Goal: Task Accomplishment & Management: Use online tool/utility

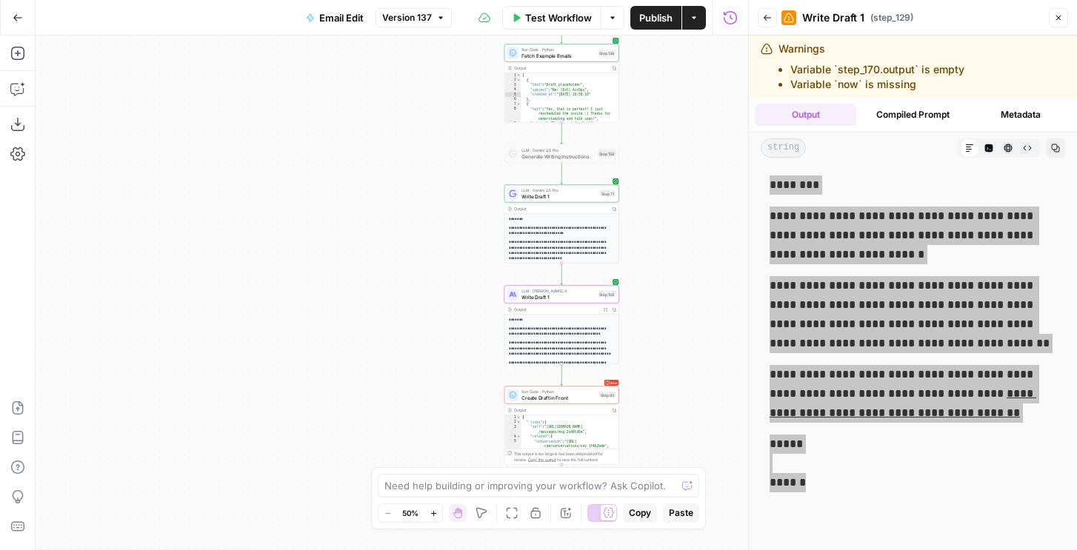
scroll to position [62, 0]
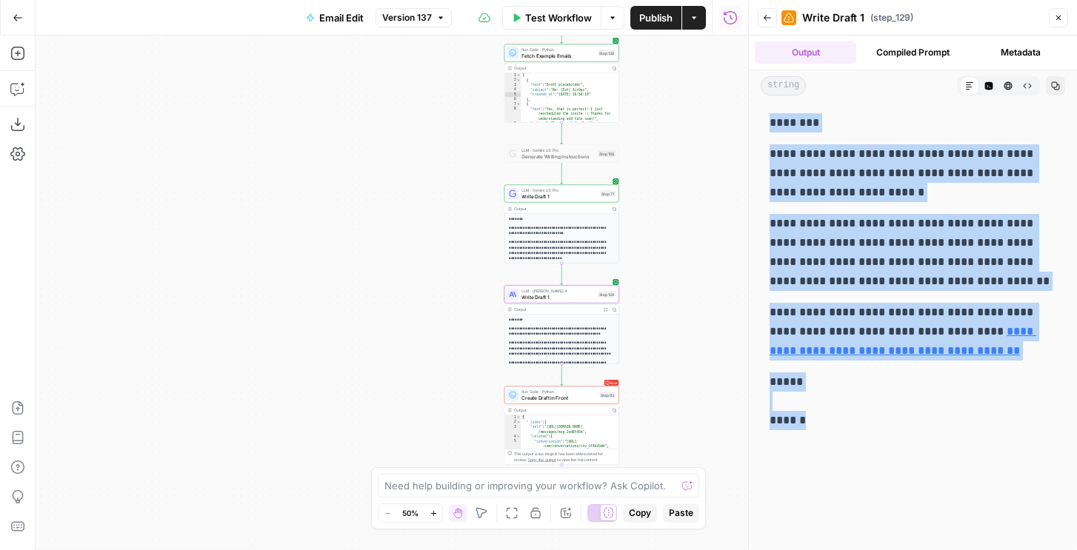
click at [669, 27] on button "Publish" at bounding box center [655, 18] width 51 height 24
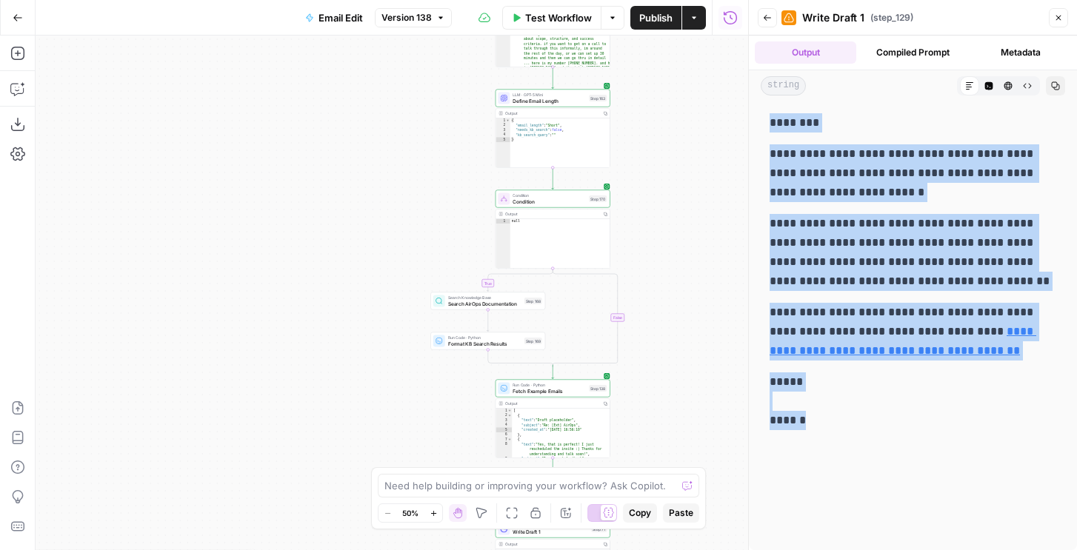
click at [640, 19] on span "Publish" at bounding box center [655, 17] width 33 height 15
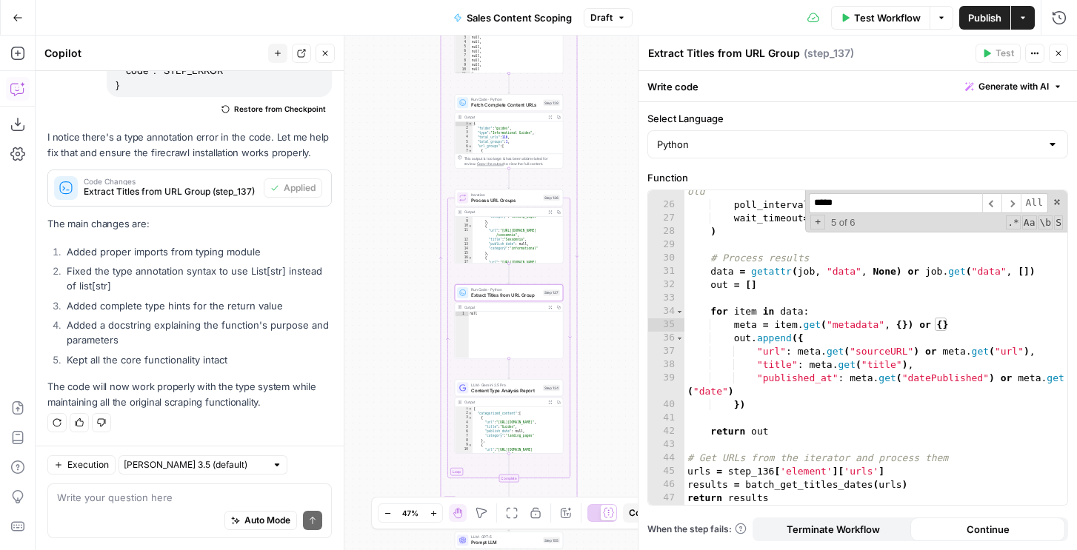
scroll to position [13682, 0]
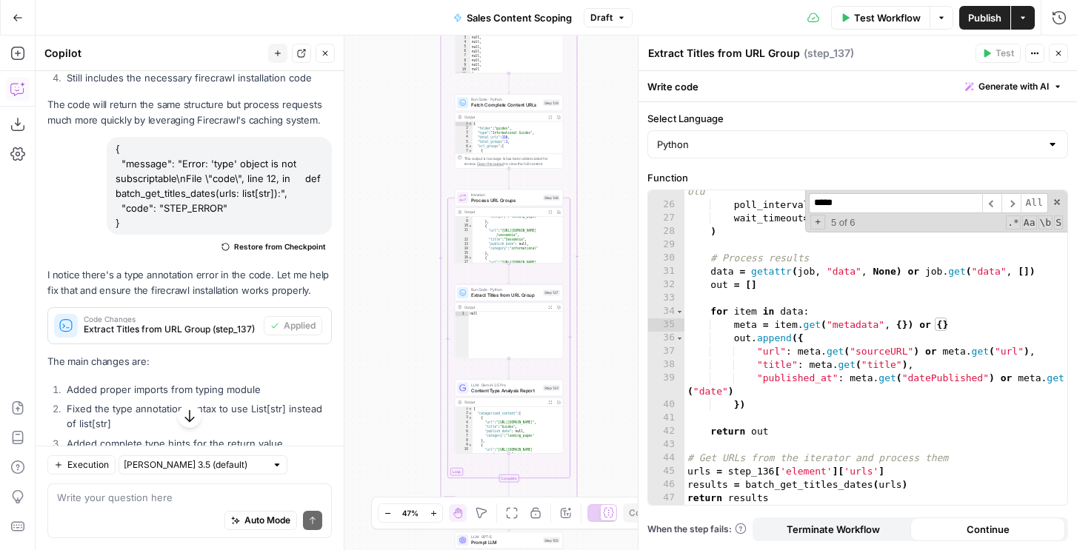
click at [747, 304] on div "maxAge = 3600000 , # Use cached data if less than 1 hour old poll_interval = 2 …" at bounding box center [875, 349] width 383 height 355
click at [839, 263] on div "maxAge = 3600000 , # Use cached data if less than 1 hour old poll_interval = 2 …" at bounding box center [875, 349] width 383 height 355
click at [760, 281] on div "maxAge = 3600000 , # Use cached data if less than 1 hour old poll_interval = 2 …" at bounding box center [875, 349] width 383 height 355
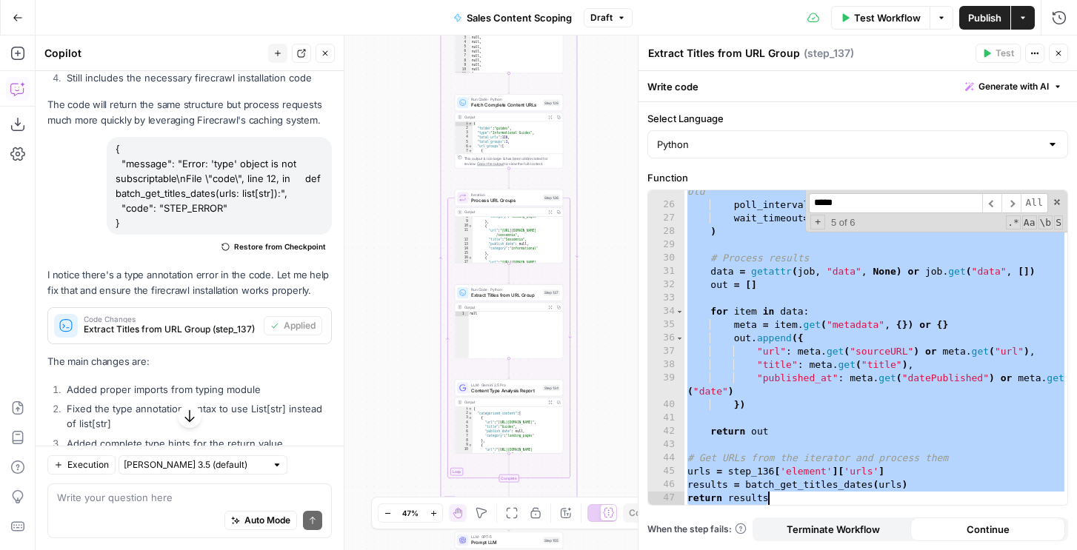
paste textarea
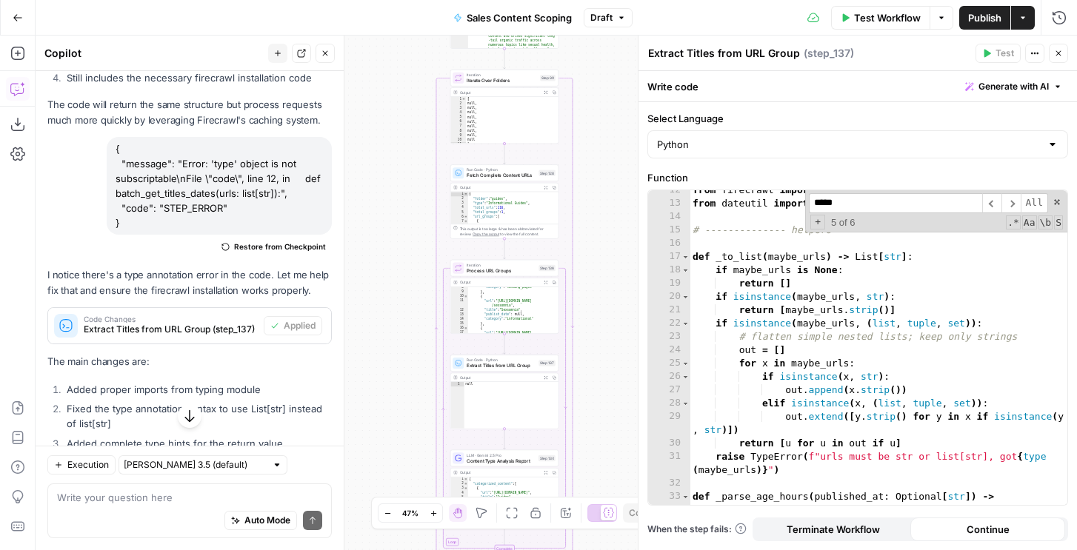
scroll to position [180, 0]
click at [790, 326] on div "from firecrawl import Firecrawl from dateutil import parser as date_parser # --…" at bounding box center [878, 361] width 378 height 355
type textarea "**********"
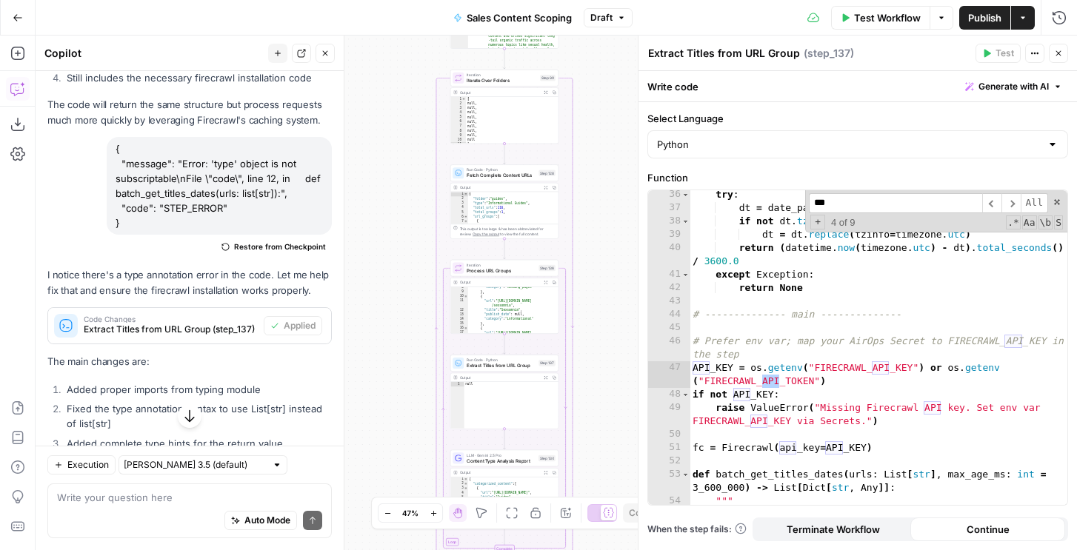
type input "***"
click at [780, 362] on div "try : dt = date_parser . parse ( published_at ) if not dt . tzinfo : dt = dt . …" at bounding box center [878, 365] width 378 height 355
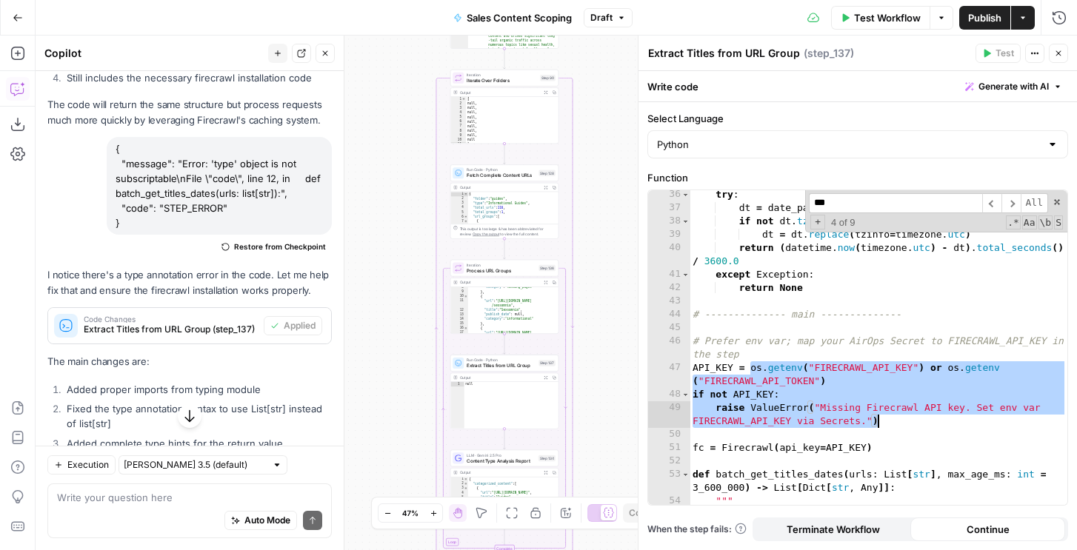
drag, startPoint x: 748, startPoint y: 367, endPoint x: 900, endPoint y: 421, distance: 160.9
click at [900, 421] on div "try : dt = date_parser . parse ( published_at ) if not dt . tzinfo : dt = dt . …" at bounding box center [878, 365] width 378 height 355
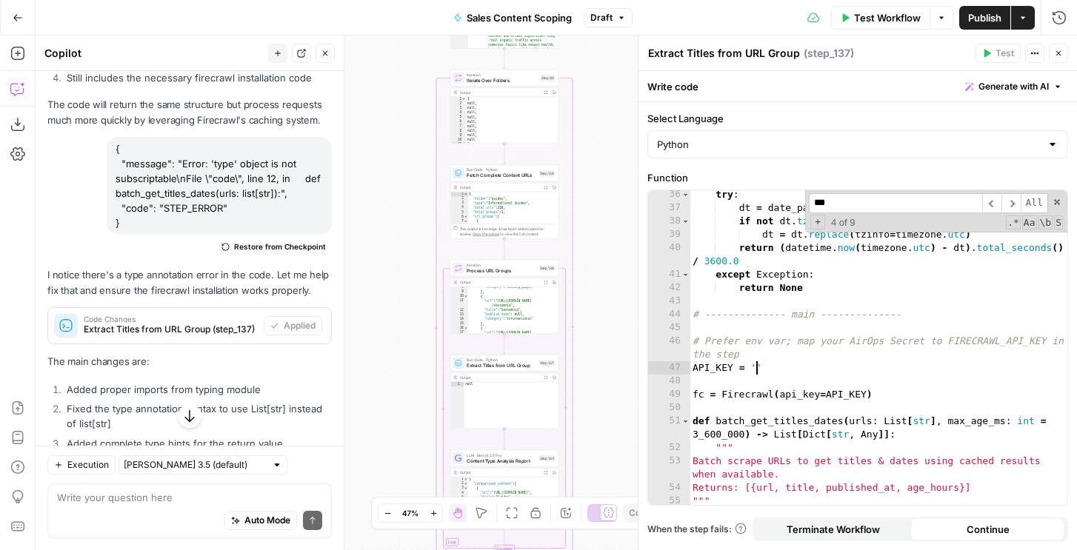
paste textarea "**********"
click at [794, 310] on div "try : dt = date_parser . parse ( published_at ) if not dt . tzinfo : dt = dt . …" at bounding box center [878, 365] width 378 height 355
type textarea "**********"
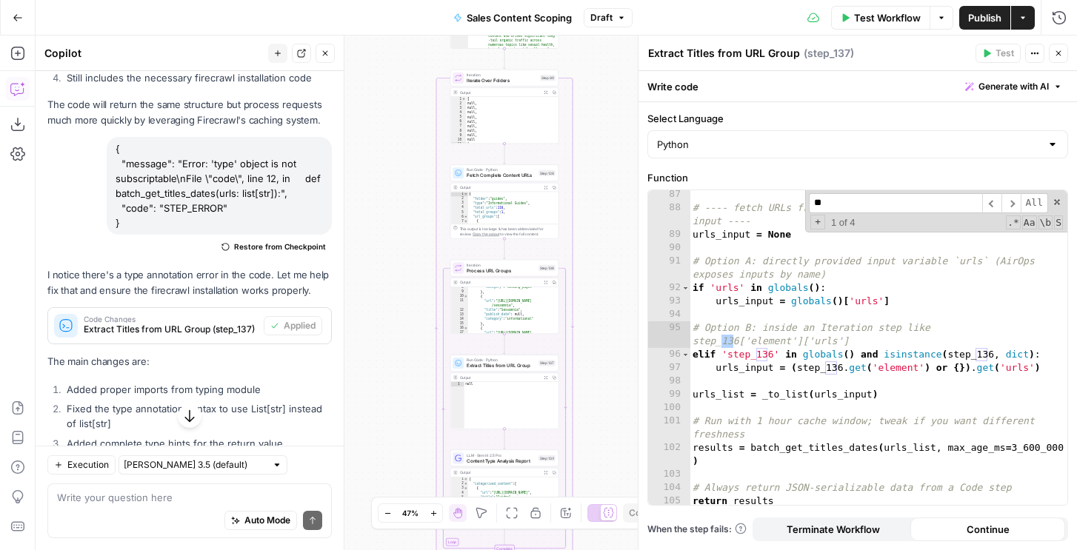
scroll to position [1322, 0]
type input "***"
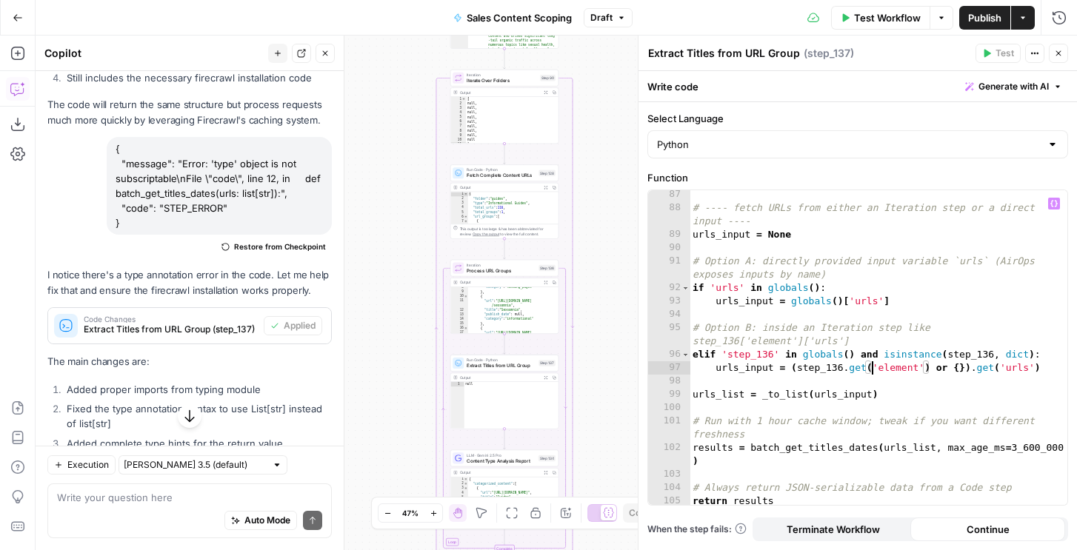
click at [870, 369] on div "# ---- fetch URLs from either an Iteration step or a direct input ---- urls_inp…" at bounding box center [878, 358] width 378 height 341
click at [546, 61] on div "Workflow Set Inputs Inputs SEO Research Semrush Domain Organic Search Keywords …" at bounding box center [556, 293] width 1041 height 515
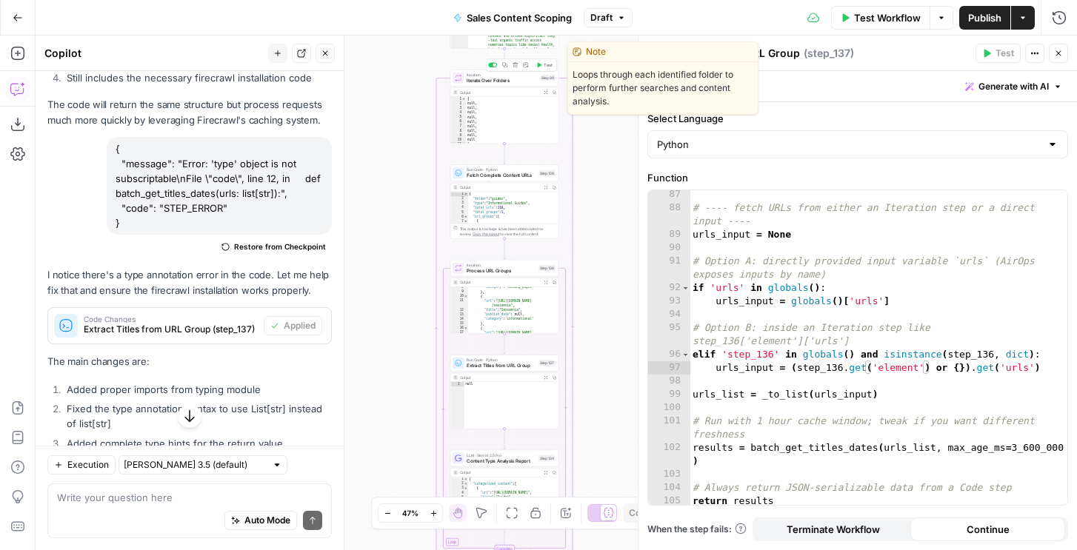
click at [549, 62] on span "Test" at bounding box center [547, 65] width 8 height 6
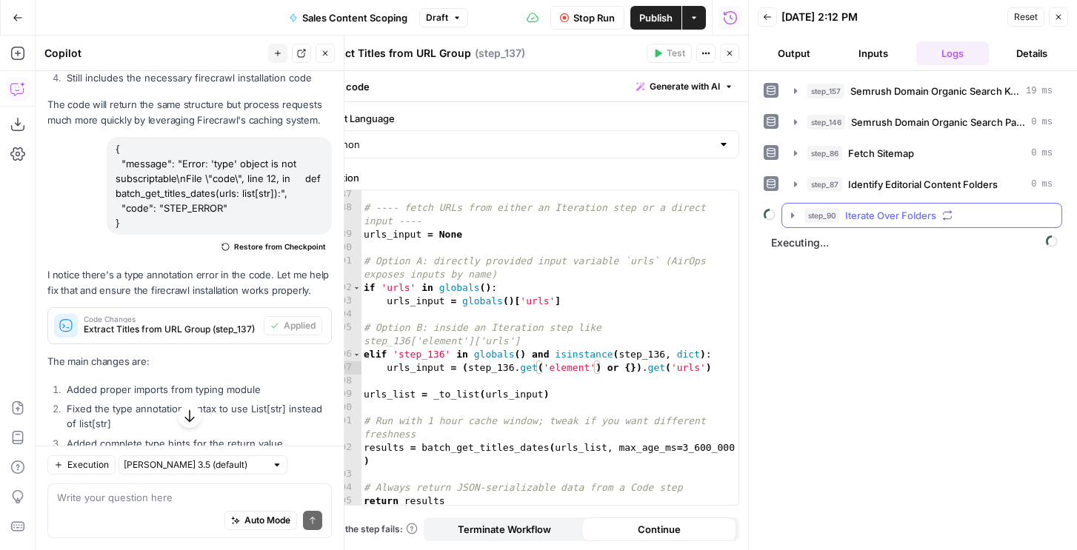
click at [805, 214] on span "step_90" at bounding box center [821, 215] width 35 height 15
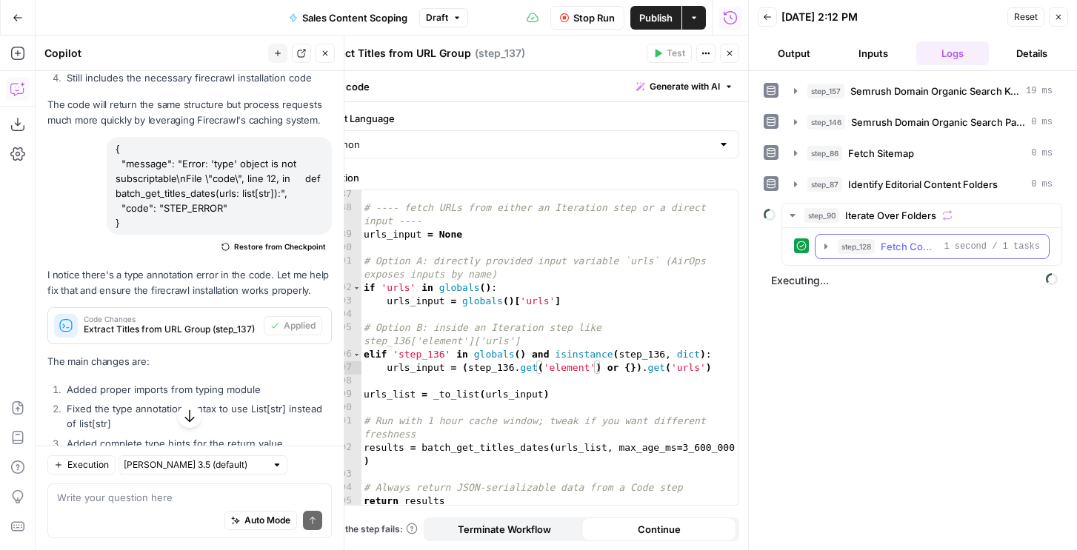
click at [837, 247] on span "step_128" at bounding box center [855, 246] width 37 height 15
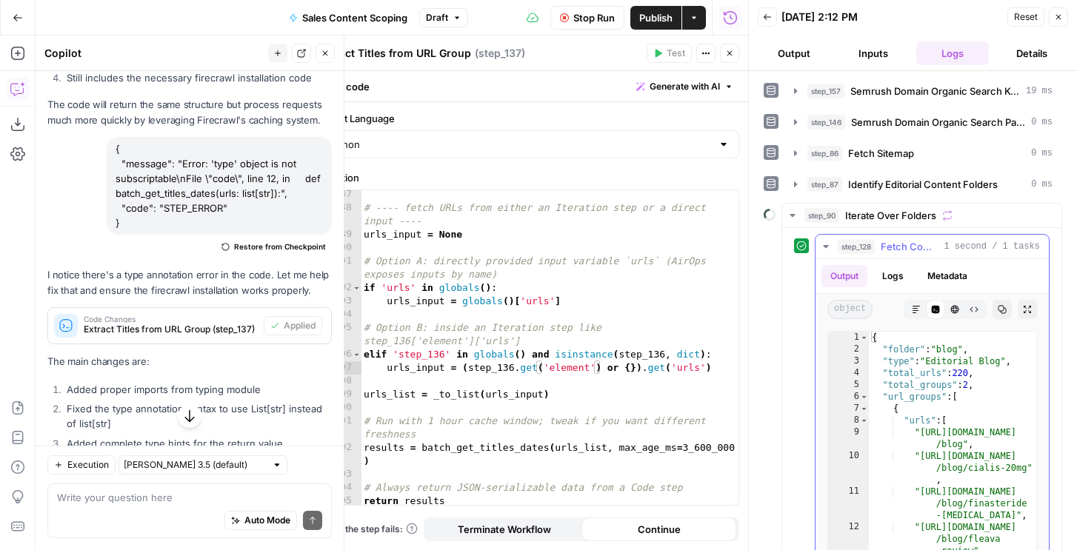
click at [837, 247] on span "step_128" at bounding box center [855, 246] width 37 height 15
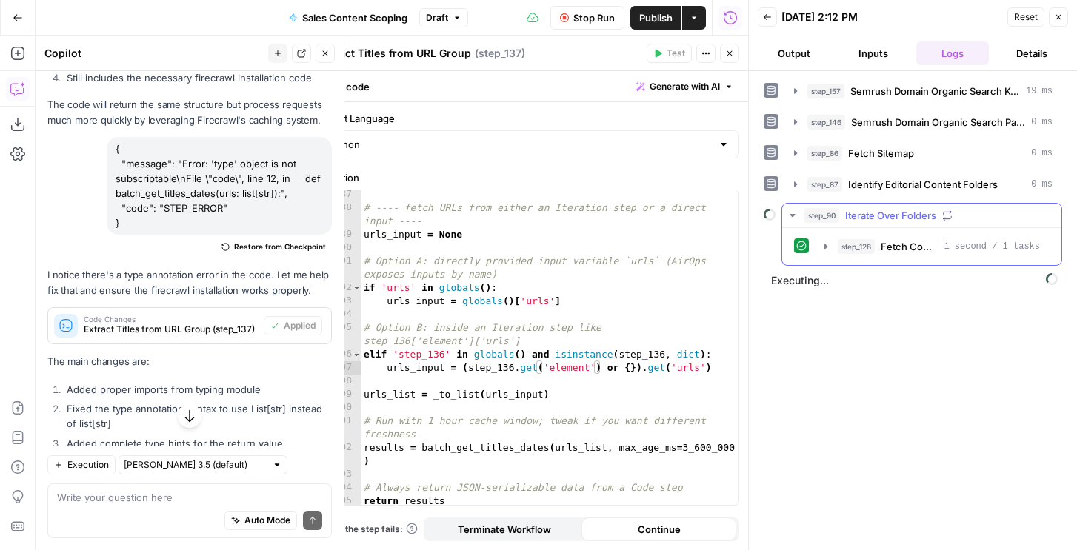
click at [832, 255] on button "step_128 Fetch Complete Content URLs 1 second / 1 tasks" at bounding box center [931, 247] width 233 height 24
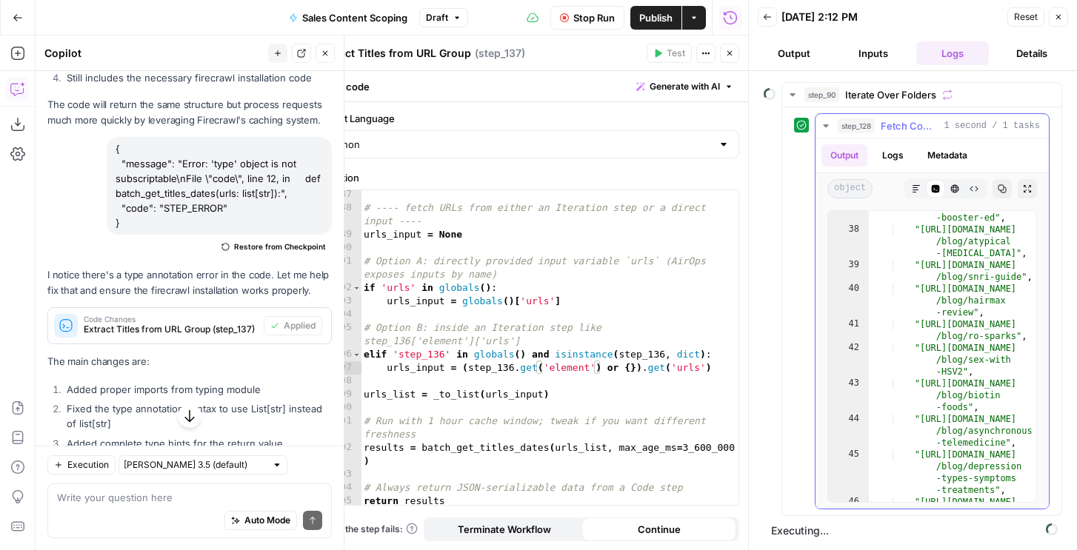
scroll to position [1557, 0]
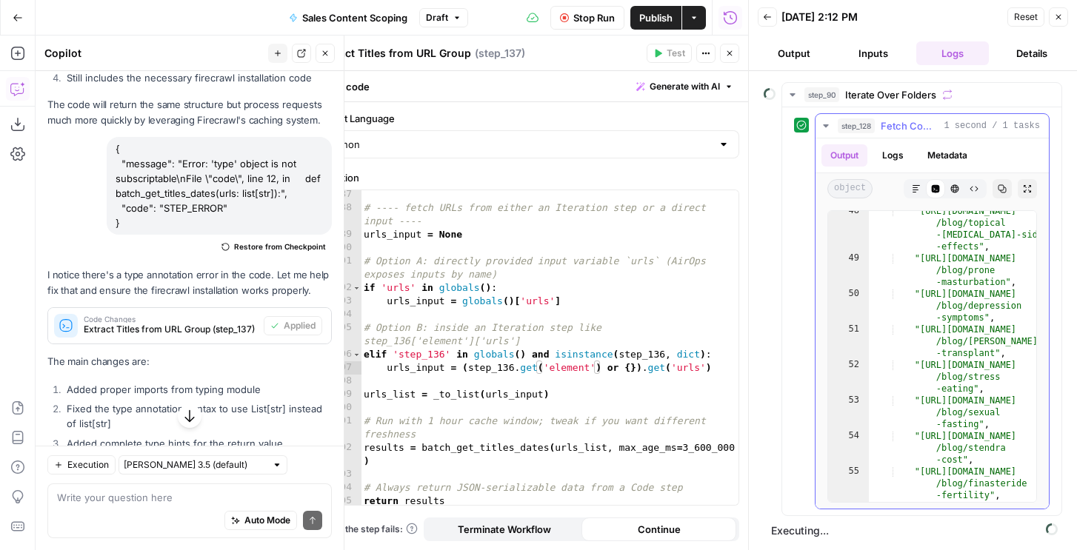
click at [846, 124] on span "step_128" at bounding box center [855, 125] width 37 height 15
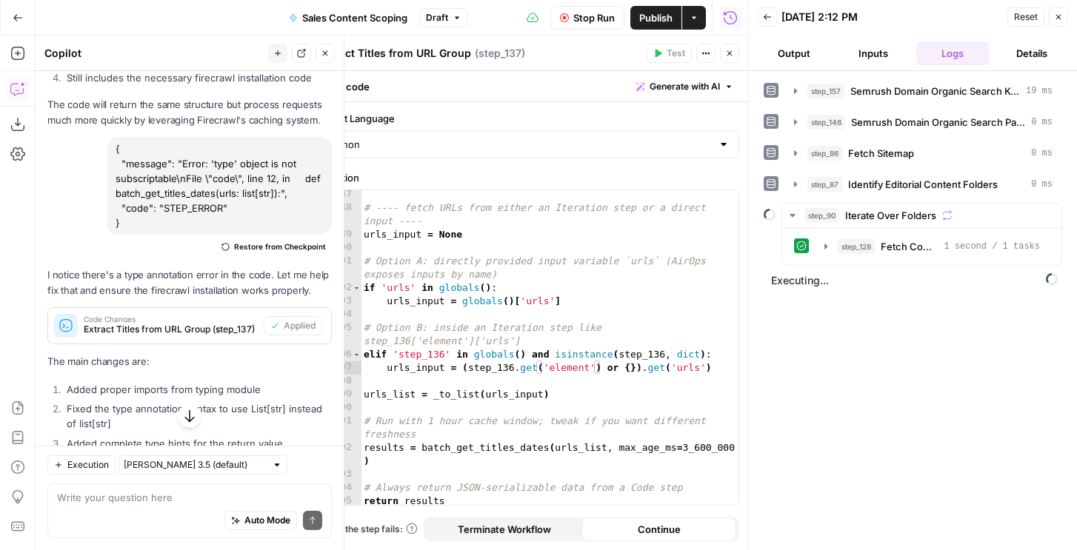
type textarea "**********"
click at [577, 282] on div "# ---- fetch URLs from either an Iteration step or a direct input ---- urls_inp…" at bounding box center [550, 358] width 378 height 341
click at [279, 47] on button "New chat" at bounding box center [277, 53] width 19 height 19
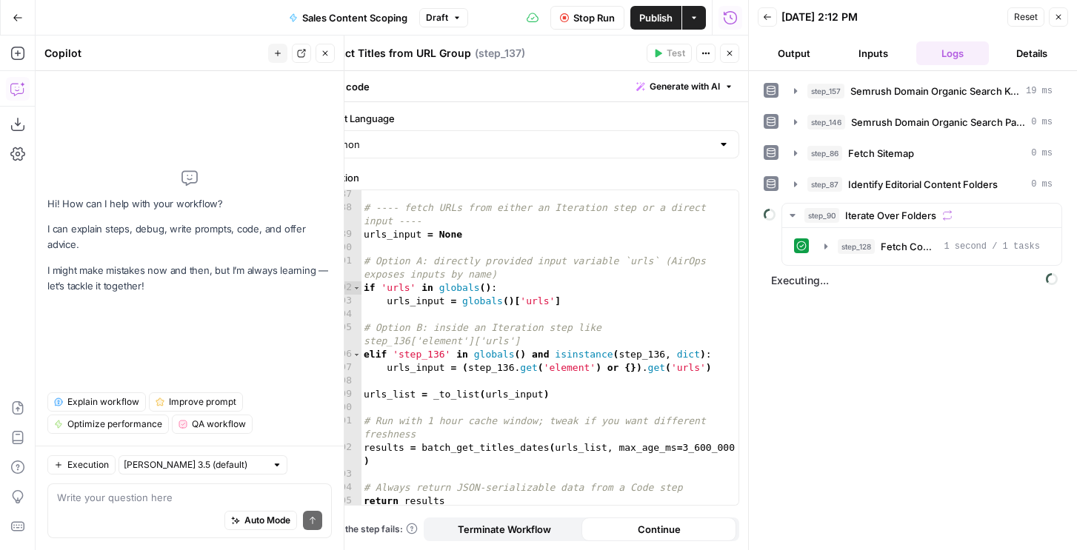
click at [208, 505] on div "Auto Mode Send" at bounding box center [189, 521] width 265 height 33
type textarea "can u fix 137"
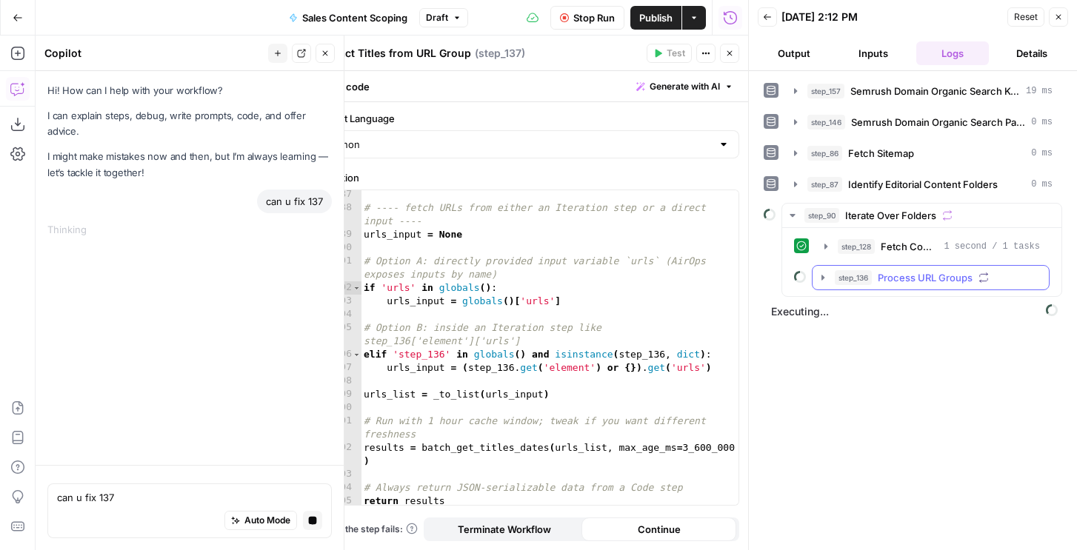
click at [889, 274] on span "Process URL Groups" at bounding box center [924, 277] width 95 height 15
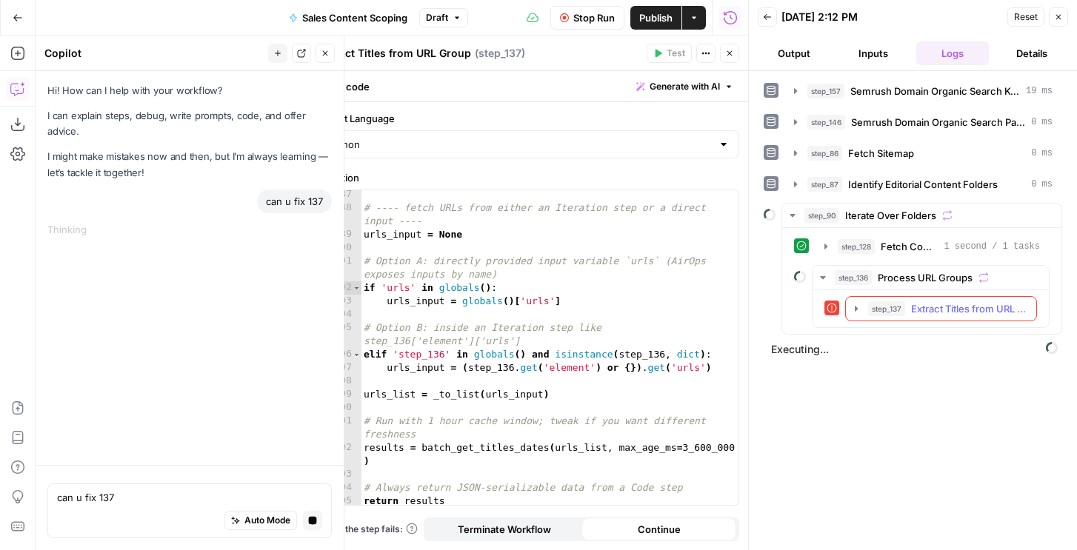
click at [892, 310] on span "step_137" at bounding box center [886, 308] width 37 height 15
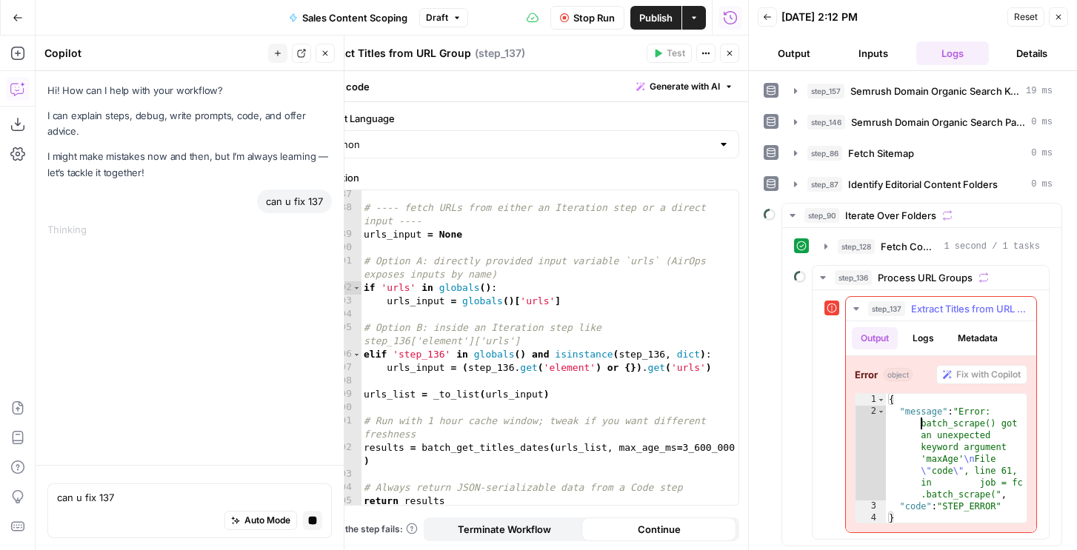
click at [906, 425] on div "{ "message" : "Error: batch_scrape() got an unexpected keyword argument 'maxAge…" at bounding box center [956, 471] width 141 height 154
type textarea "**********"
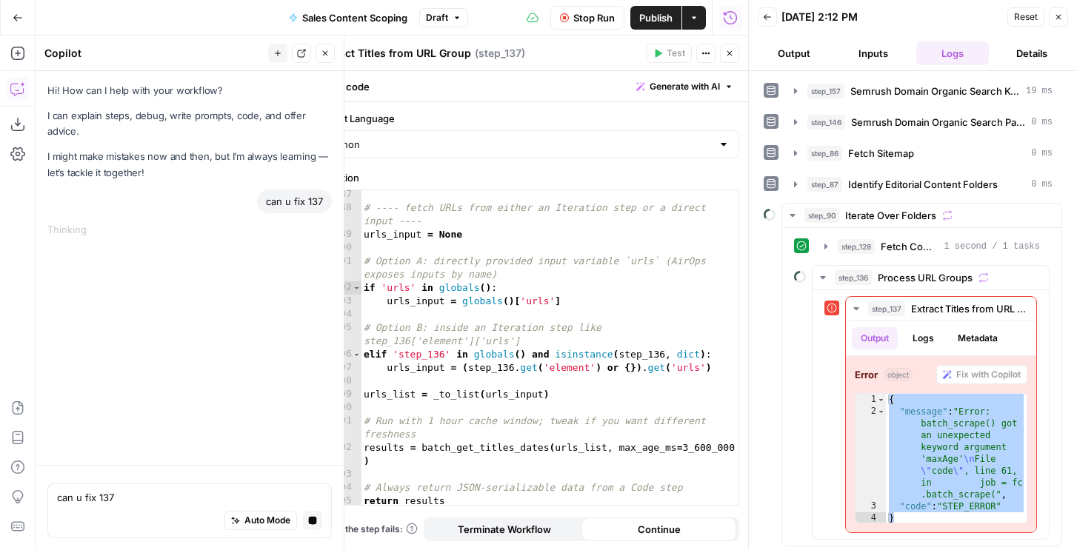
click at [594, 7] on button "Stop Run" at bounding box center [587, 18] width 74 height 24
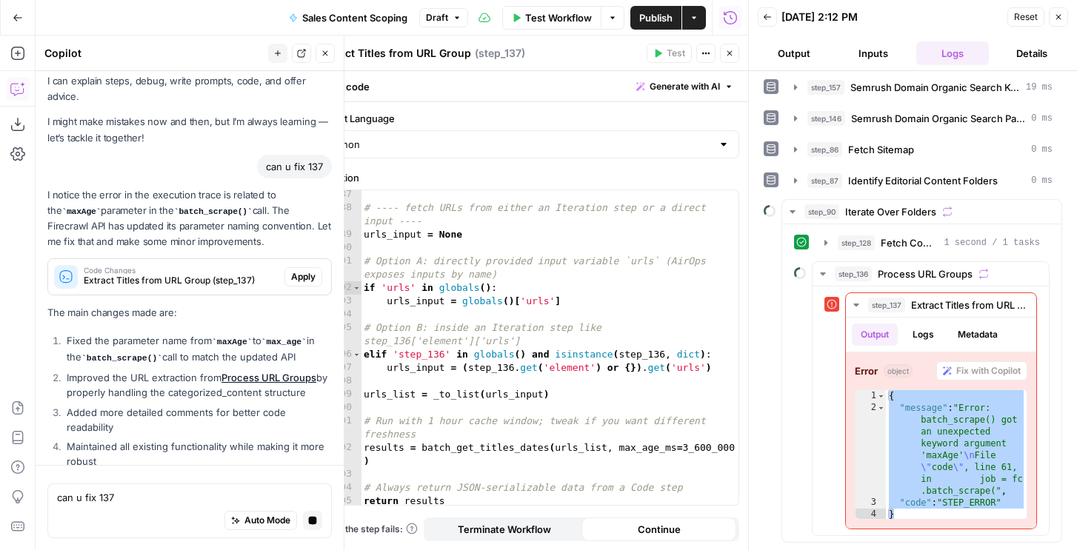
scroll to position [21, 0]
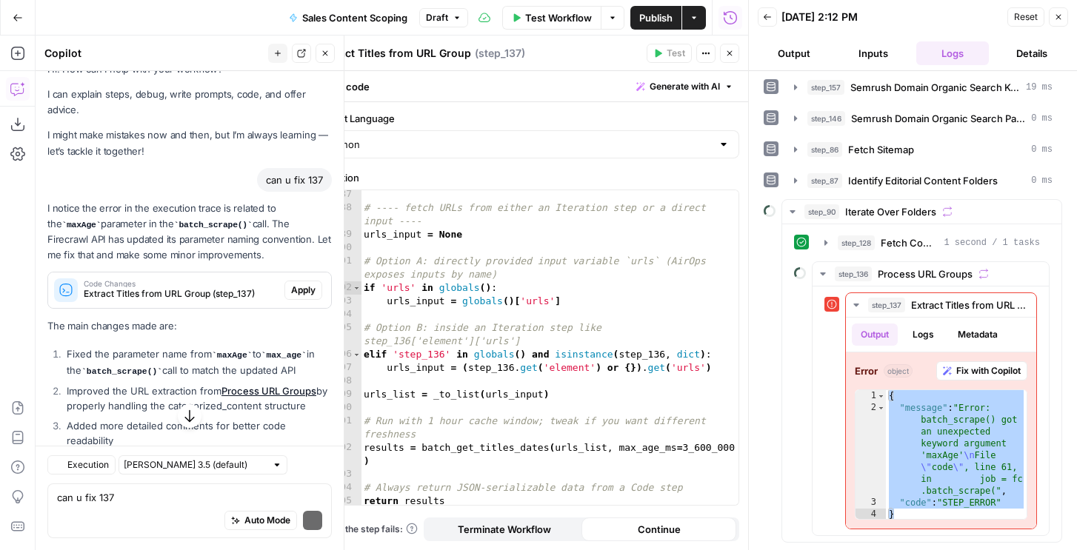
click at [295, 296] on span "Apply" at bounding box center [303, 290] width 24 height 13
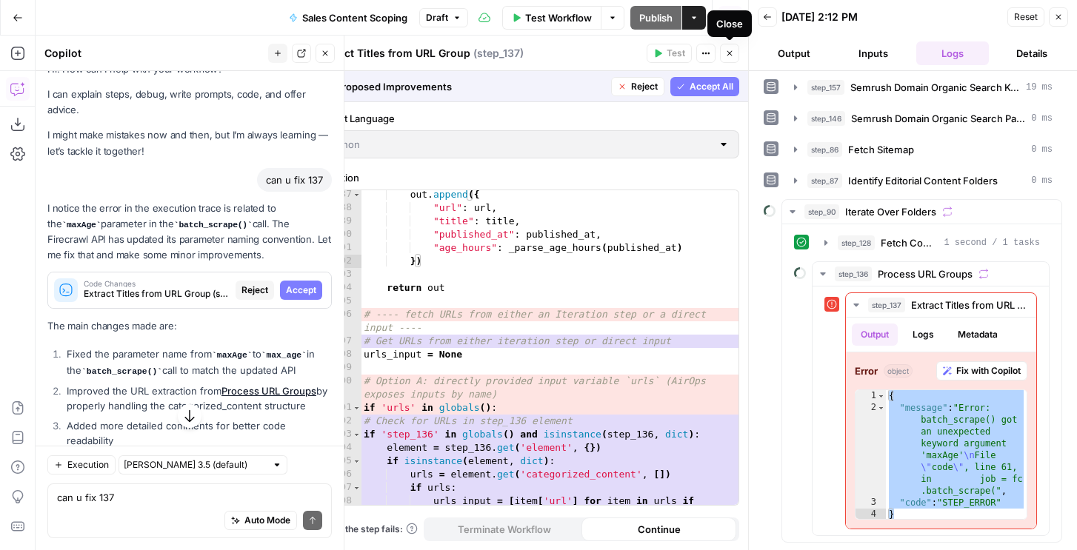
click at [705, 83] on span "Accept All" at bounding box center [711, 86] width 44 height 13
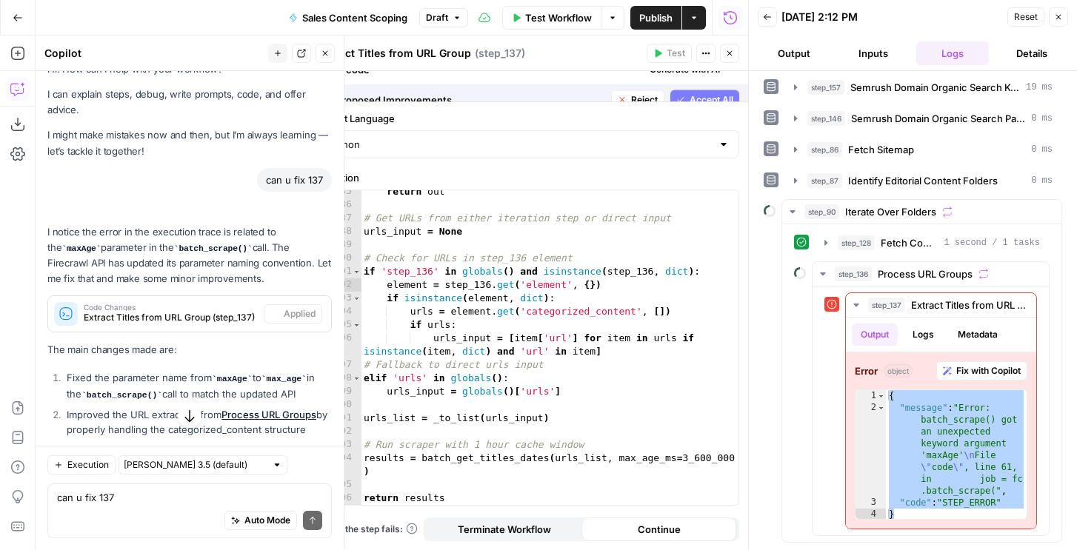
scroll to position [1285, 0]
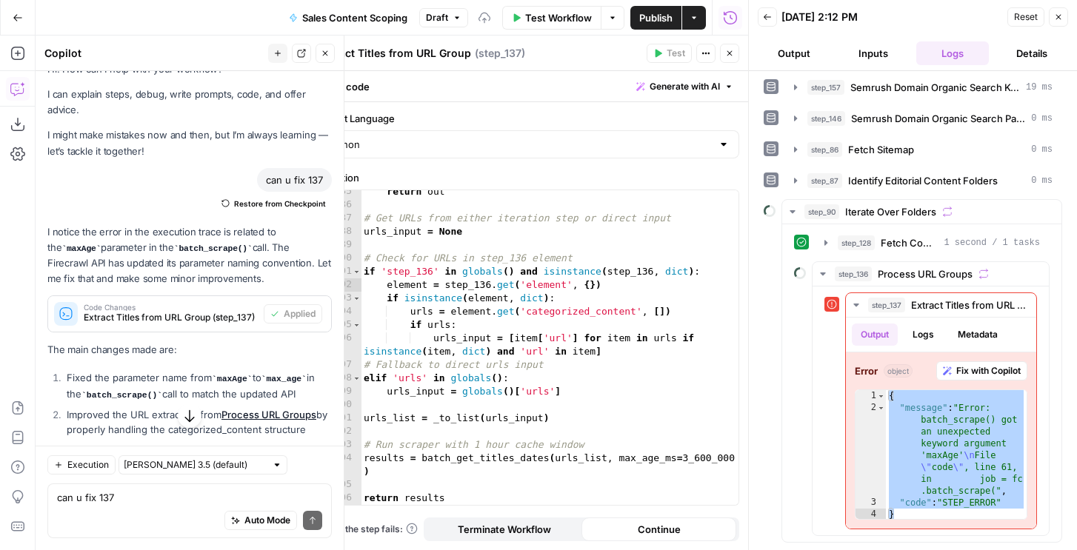
click at [1057, 20] on icon "button" at bounding box center [1058, 17] width 9 height 9
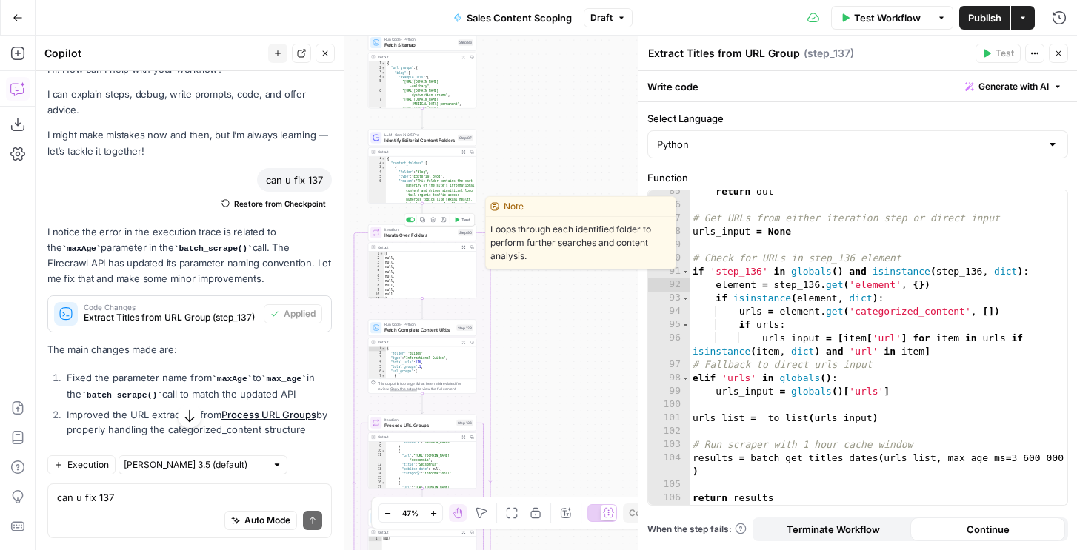
drag, startPoint x: 459, startPoint y: 221, endPoint x: 149, endPoint y: 512, distance: 425.9
click at [459, 221] on button "Test" at bounding box center [461, 219] width 21 height 9
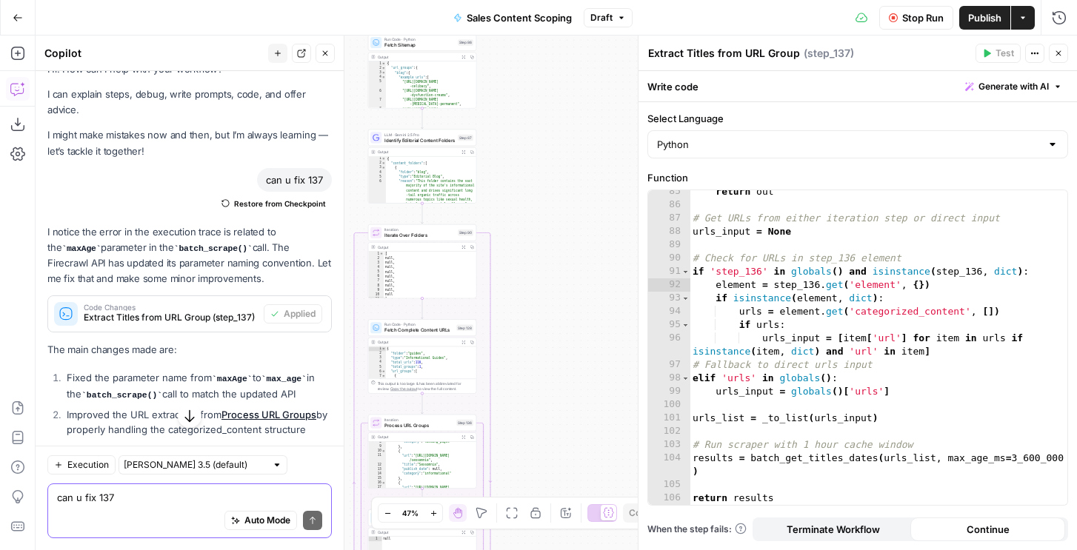
click at [133, 496] on textarea "can u fix 137" at bounding box center [189, 497] width 265 height 15
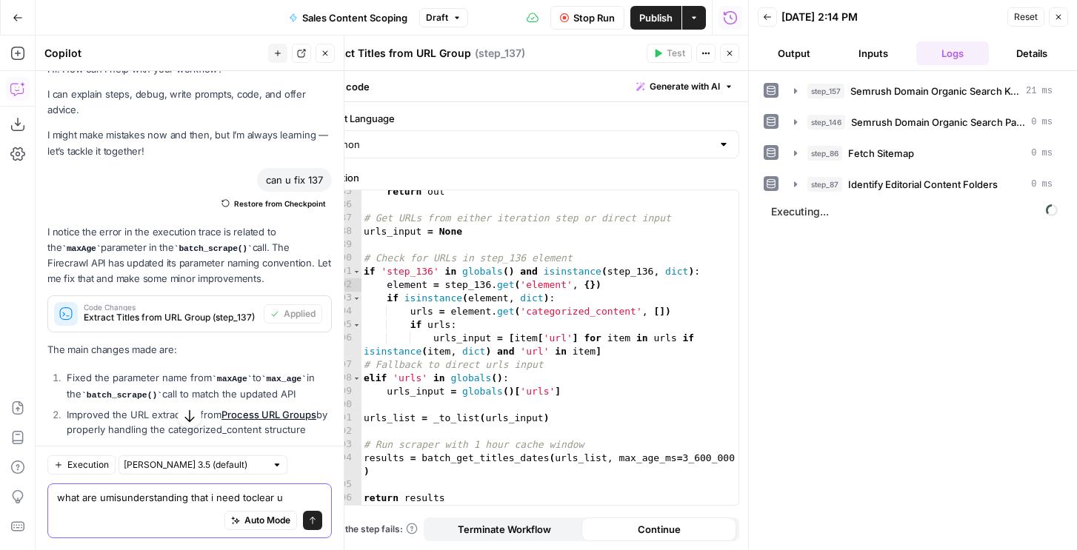
type textarea "what are umisunderstanding that i need toclear up"
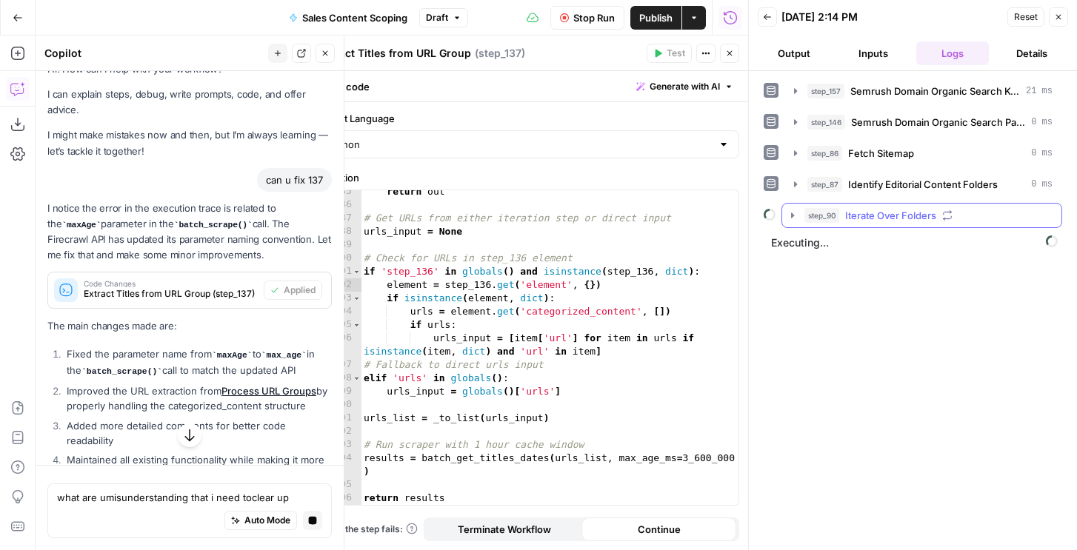
click at [826, 223] on button "step_90 Iterate Over Folders" at bounding box center [921, 216] width 279 height 24
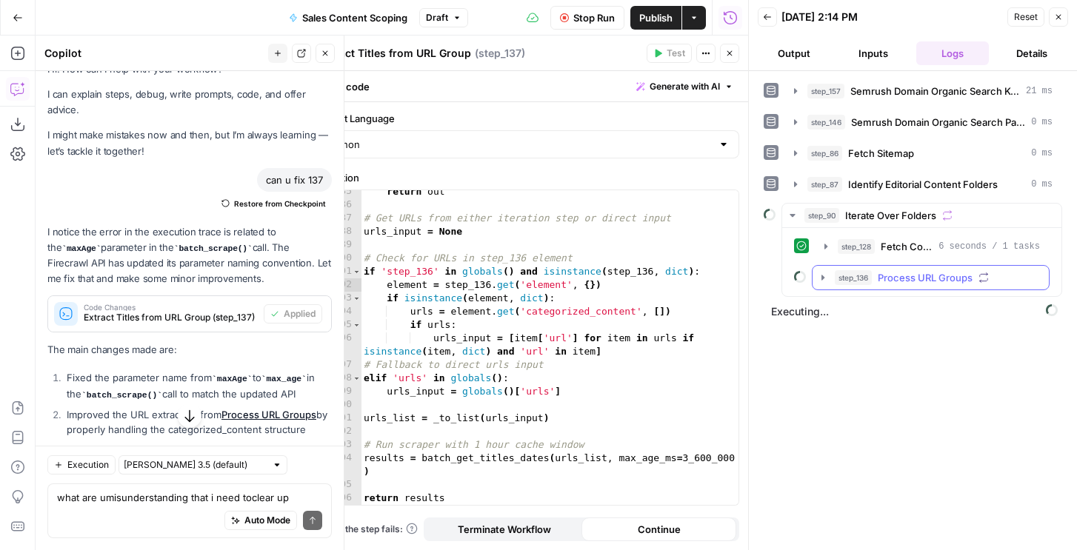
click at [843, 278] on span "step_136" at bounding box center [853, 277] width 37 height 15
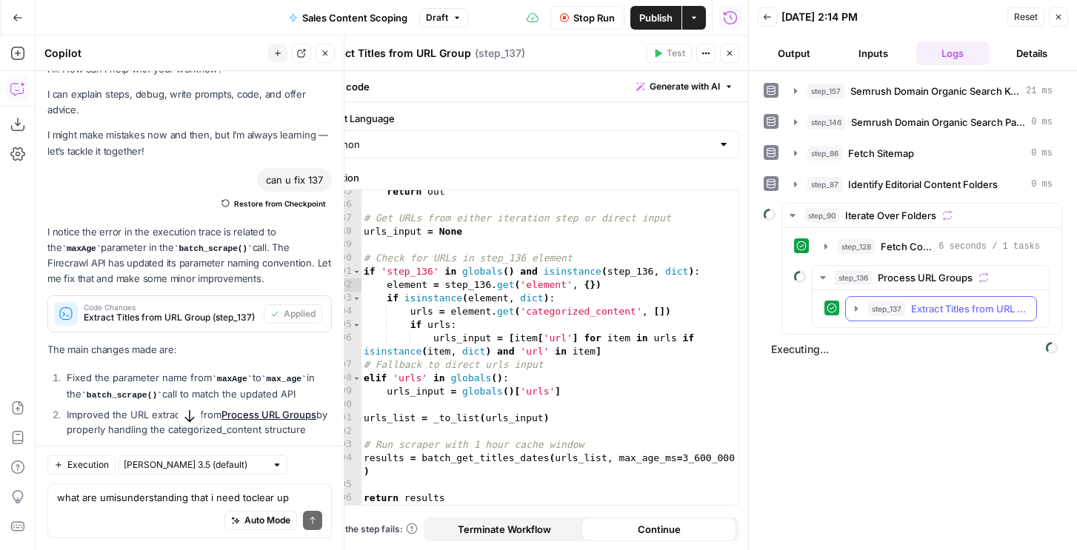
click at [872, 305] on span "step_137" at bounding box center [886, 308] width 37 height 15
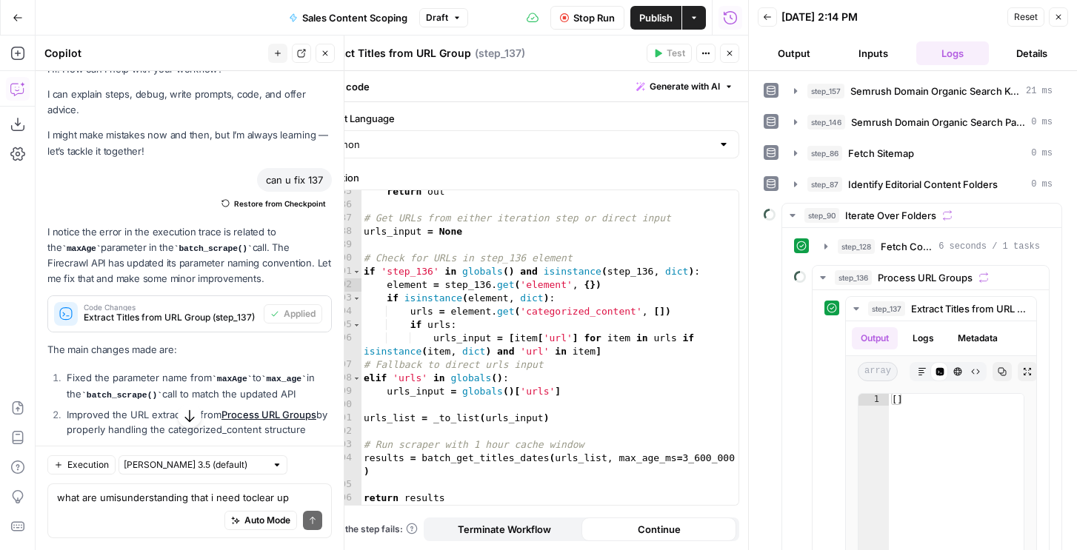
click at [578, 17] on span "Stop Run" at bounding box center [593, 17] width 41 height 15
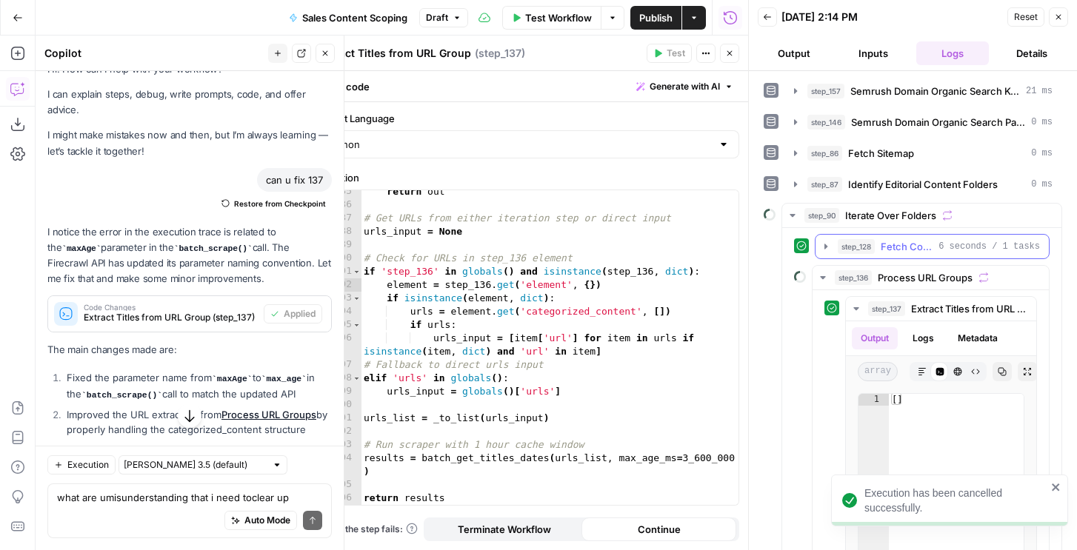
click at [886, 244] on span "Fetch Complete Content URLs" at bounding box center [906, 246] width 52 height 15
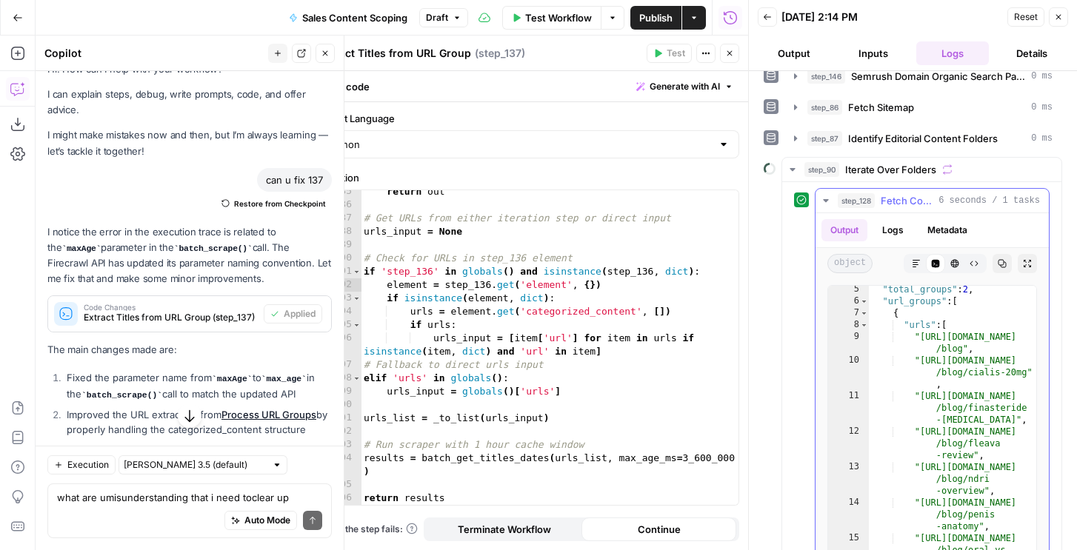
scroll to position [50, 0]
click at [575, 307] on div "return out # Get URLs from either iteration step or direct input urls_input = N…" at bounding box center [550, 355] width 378 height 341
click at [460, 298] on div "return out # Get URLs from either iteration step or direct input urls_input = N…" at bounding box center [550, 355] width 378 height 341
click at [18, 127] on icon "button" at bounding box center [17, 124] width 15 height 15
click at [571, 279] on div "return out # Get URLs from either iteration step or direct input urls_input = N…" at bounding box center [550, 355] width 378 height 341
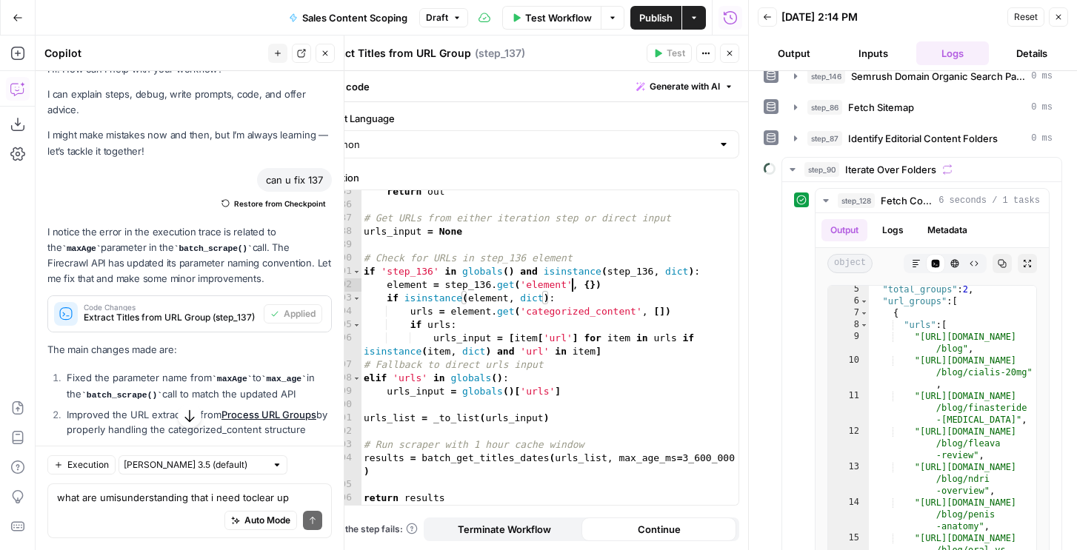
paste textarea
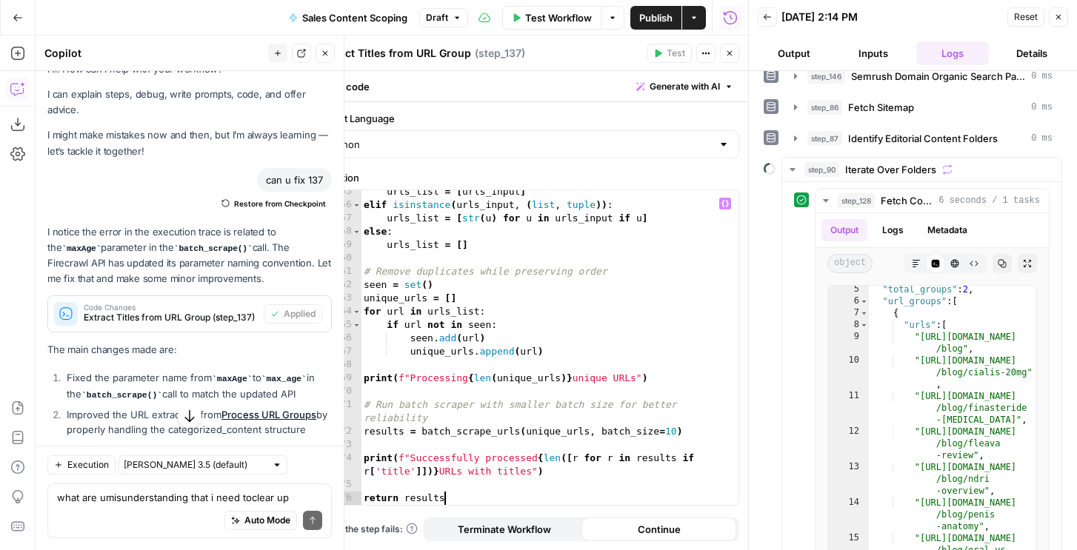
type textarea "**********"
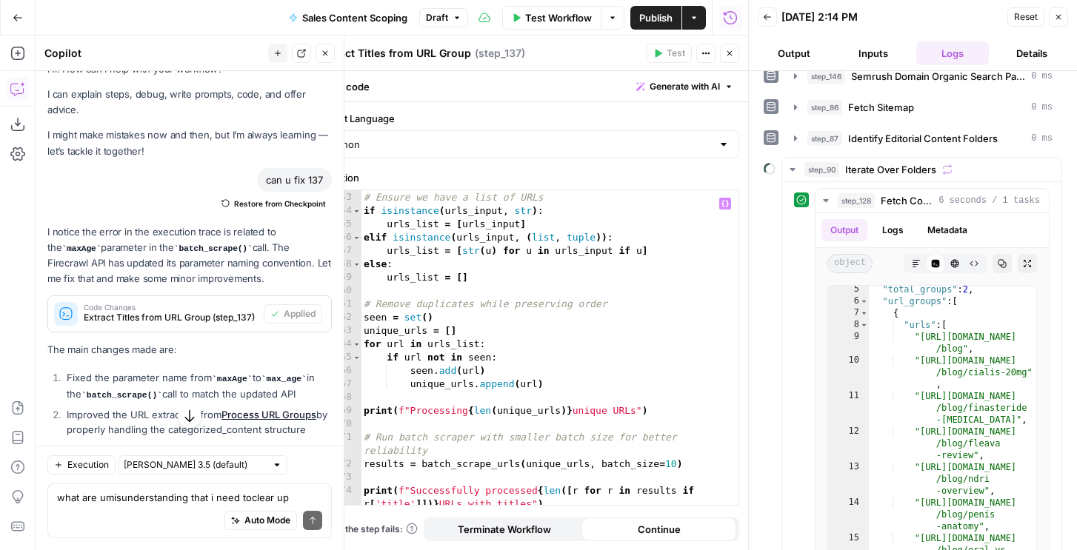
scroll to position [2255, 0]
click at [1057, 21] on button "Close" at bounding box center [1057, 16] width 19 height 19
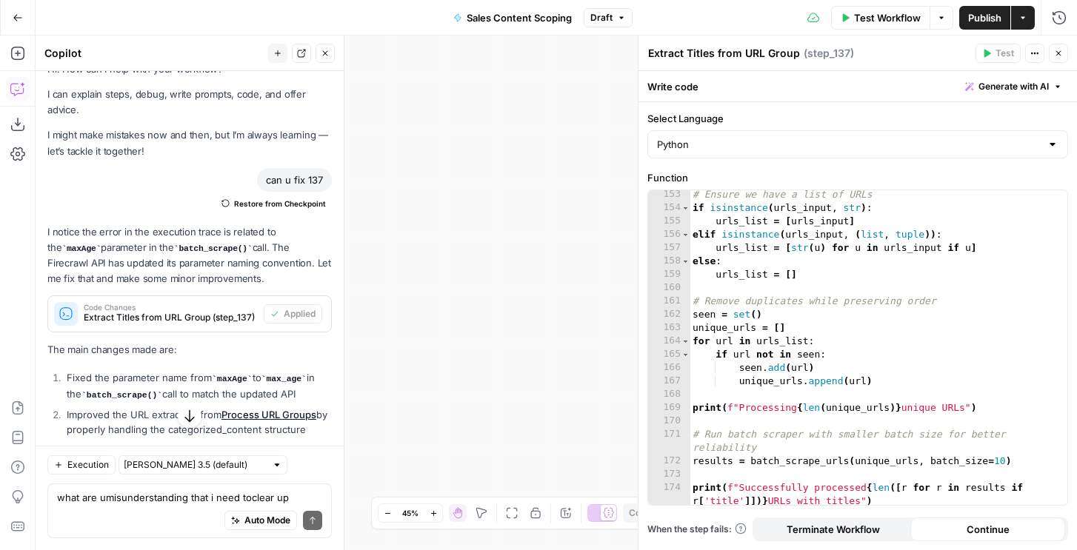
click at [1054, 53] on icon "button" at bounding box center [1058, 53] width 9 height 9
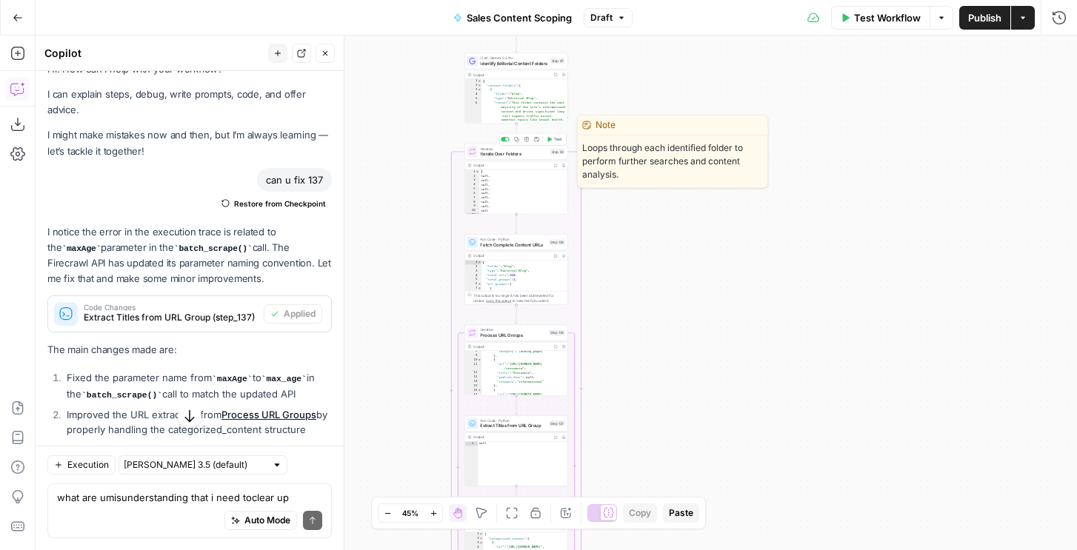
click at [554, 136] on span "Test" at bounding box center [558, 139] width 8 height 6
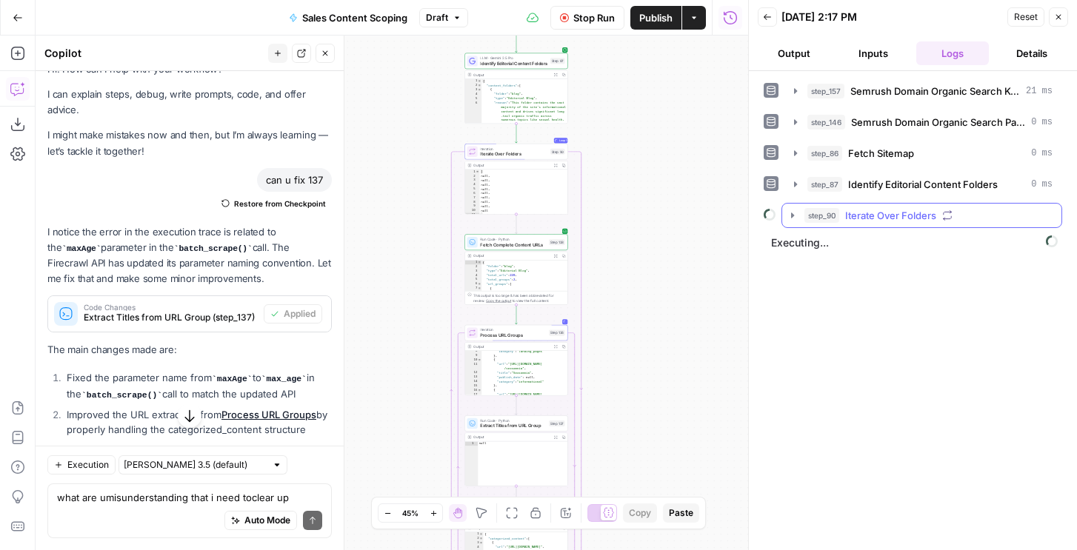
click at [853, 213] on span "Iterate Over Folders" at bounding box center [890, 215] width 91 height 15
click at [543, 243] on span "Fetch Complete Content URLs" at bounding box center [513, 244] width 66 height 7
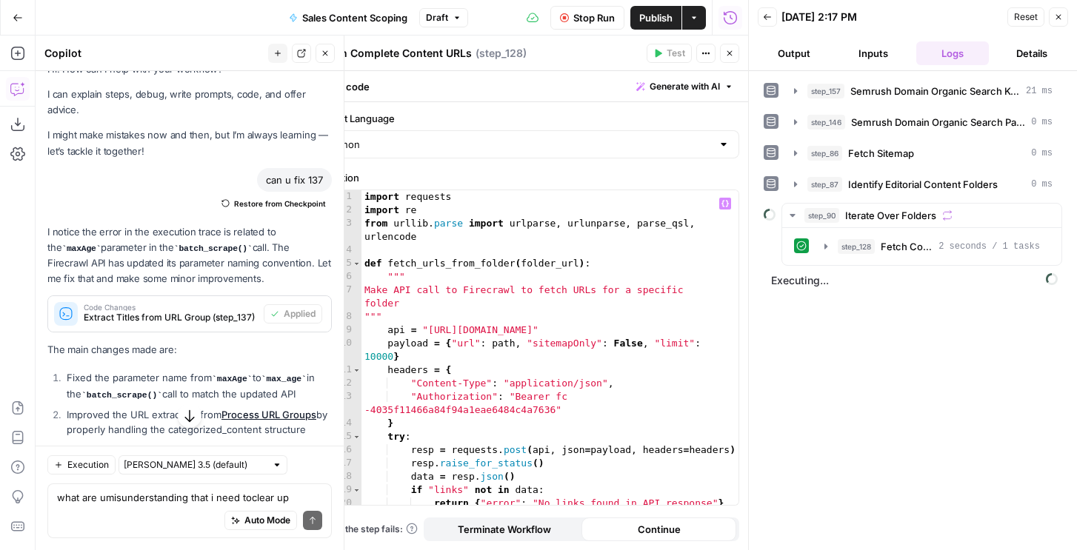
type textarea "***"
click at [486, 321] on div "import requests import re from urllib . parse import urlparse , urlunparse , pa…" at bounding box center [549, 360] width 377 height 341
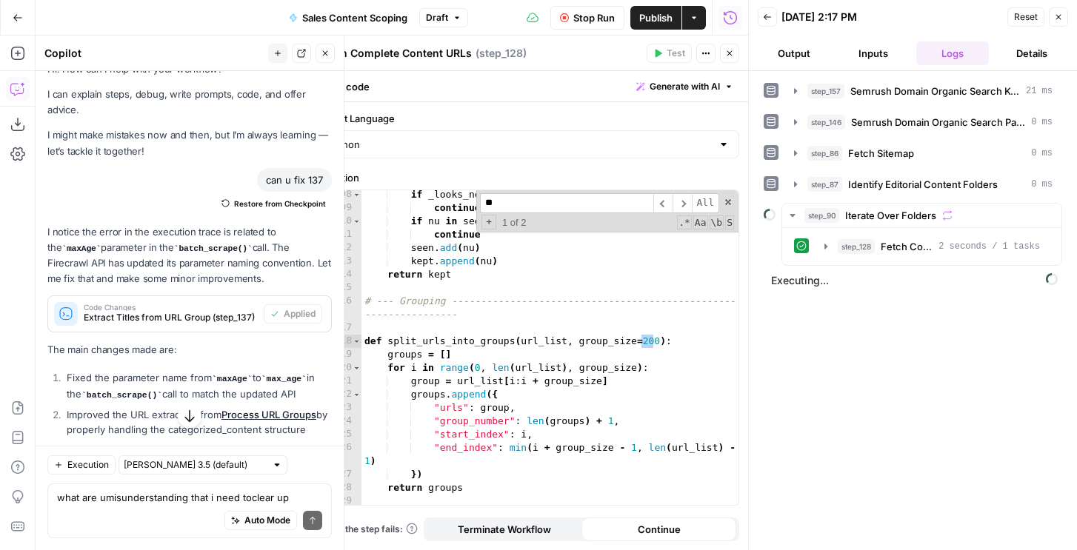
scroll to position [1735, 0]
type input "***"
click at [488, 220] on span "+" at bounding box center [488, 222] width 15 height 15
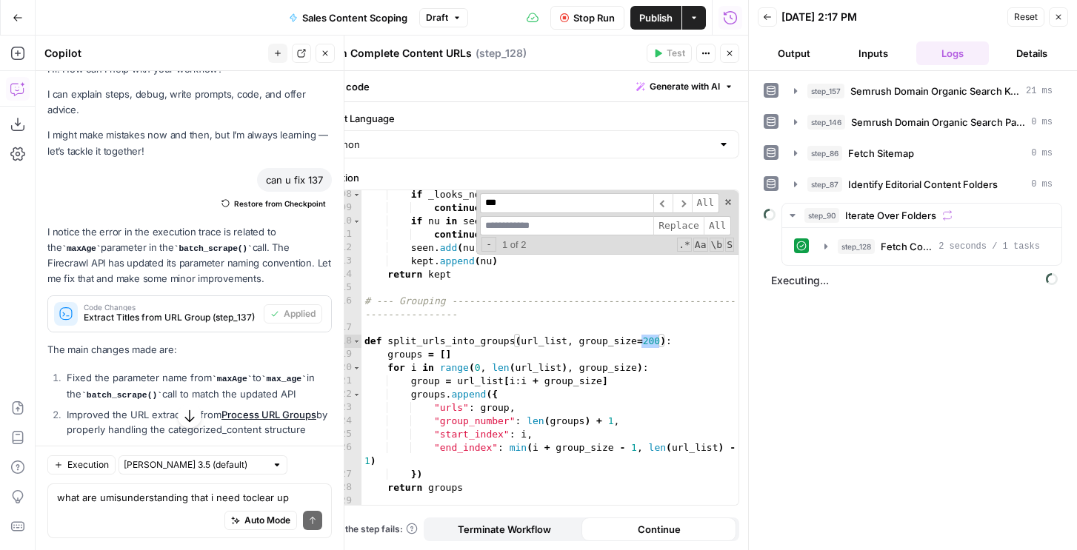
click at [507, 226] on input at bounding box center [566, 226] width 173 height 20
type input "**"
click at [682, 232] on span "Replace" at bounding box center [678, 226] width 50 height 20
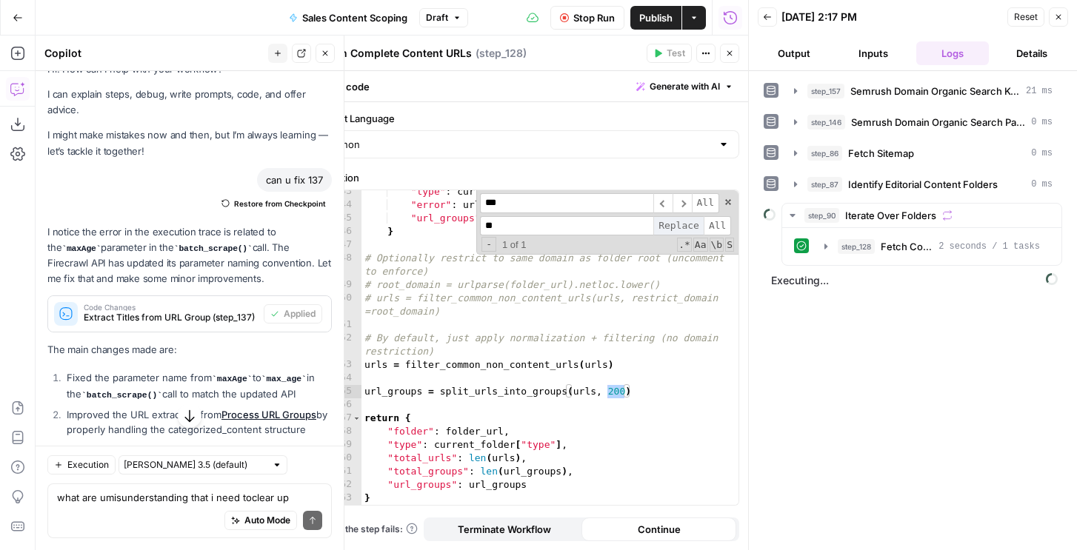
scroll to position [2244, 0]
click at [682, 232] on span "Replace" at bounding box center [678, 226] width 50 height 20
click at [589, 19] on span "Stop Run" at bounding box center [593, 17] width 41 height 15
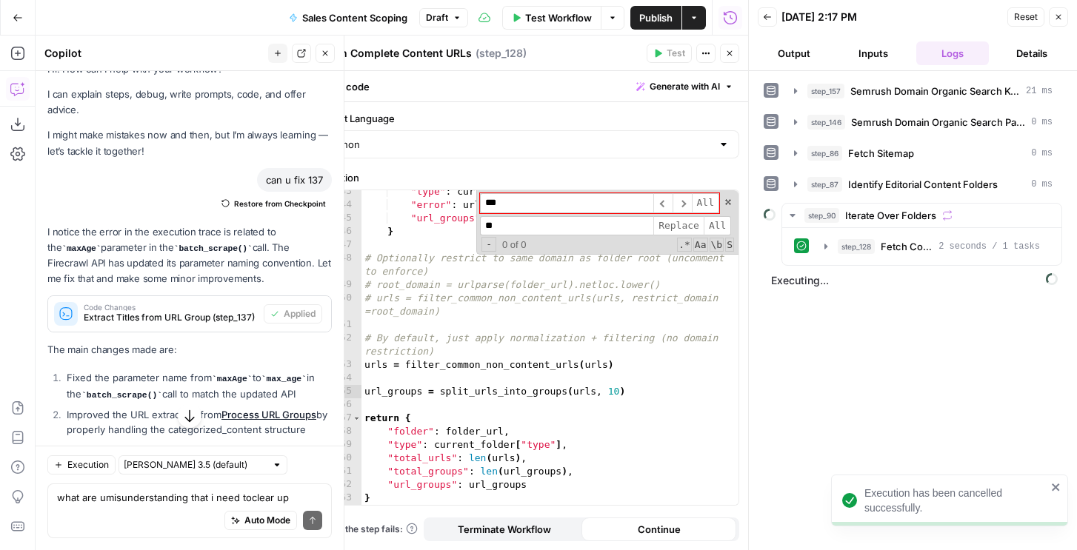
click at [1056, 14] on icon "button" at bounding box center [1058, 17] width 9 height 9
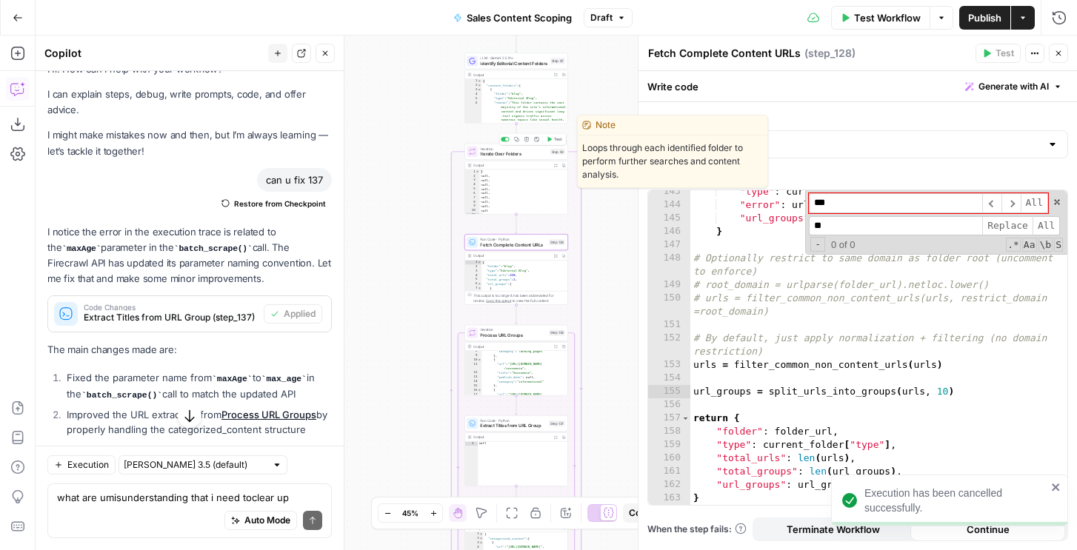
click at [556, 138] on span "Test" at bounding box center [558, 139] width 8 height 6
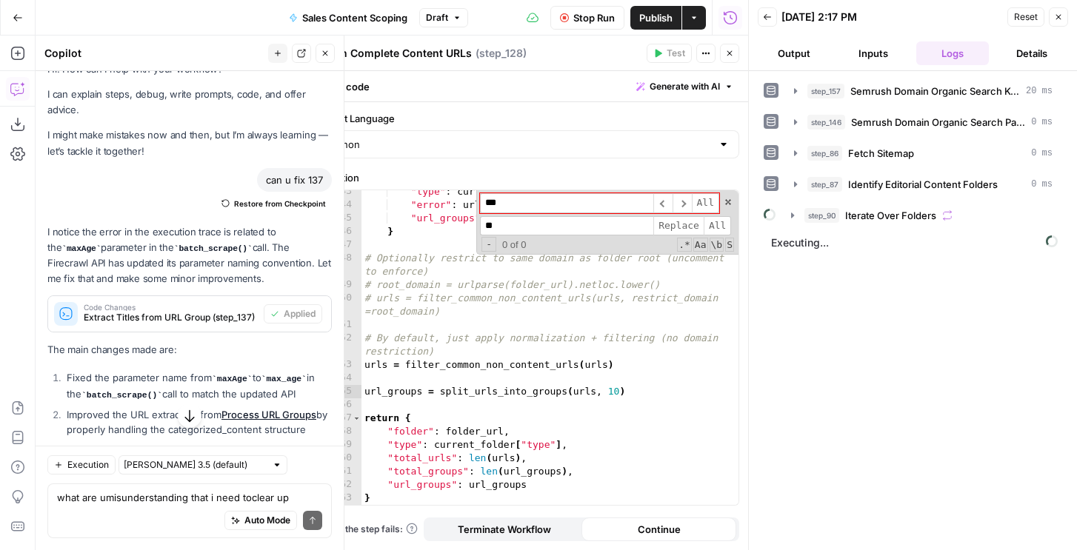
click at [808, 231] on span "Executing..." at bounding box center [913, 243] width 295 height 24
click at [809, 221] on span "step_90" at bounding box center [821, 215] width 35 height 15
click at [732, 200] on span at bounding box center [728, 202] width 10 height 10
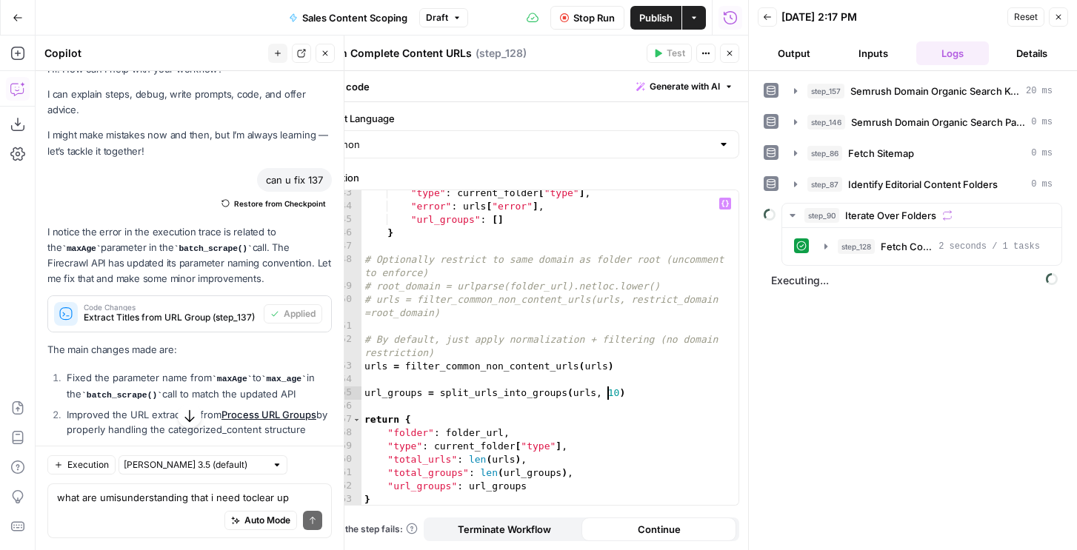
scroll to position [2244, 0]
click at [691, 277] on div ""type" : current_folder [ "type" ] , "error" : urls [ "error" ] , "url_groups" …" at bounding box center [549, 355] width 377 height 341
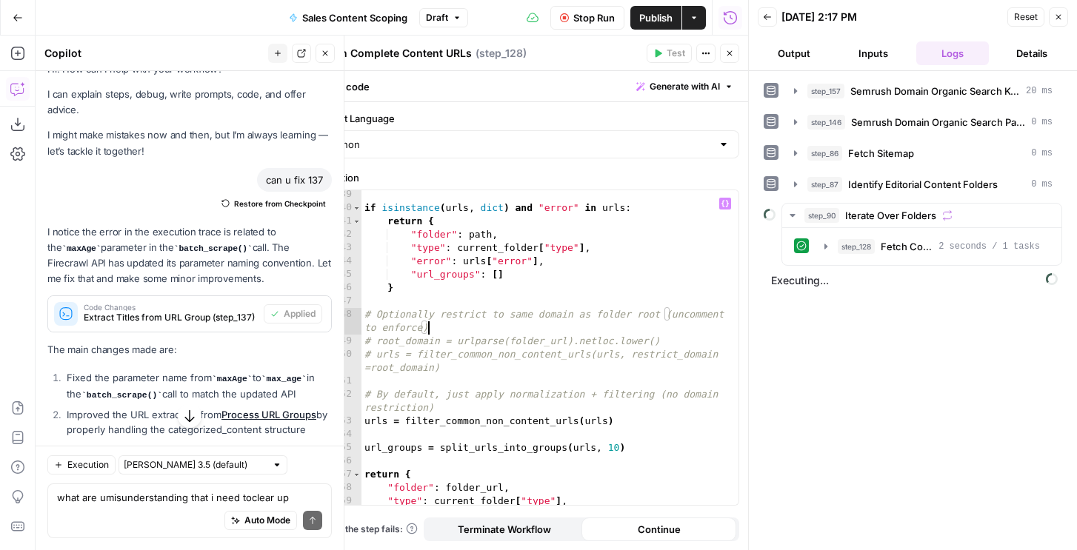
scroll to position [2130, 0]
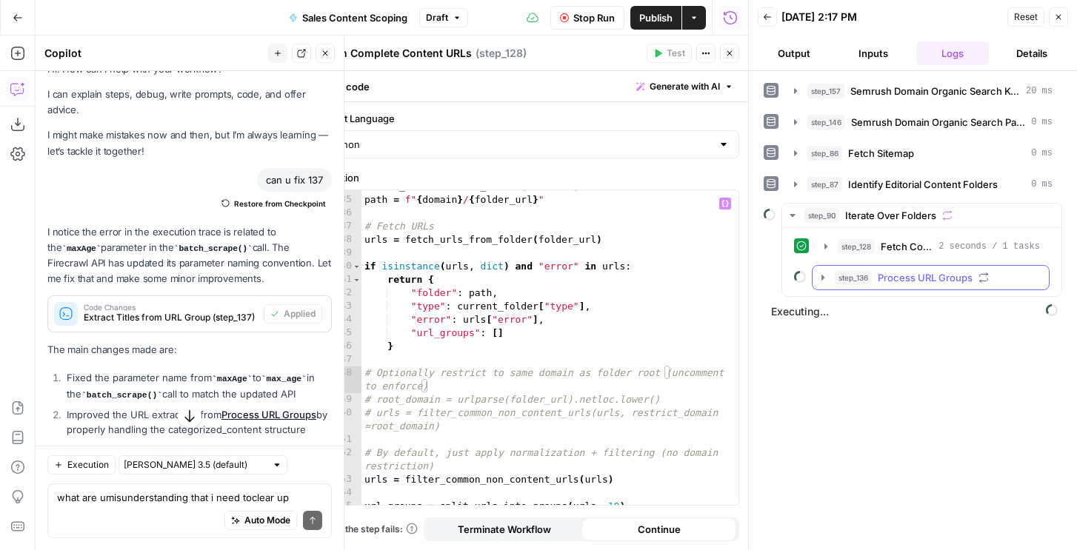
click at [849, 277] on span "step_136" at bounding box center [853, 277] width 37 height 15
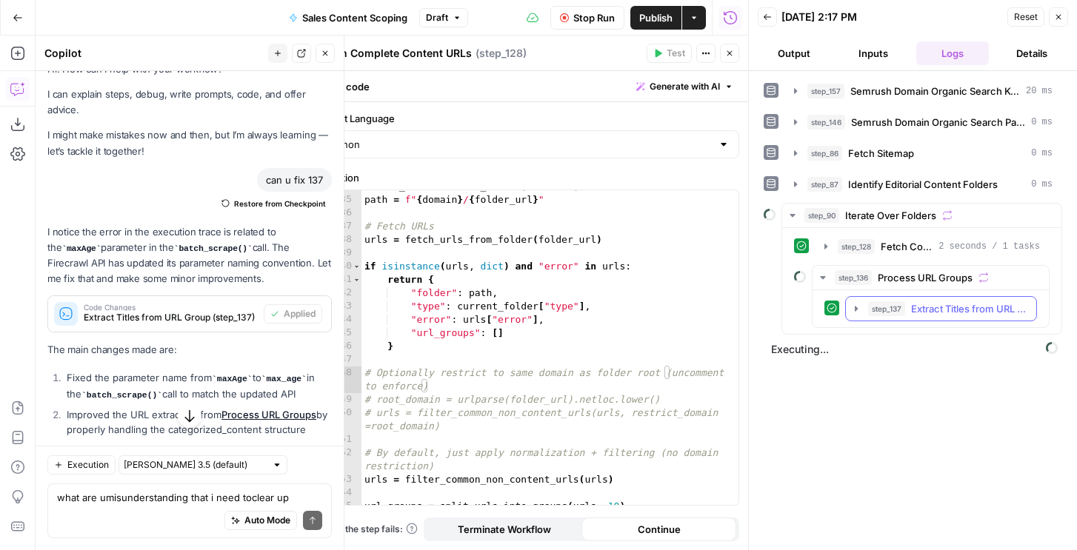
click at [870, 315] on span "step_137" at bounding box center [886, 308] width 37 height 15
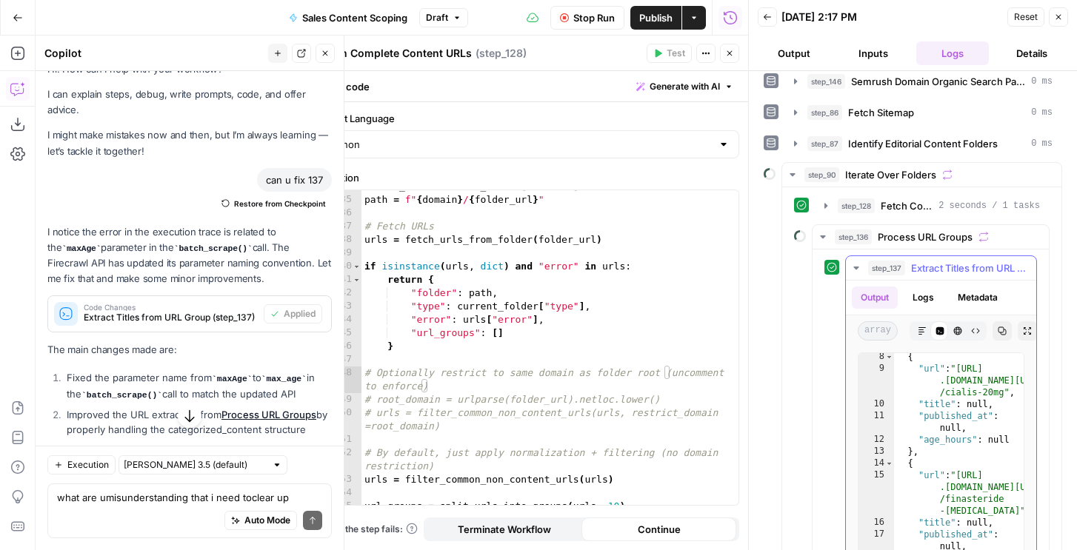
scroll to position [129, 0]
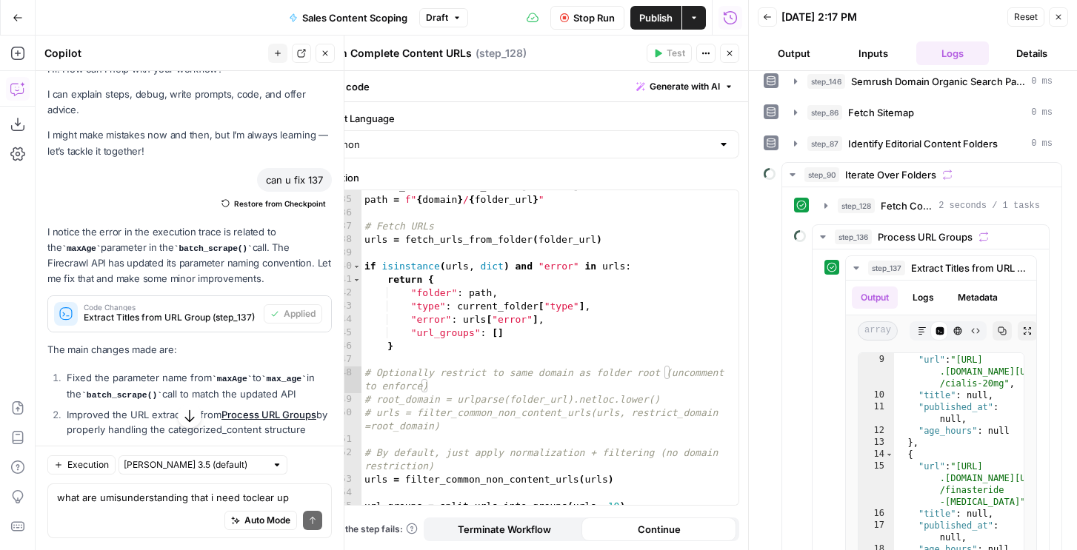
click at [589, 16] on span "Stop Run" at bounding box center [593, 17] width 41 height 15
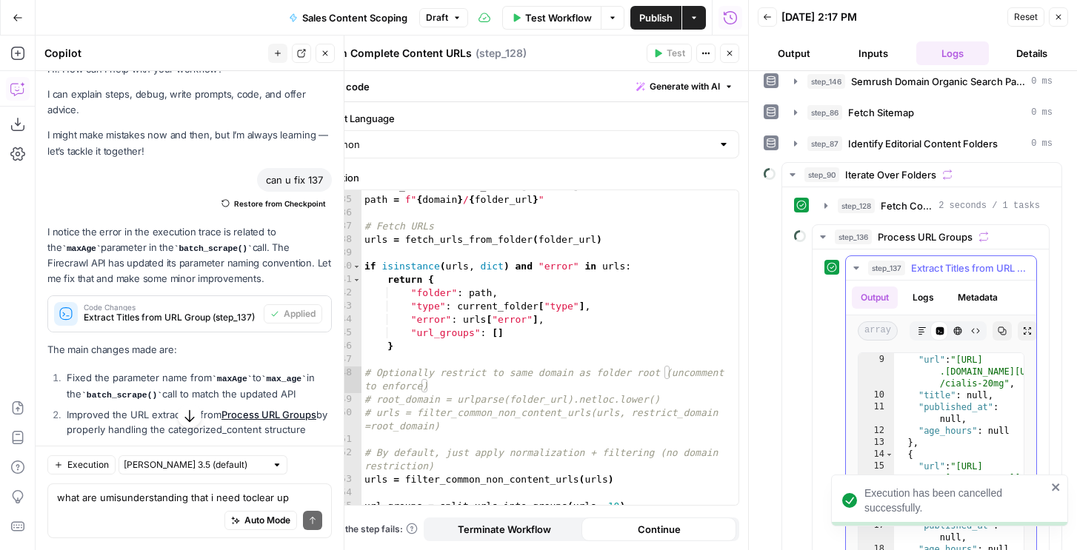
click at [926, 301] on button "Logs" at bounding box center [922, 298] width 39 height 22
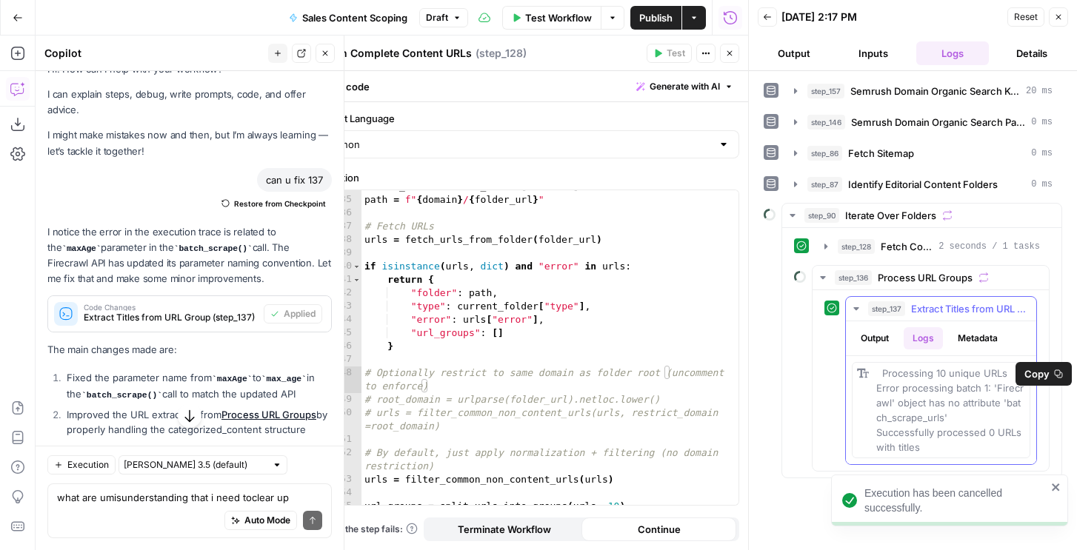
drag, startPoint x: 934, startPoint y: 452, endPoint x: 861, endPoint y: 365, distance: 113.0
click at [861, 365] on div "Processing 10 unique URLs Error processing batch 1: 'Firecrawl' object has no a…" at bounding box center [941, 410] width 178 height 96
copy span "Processing 10 unique URLs Error processing batch 1: 'Firecrawl' object has no a…"
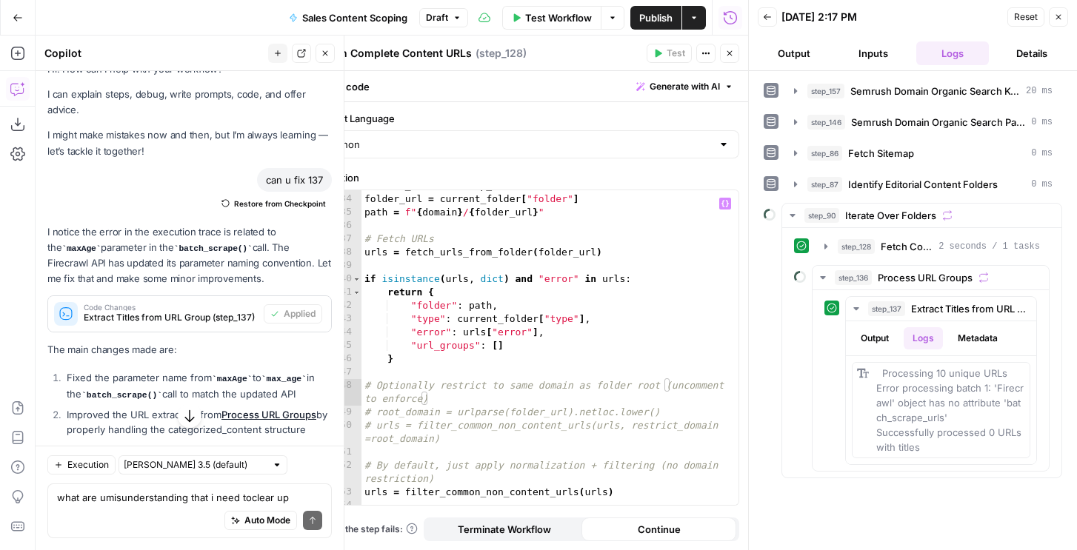
scroll to position [2117, 0]
click at [544, 307] on div "current_folder = step_90 [ "element" ] folder_url = current_folder [ "folder" ]…" at bounding box center [549, 349] width 377 height 341
click at [479, 385] on div "current_folder = step_90 [ "element" ] folder_url = current_folder [ "folder" ]…" at bounding box center [549, 349] width 377 height 341
click at [503, 422] on div "current_folder = step_90 [ "element" ] folder_url = current_folder [ "folder" ]…" at bounding box center [549, 349] width 377 height 341
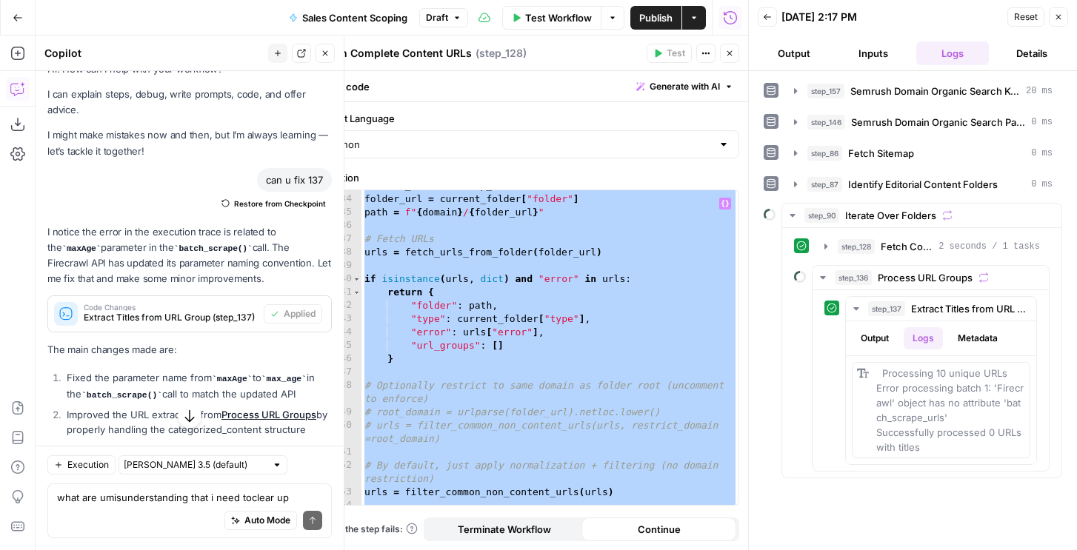
paste textarea
type textarea "**********"
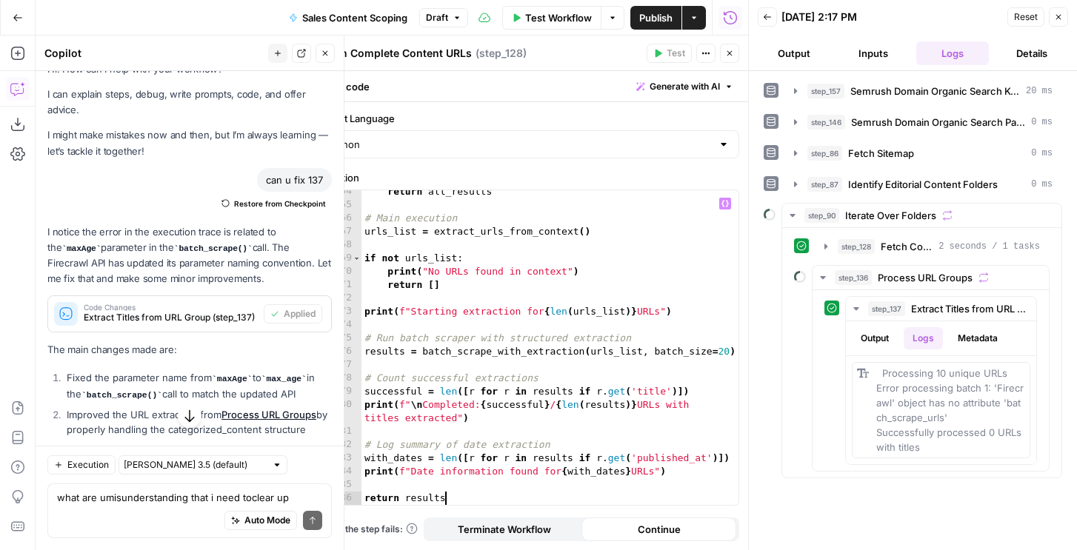
scroll to position [2404, 0]
click at [1056, 16] on icon "button" at bounding box center [1058, 17] width 5 height 5
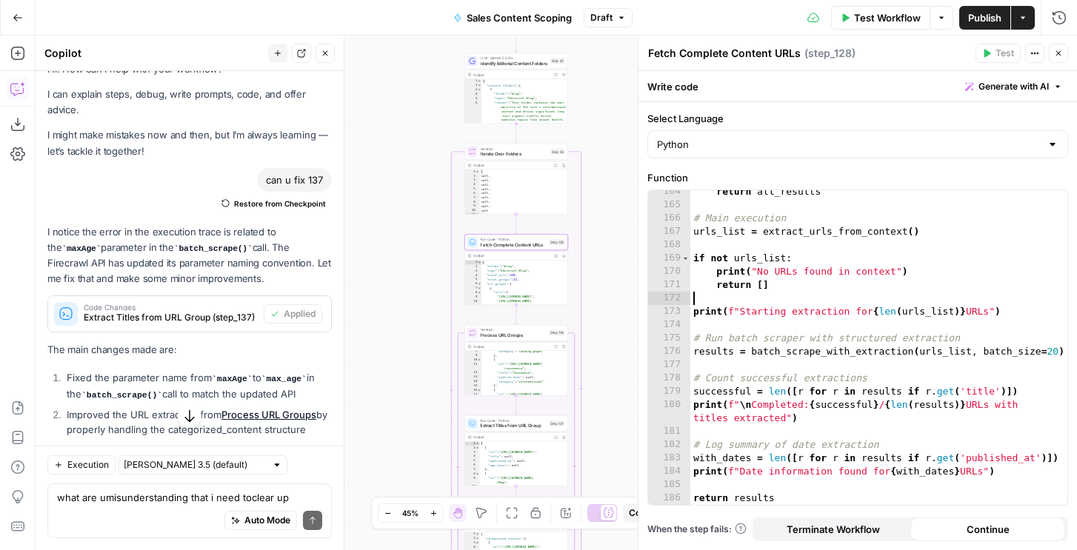
click at [848, 300] on div "return all_results # Main execution urls_list = extract_urls_from_context ( ) i…" at bounding box center [878, 355] width 377 height 341
type textarea "**********"
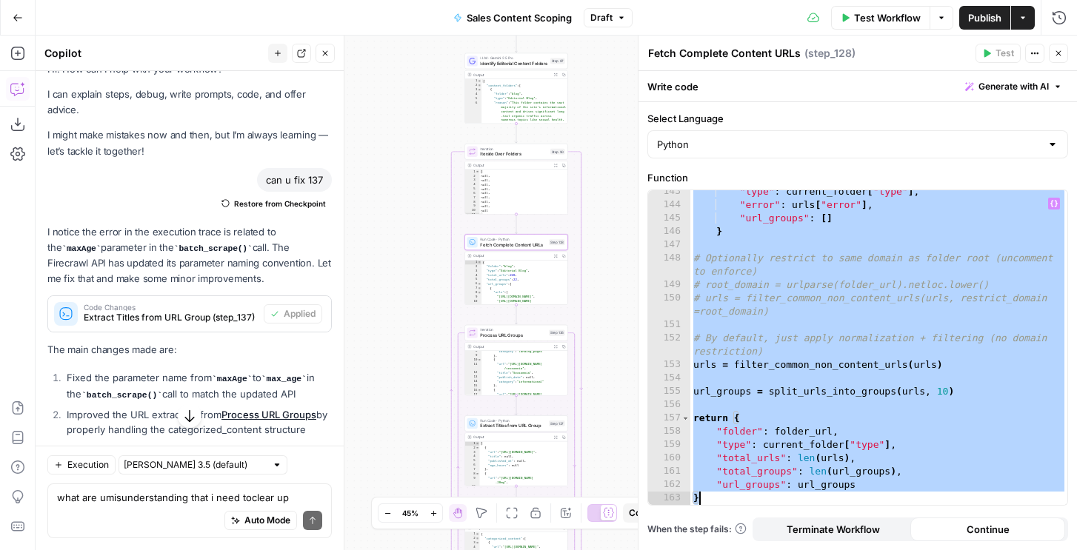
scroll to position [2244, 0]
click at [504, 424] on span "Extract Titles from URL Group" at bounding box center [513, 426] width 66 height 7
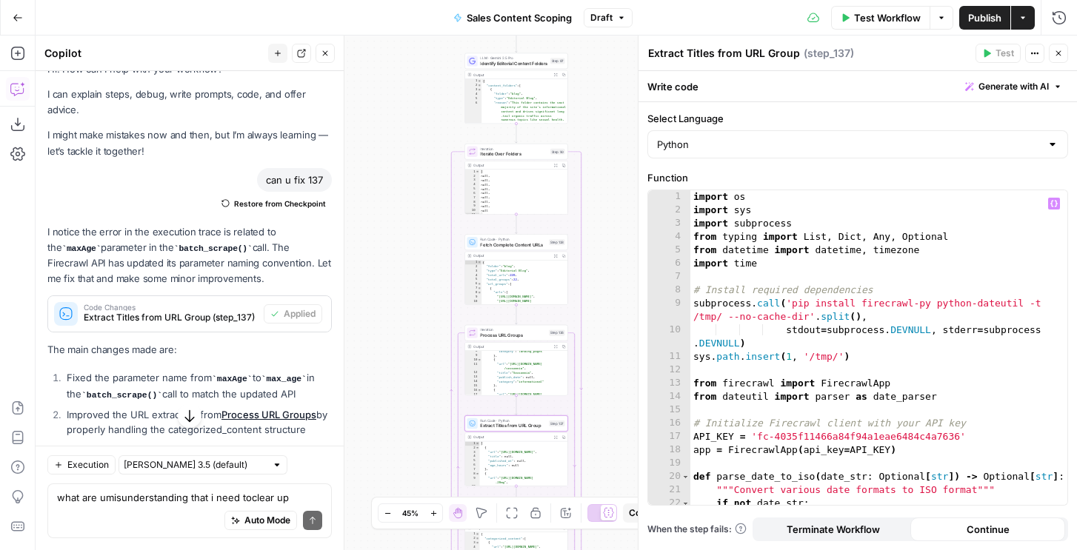
click at [838, 415] on div "import os import sys import subprocess from typing import List , Dict , Any , O…" at bounding box center [878, 360] width 377 height 341
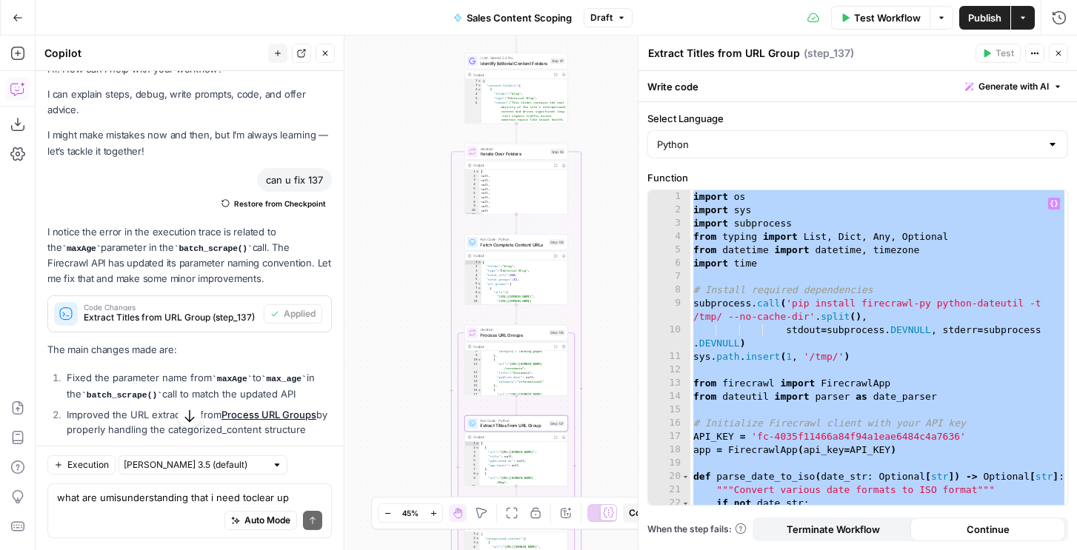
paste textarea
type textarea "**********"
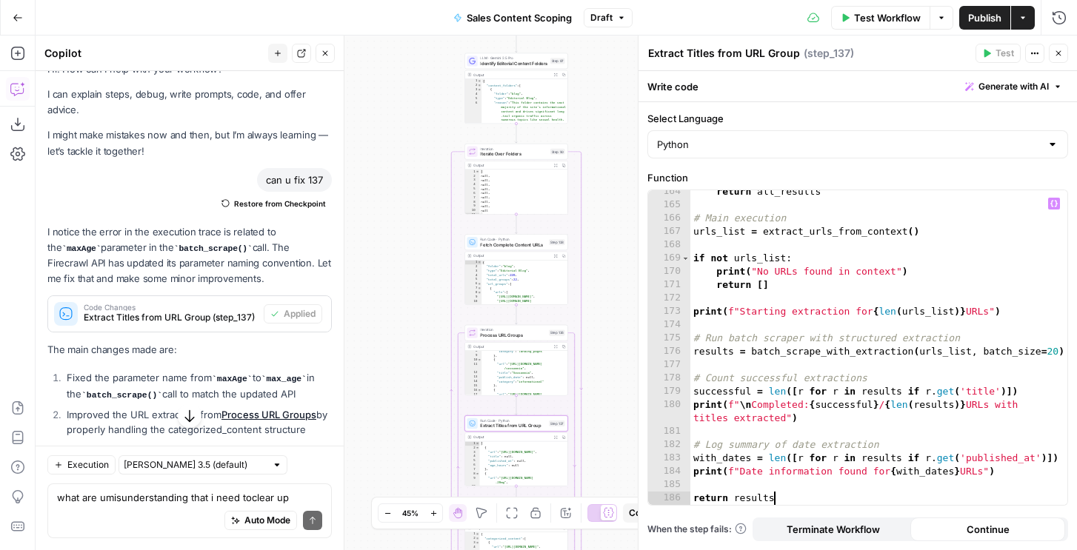
scroll to position [2404, 0]
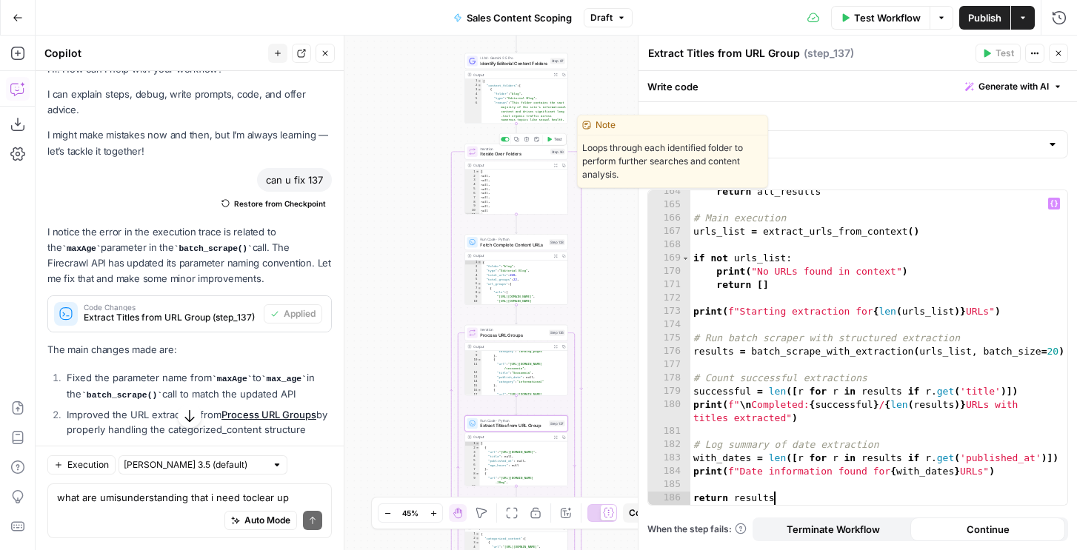
click at [552, 142] on button "Test" at bounding box center [553, 139] width 21 height 9
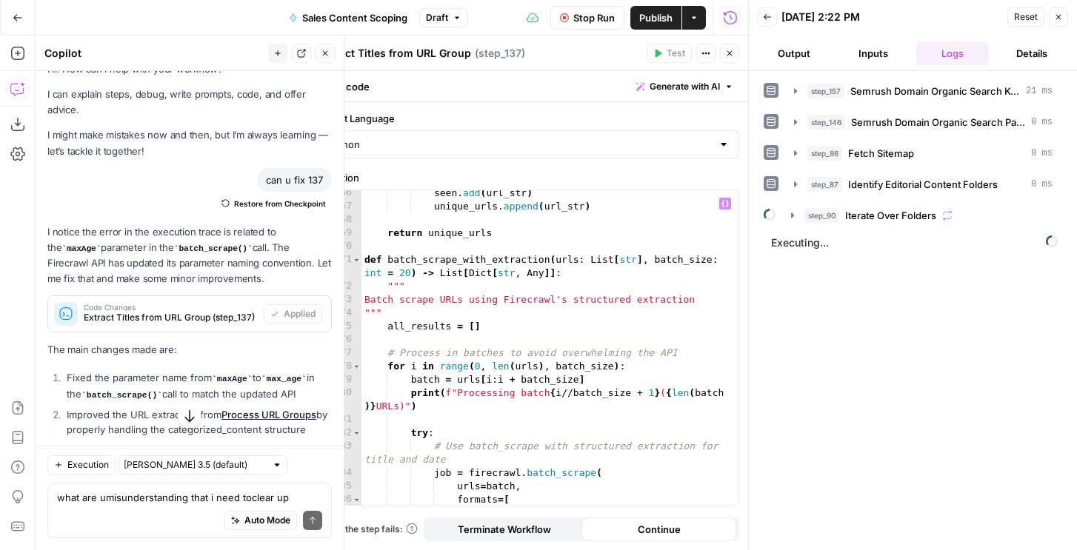
scroll to position [923, 0]
click at [835, 215] on span "step_90" at bounding box center [821, 215] width 35 height 15
click at [857, 249] on span "step_128" at bounding box center [855, 246] width 37 height 15
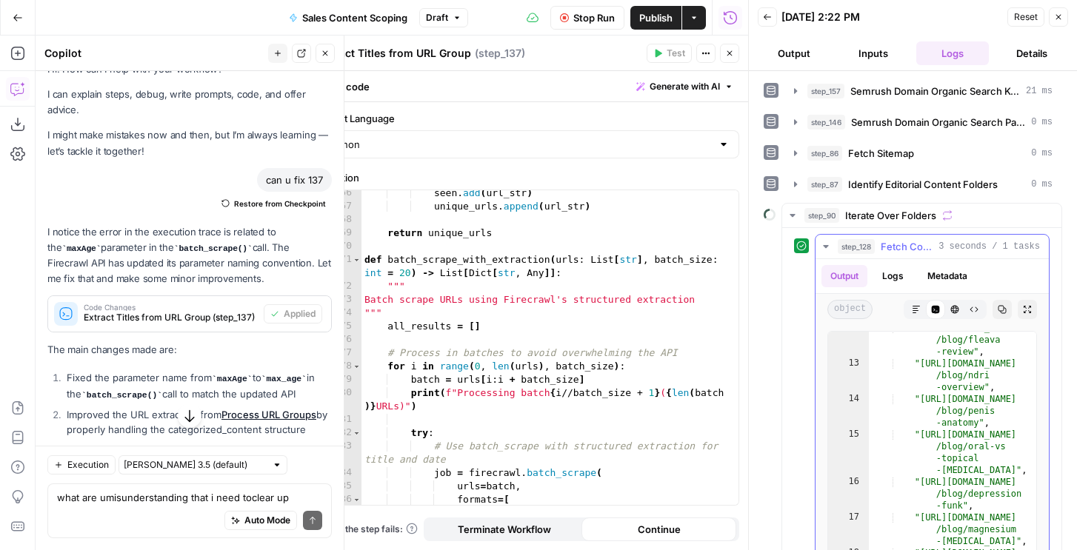
scroll to position [199, 0]
click at [880, 239] on div "step_128 Fetch Complete Content URLs 3 seconds / 1 tasks" at bounding box center [938, 246] width 202 height 15
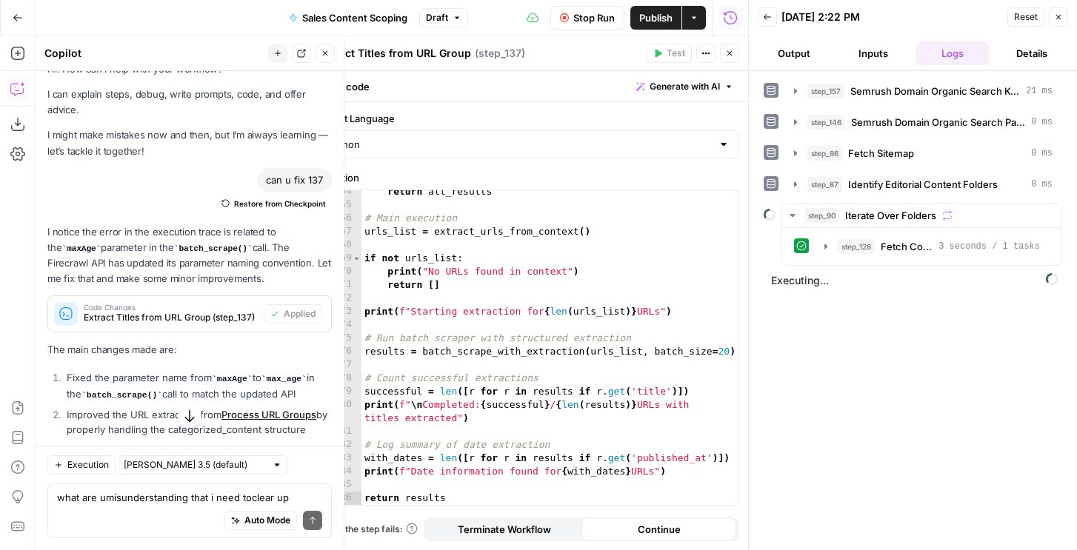
scroll to position [444, 0]
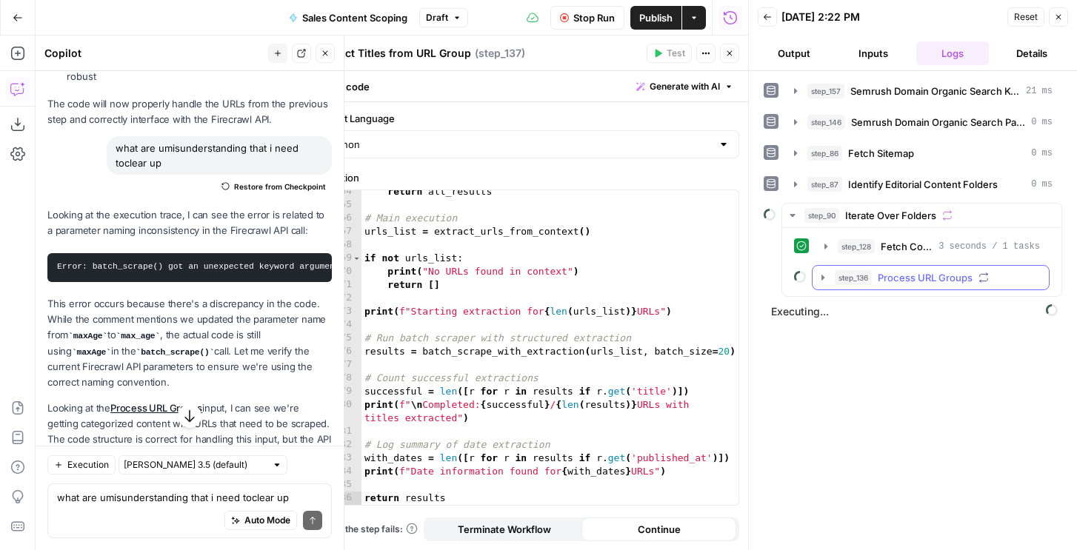
click at [860, 272] on span "step_136" at bounding box center [853, 277] width 37 height 15
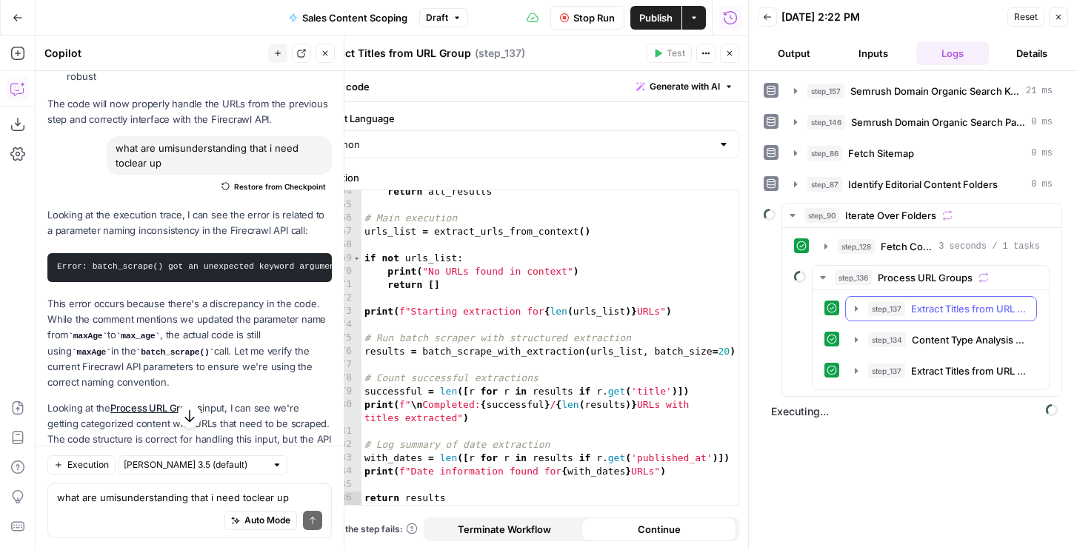
click at [893, 313] on span "step_137" at bounding box center [886, 308] width 37 height 15
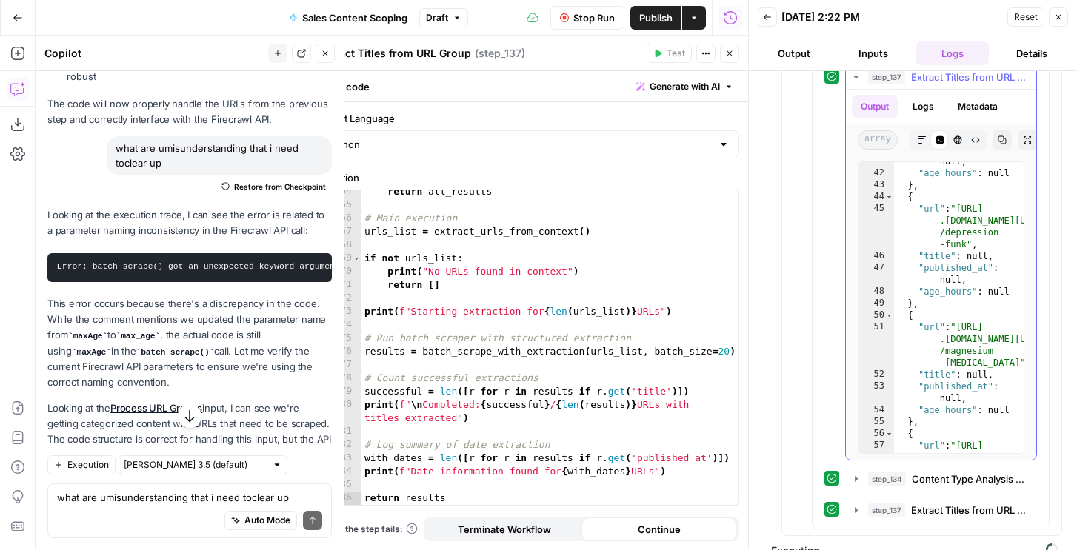
scroll to position [800, 0]
click at [926, 104] on button "Logs" at bounding box center [922, 107] width 39 height 22
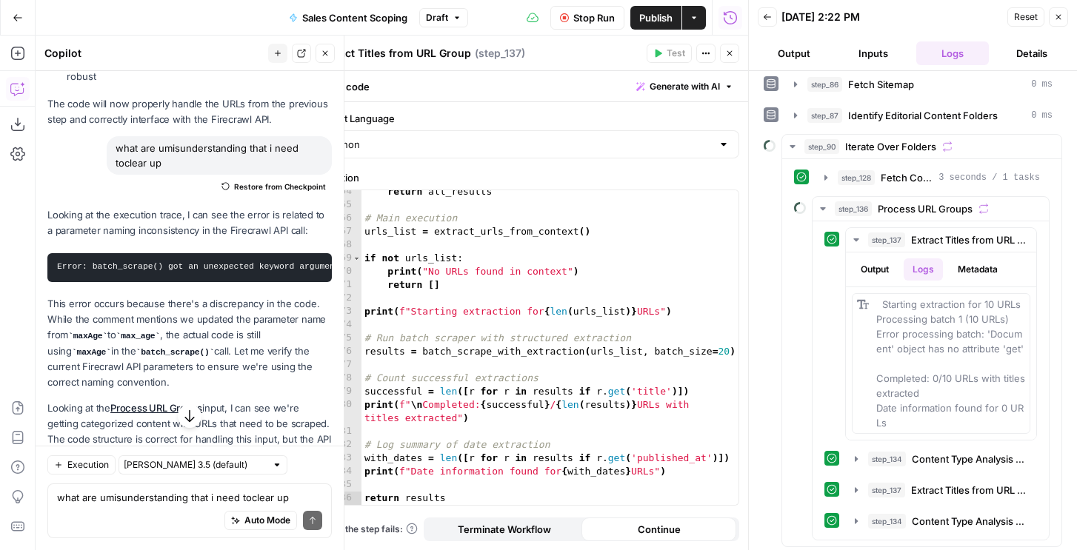
scroll to position [100, 0]
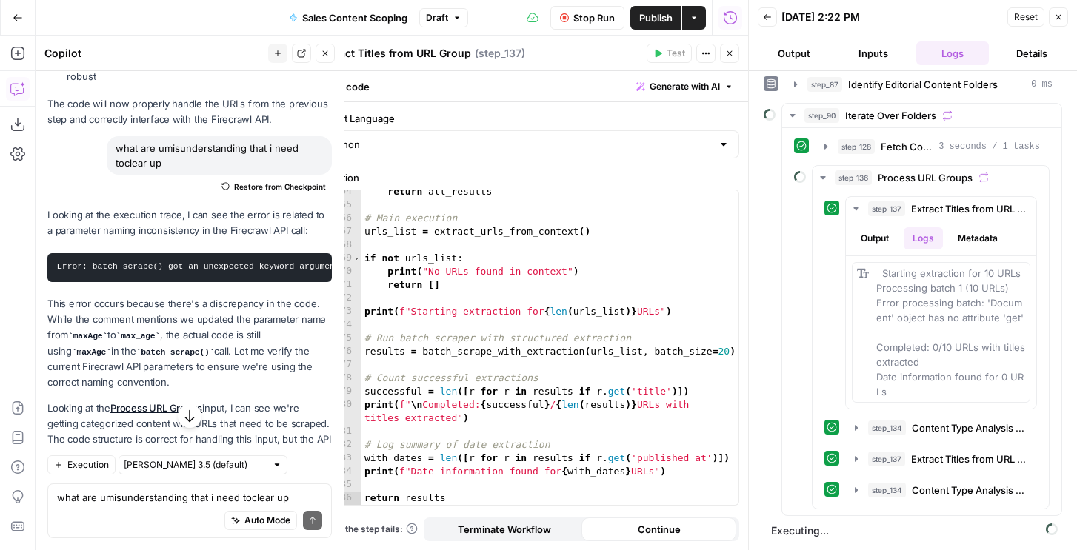
click at [577, 19] on span "Stop Run" at bounding box center [593, 17] width 41 height 15
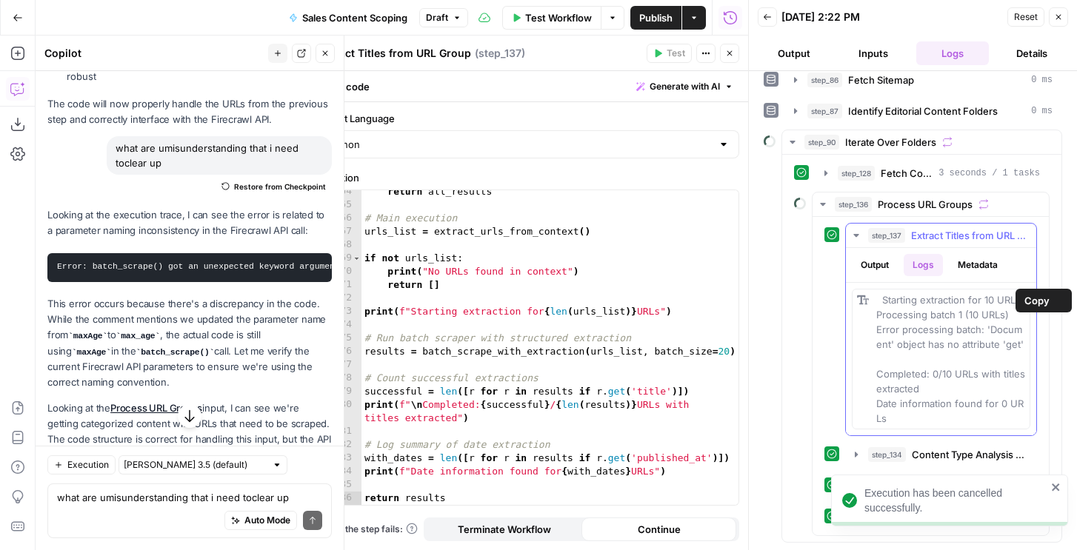
scroll to position [73, 0]
drag, startPoint x: 905, startPoint y: 392, endPoint x: 877, endPoint y: 295, distance: 100.3
click at [876, 292] on div "Starting extraction for 10 URLs Processing batch 1 (10 URLs) Error processing b…" at bounding box center [950, 358] width 149 height 133
click at [889, 317] on span "Starting extraction for 10 URLs Processing batch 1 (10 URLs) Error processing b…" at bounding box center [952, 359] width 152 height 130
copy span "Starting extraction for 10 URLs Processing batch 1 (10 URLs) Error processing b…"
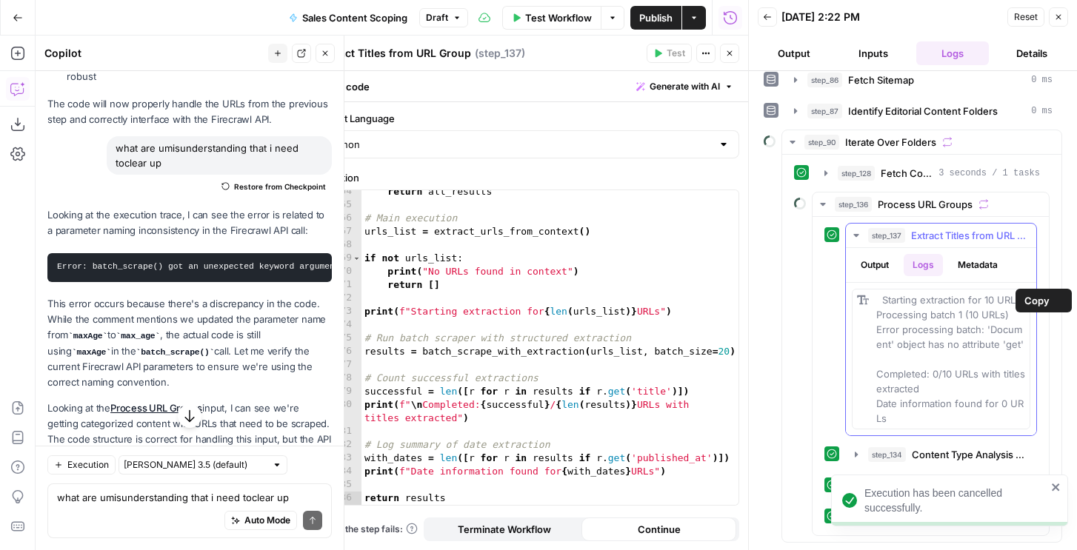
drag, startPoint x: 878, startPoint y: 300, endPoint x: 912, endPoint y: 422, distance: 126.6
click at [912, 424] on div "Starting extraction for 10 URLs Processing batch 1 (10 URLs) Error processing b…" at bounding box center [950, 358] width 149 height 133
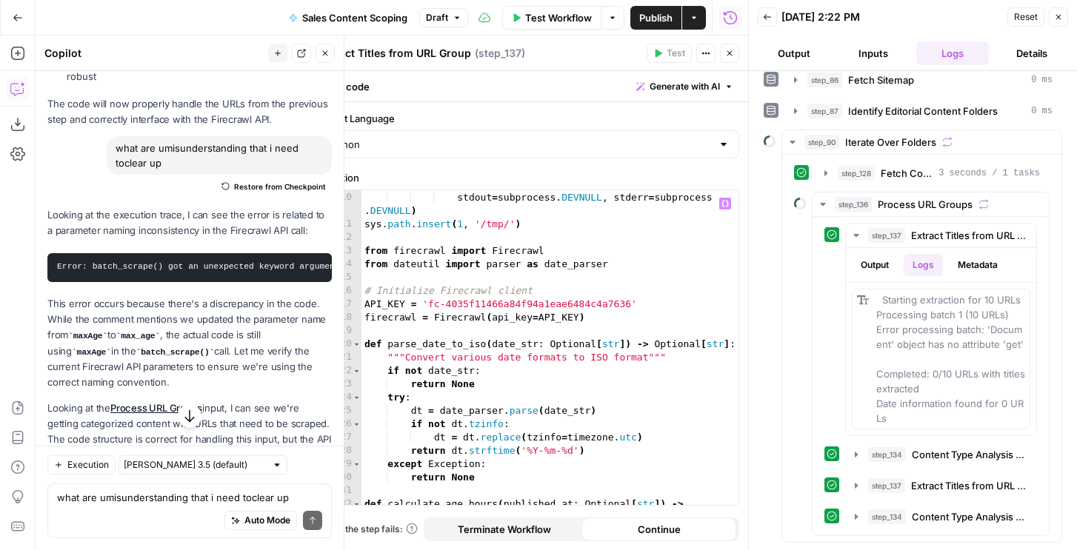
scroll to position [199, 0]
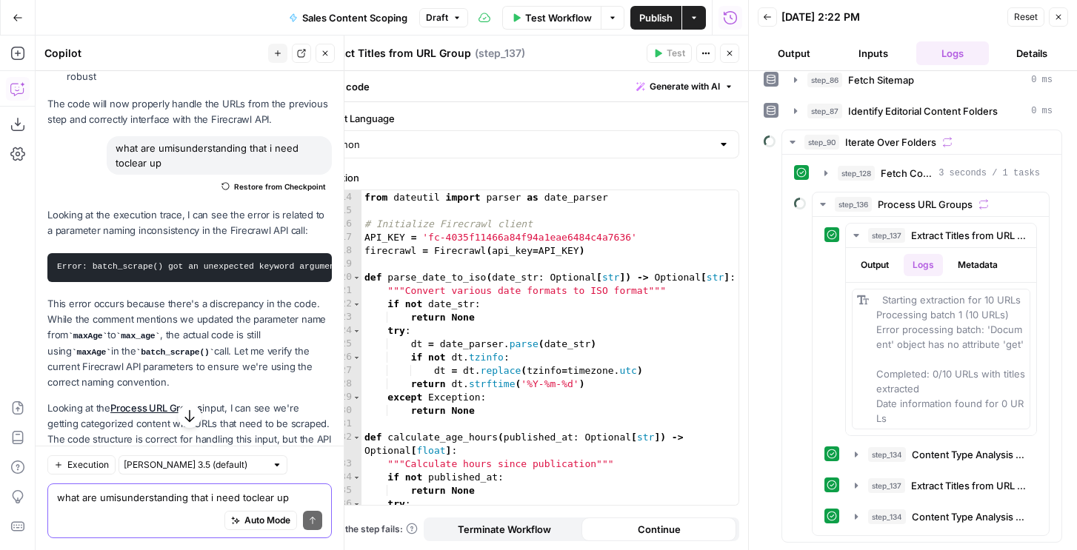
click at [230, 503] on textarea "what are umisunderstanding that i need toclear up" at bounding box center [189, 497] width 265 height 15
paste textarea "Starting extraction for 10 URLs Processing batch 1 (10 URLs) Error processing b…"
type textarea "Starting extraction for 10 URLs Processing batch 1 (10 URLs) Error processing b…"
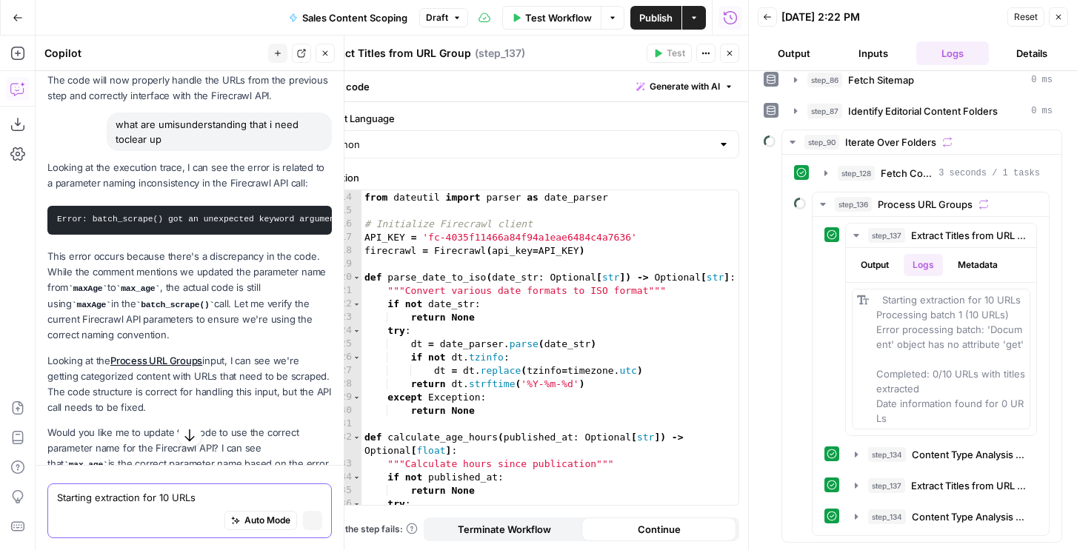
scroll to position [420, 0]
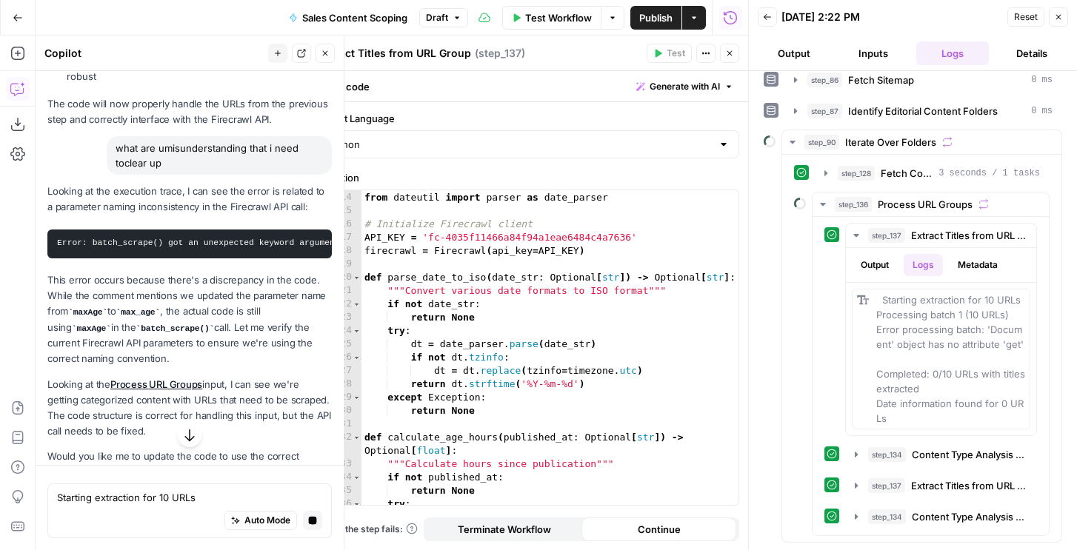
type textarea "**********"
click at [501, 342] on div "from firecrawl import Firecrawl from dateutil import parser as date_parser # In…" at bounding box center [549, 348] width 377 height 341
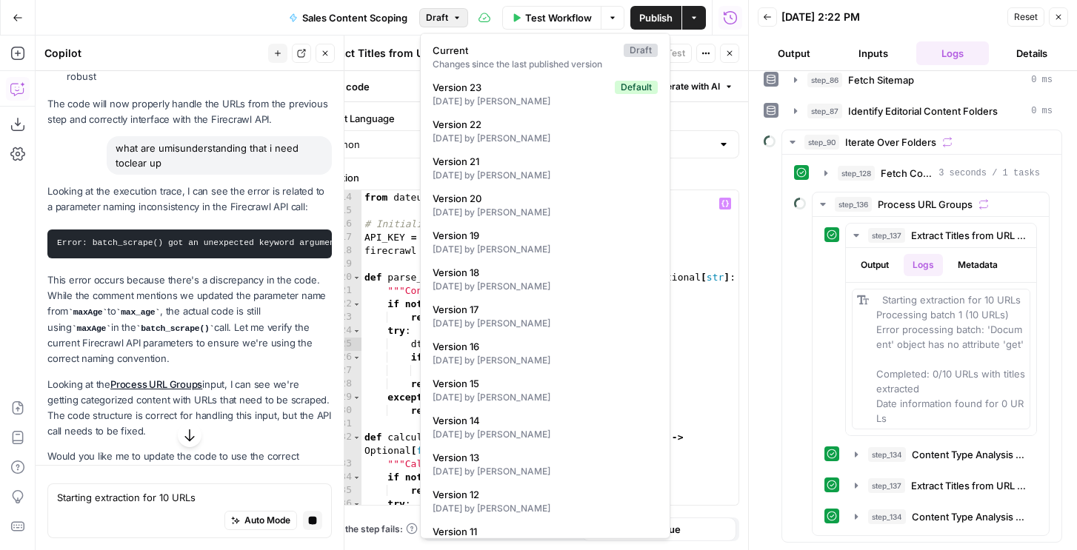
click at [443, 12] on span "Draft" at bounding box center [437, 17] width 22 height 13
click at [481, 109] on button "Version 23 Default 2 days ago by Nicole Guercia" at bounding box center [545, 94] width 237 height 34
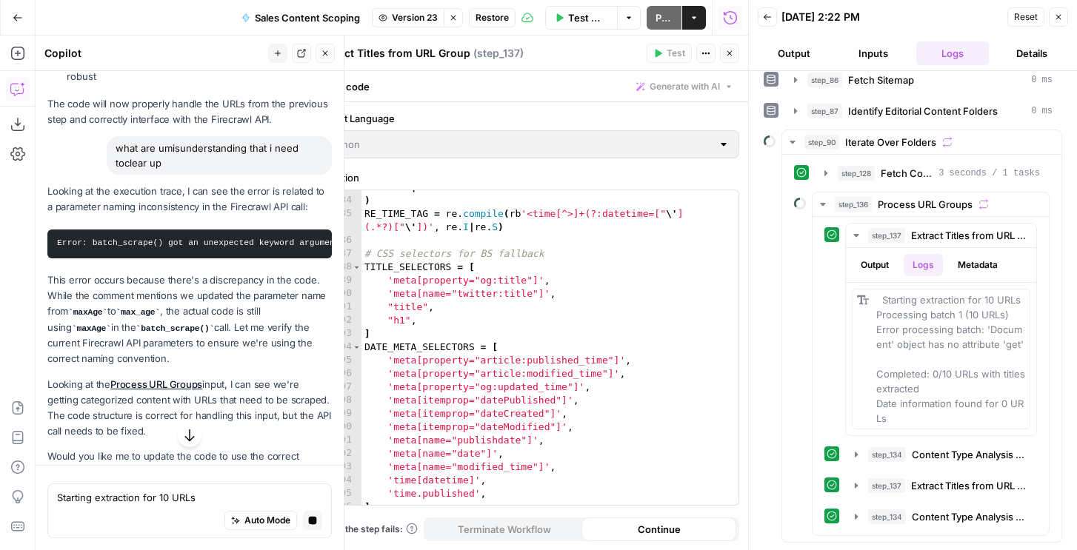
scroll to position [1636, 0]
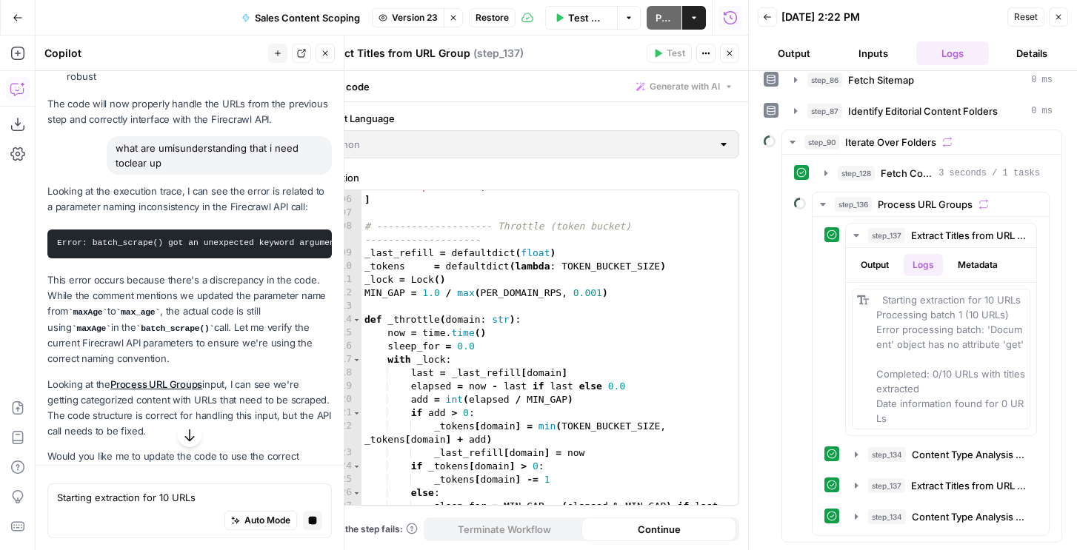
click at [1055, 20] on icon "button" at bounding box center [1058, 17] width 9 height 9
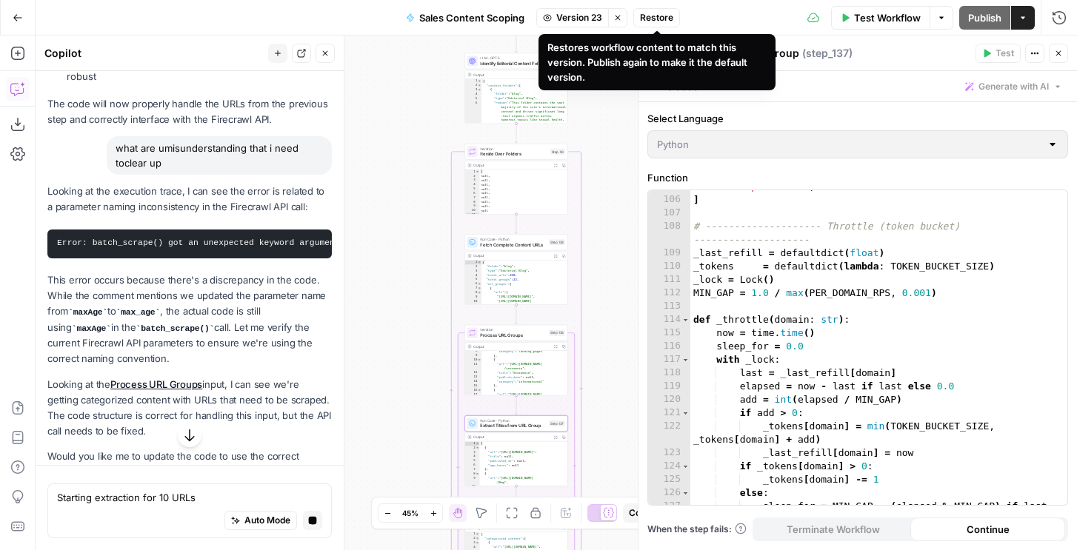
click at [668, 21] on span "Restore" at bounding box center [656, 17] width 33 height 13
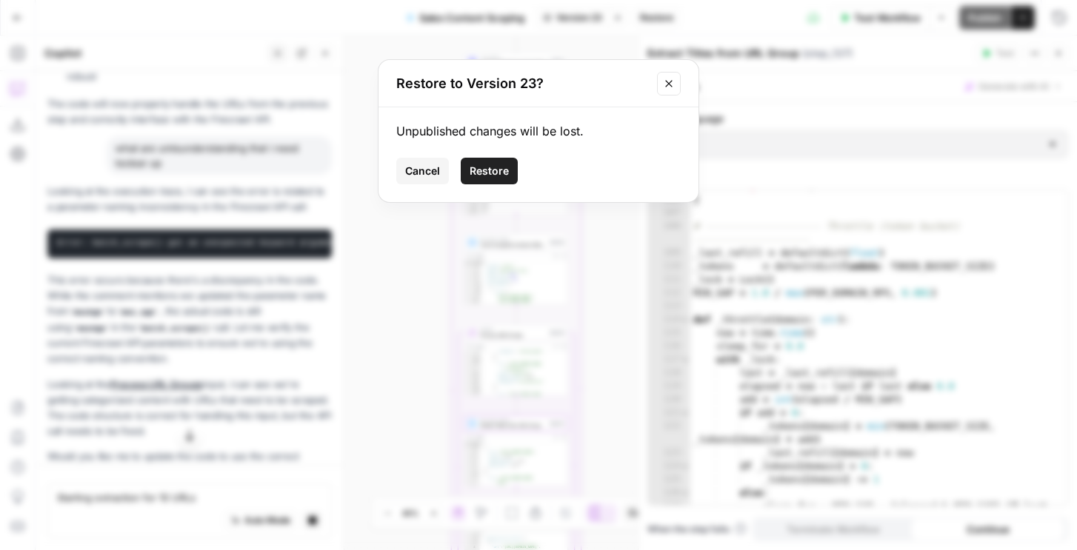
drag, startPoint x: 488, startPoint y: 171, endPoint x: 422, endPoint y: 170, distance: 65.9
click at [422, 170] on div "Cancel Restore" at bounding box center [538, 171] width 284 height 27
click at [422, 170] on span "Cancel" at bounding box center [422, 171] width 35 height 15
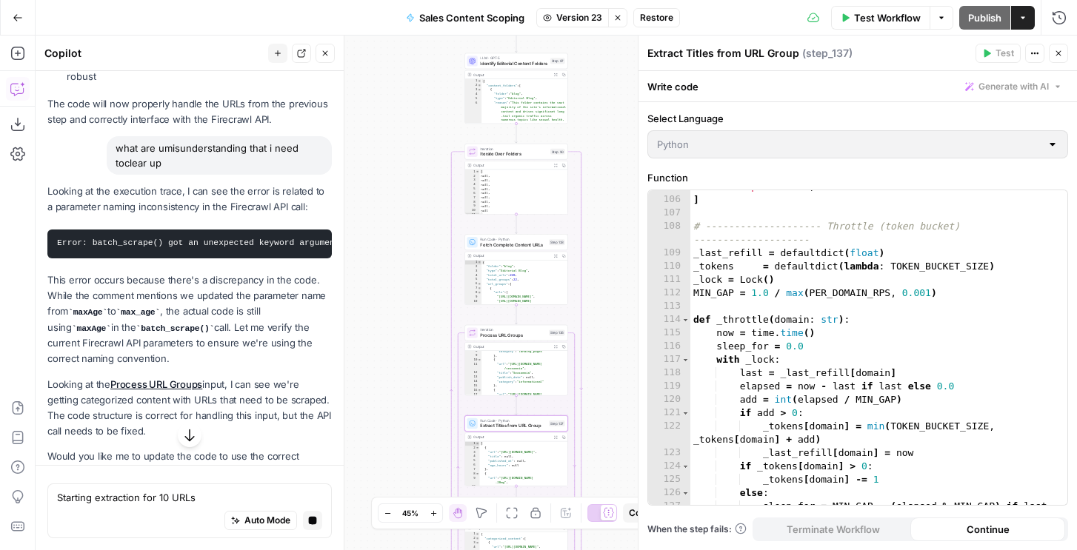
click at [617, 20] on icon "button" at bounding box center [617, 17] width 9 height 9
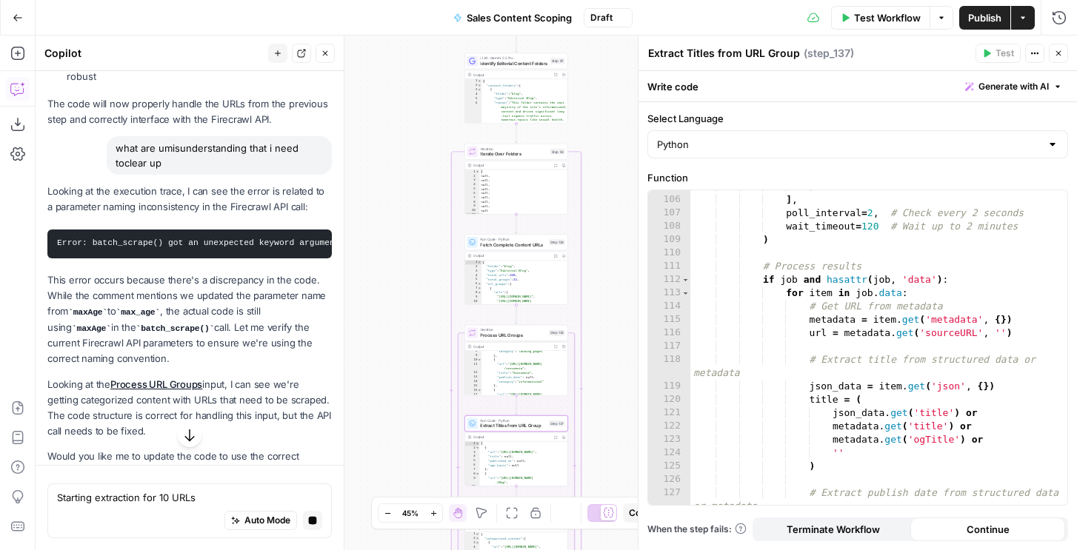
scroll to position [1556, 0]
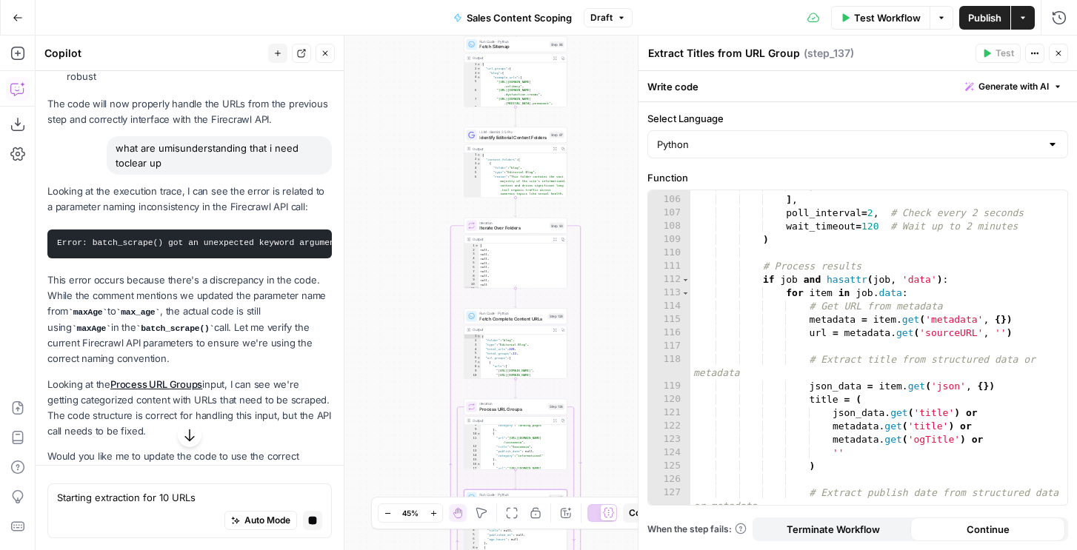
drag, startPoint x: 601, startPoint y: 139, endPoint x: 600, endPoint y: 213, distance: 74.0
click at [600, 213] on div "Workflow Set Inputs Inputs SEO Research Semrush Domain Organic Search Keywords …" at bounding box center [556, 293] width 1041 height 515
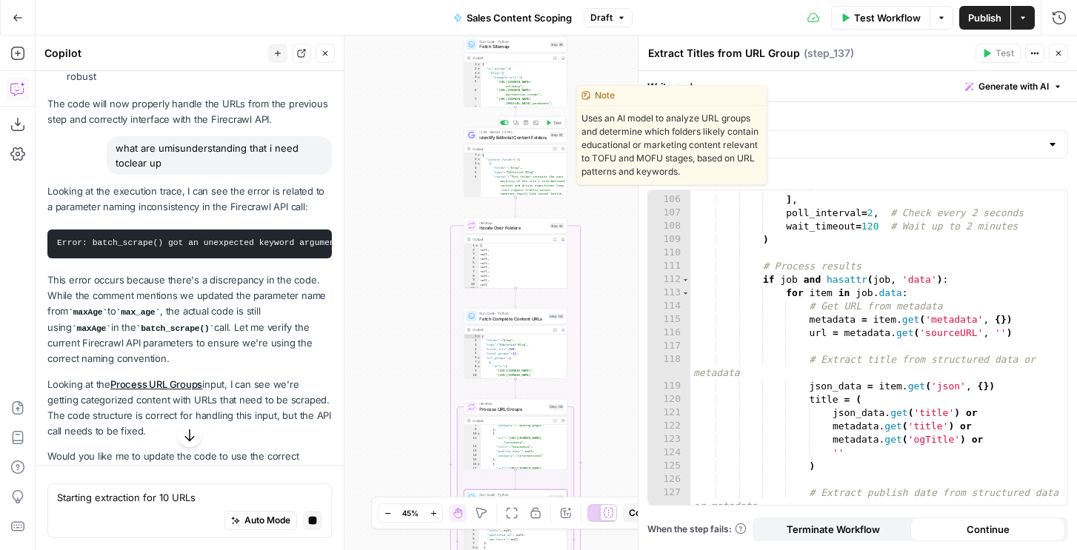
click at [517, 126] on button "Copy step" at bounding box center [516, 122] width 9 height 9
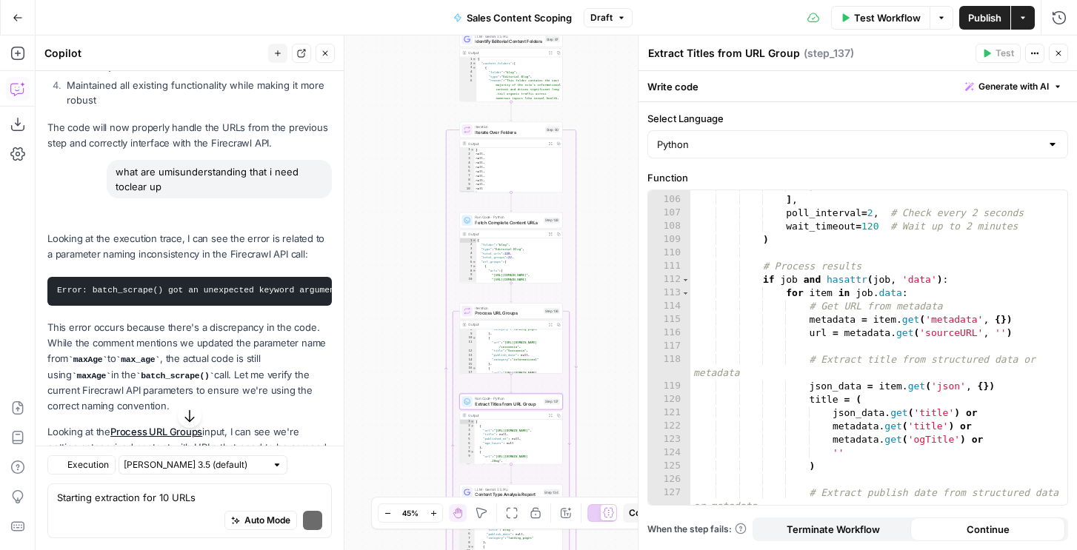
scroll to position [444, 0]
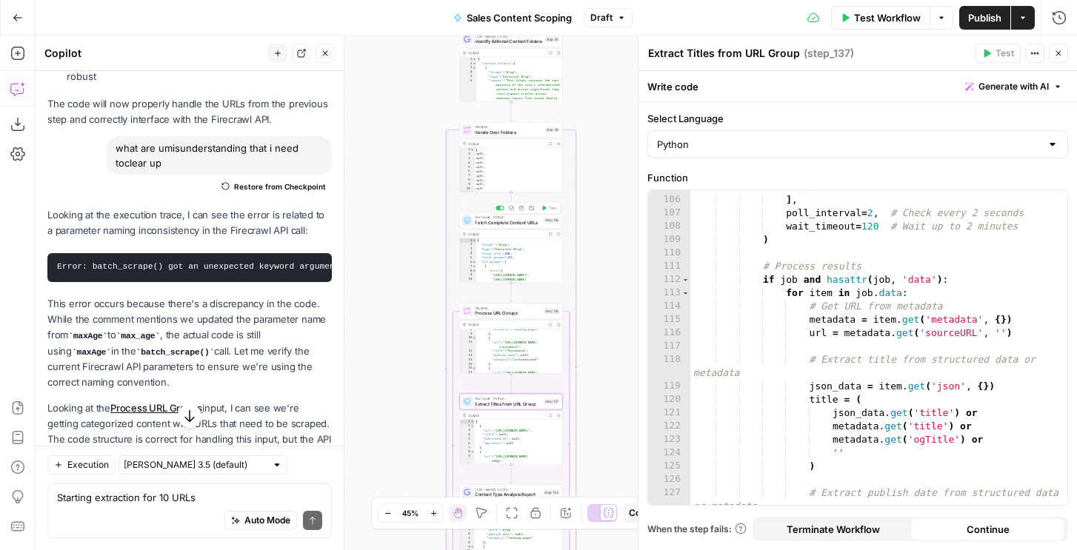
click at [513, 210] on icon "button" at bounding box center [511, 208] width 5 height 5
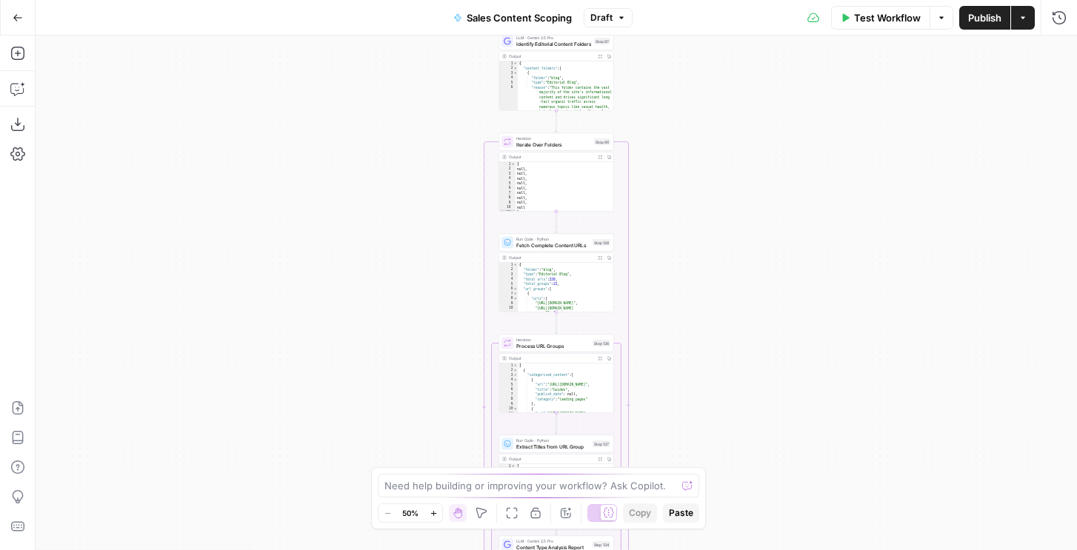
click at [607, 11] on span "Draft" at bounding box center [601, 17] width 22 height 13
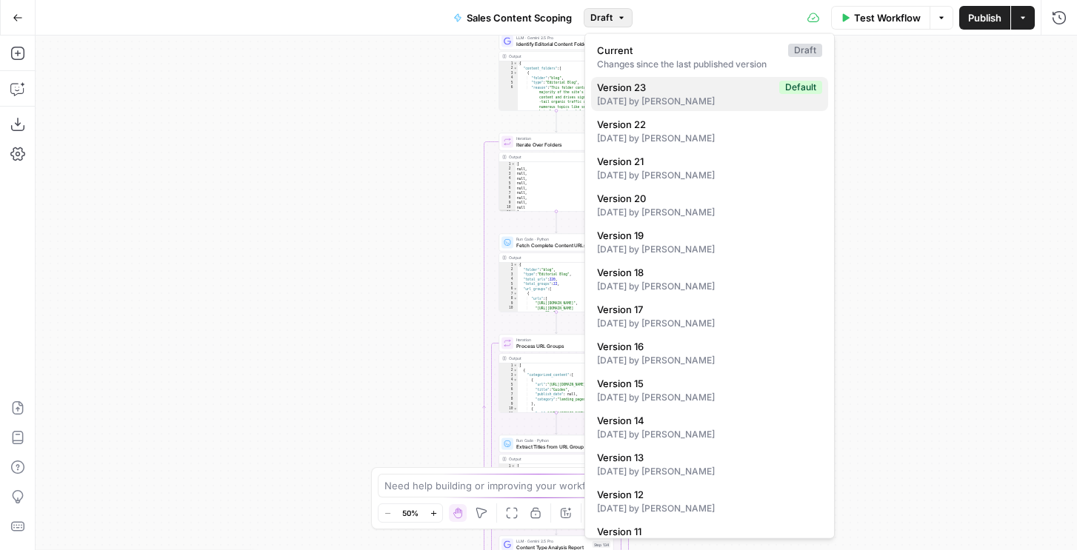
click at [652, 104] on div "2 days ago by Nicole Guercia" at bounding box center [709, 101] width 225 height 13
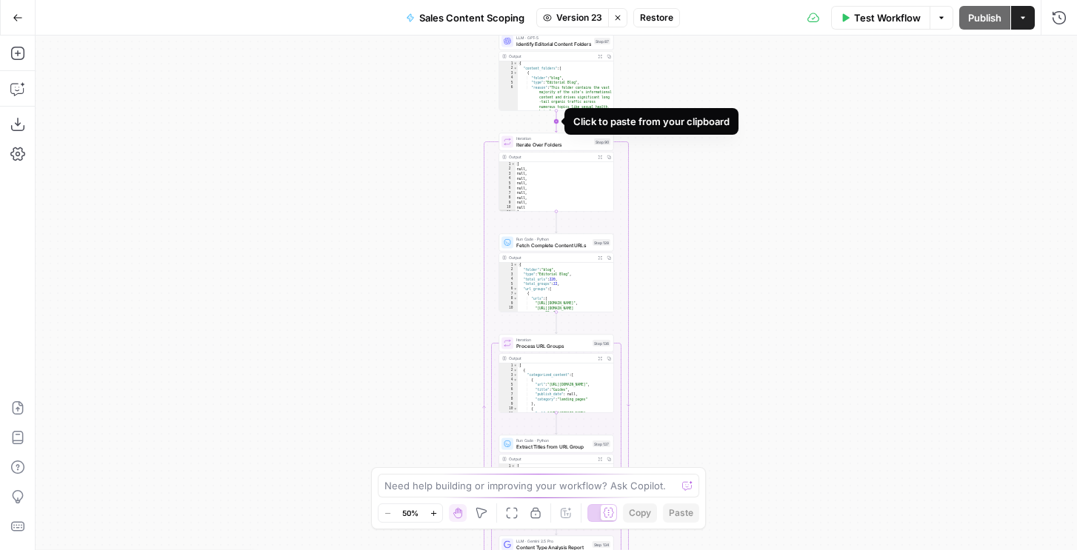
click at [557, 124] on icon "Edge from step_87 to step_90" at bounding box center [556, 121] width 2 height 21
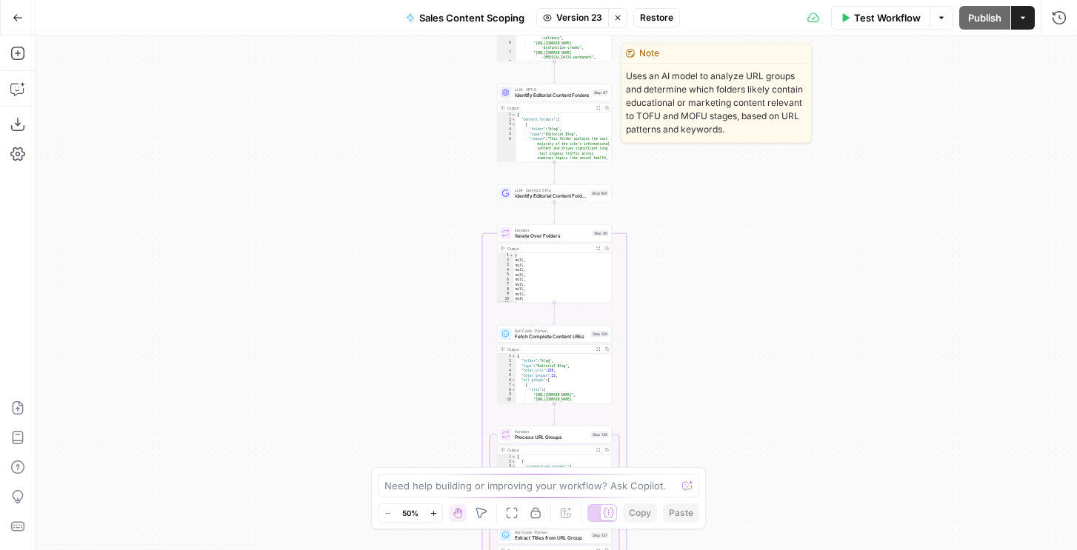
click at [561, 89] on span "LLM · GPT-5" at bounding box center [552, 90] width 75 height 6
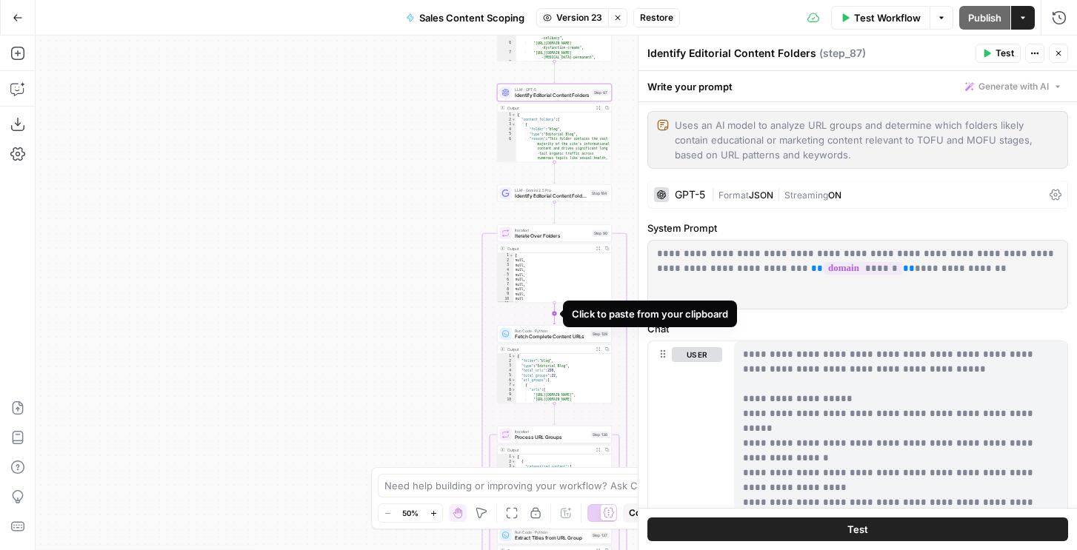
click at [553, 315] on icon "Edge from step_90 to step_128" at bounding box center [554, 313] width 2 height 21
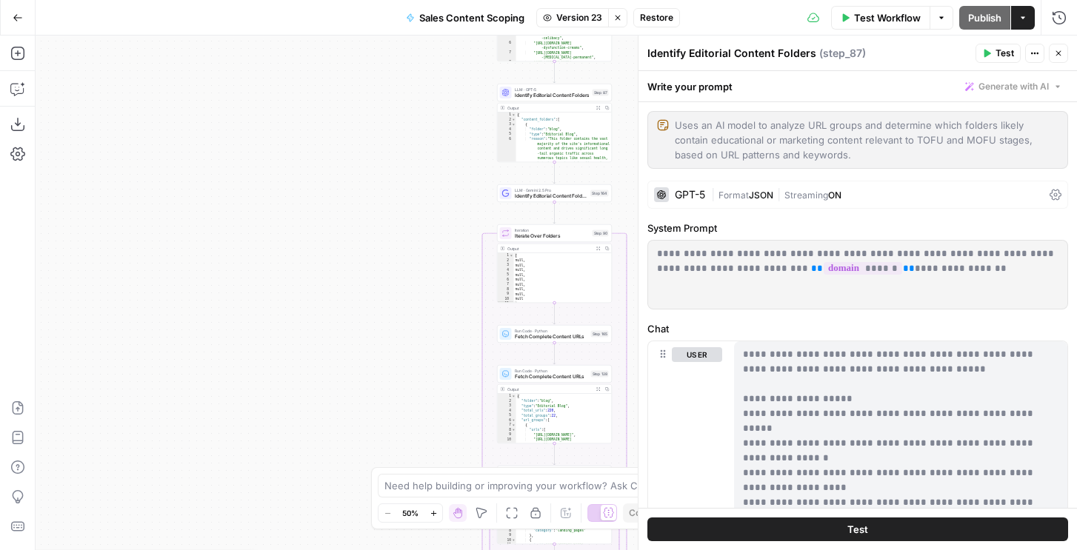
click at [562, 376] on span "Fetch Complete Content URLs" at bounding box center [551, 376] width 73 height 7
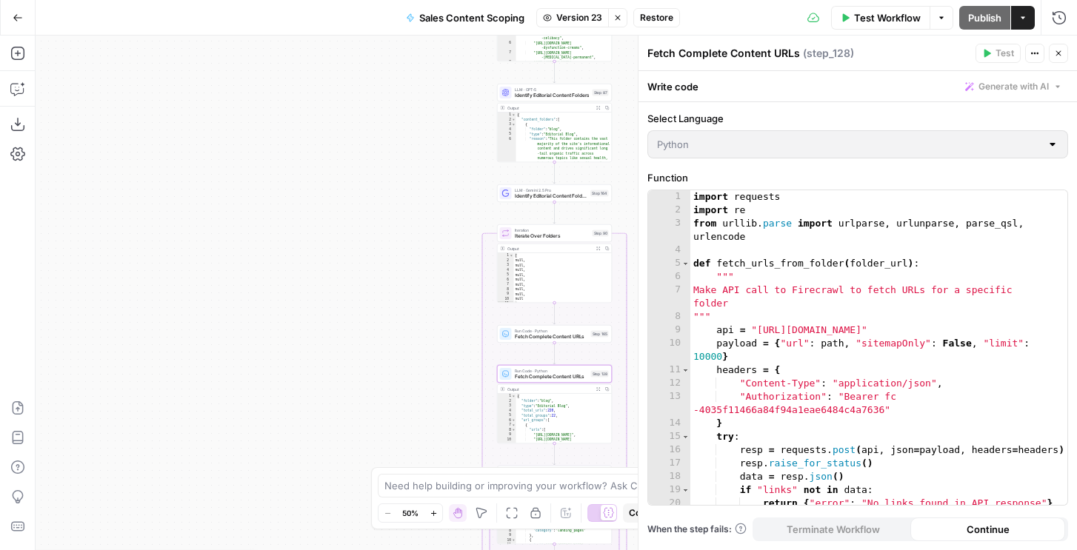
click at [646, 21] on span "Restore" at bounding box center [656, 17] width 33 height 13
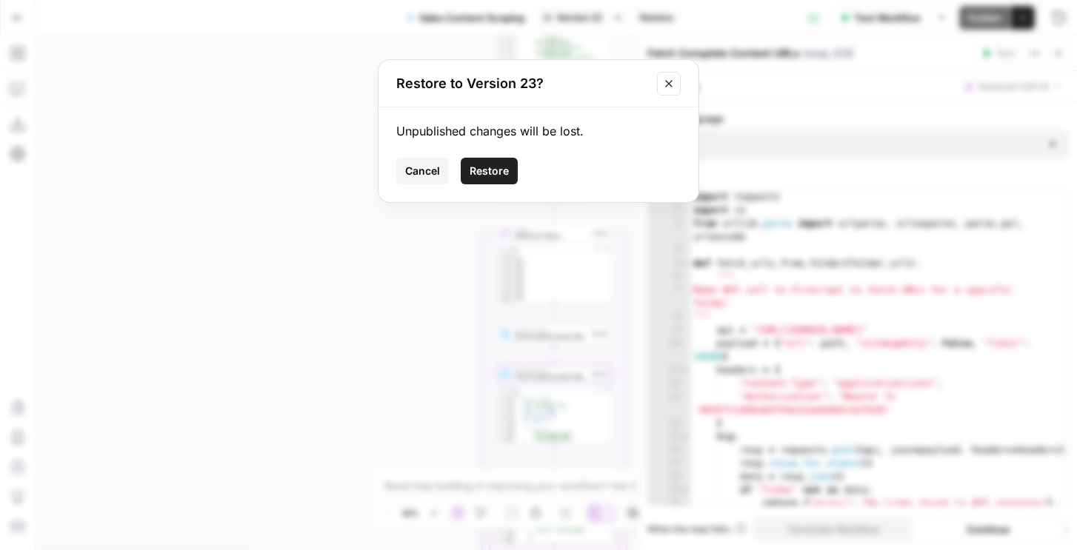
click at [483, 170] on span "Restore" at bounding box center [488, 171] width 39 height 15
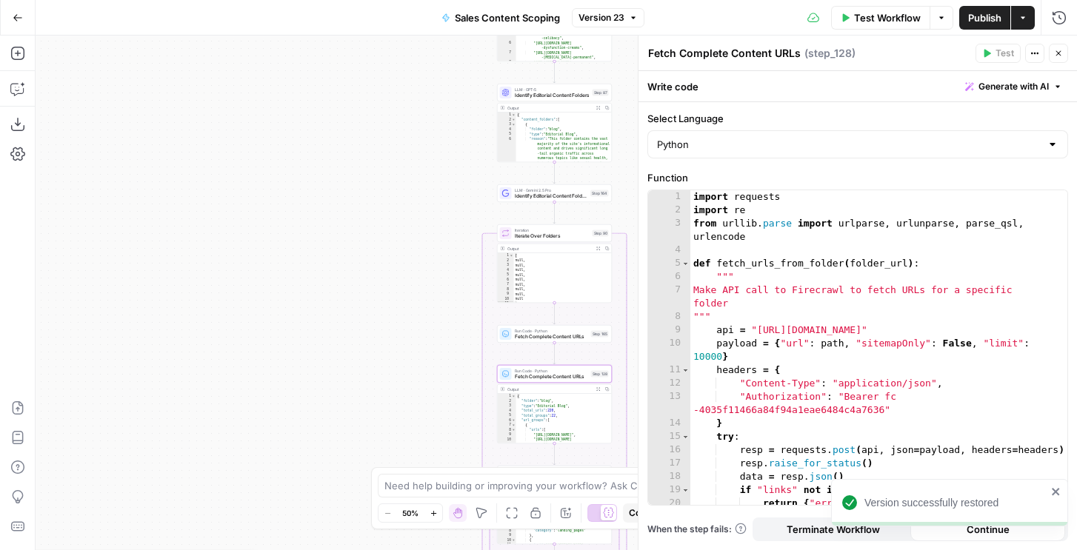
click at [1060, 54] on icon "button" at bounding box center [1058, 53] width 9 height 9
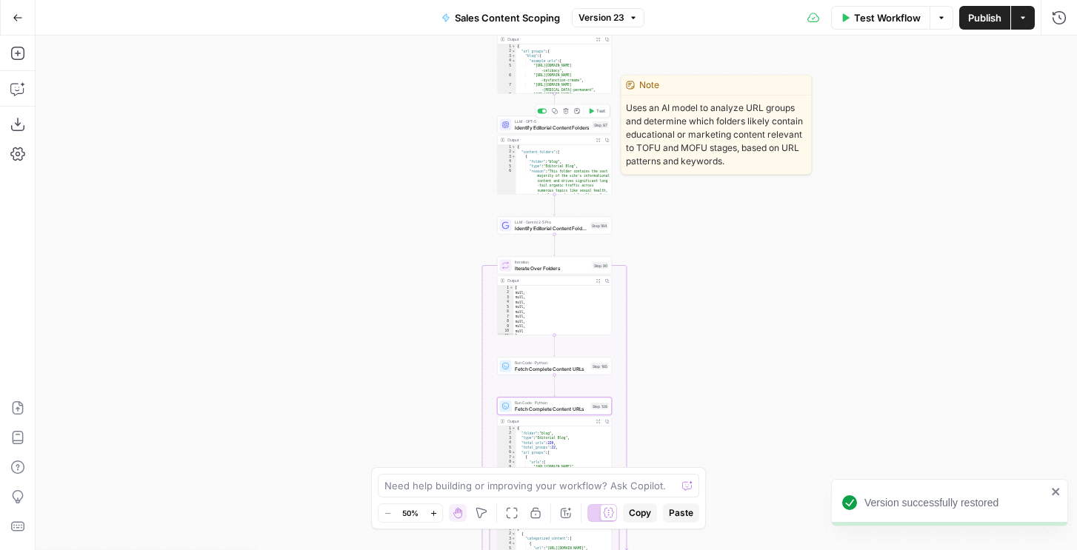
click at [543, 106] on div "Copy step Delete step Edit Note Test" at bounding box center [572, 110] width 75 height 13
click at [543, 111] on div at bounding box center [544, 112] width 4 height 4
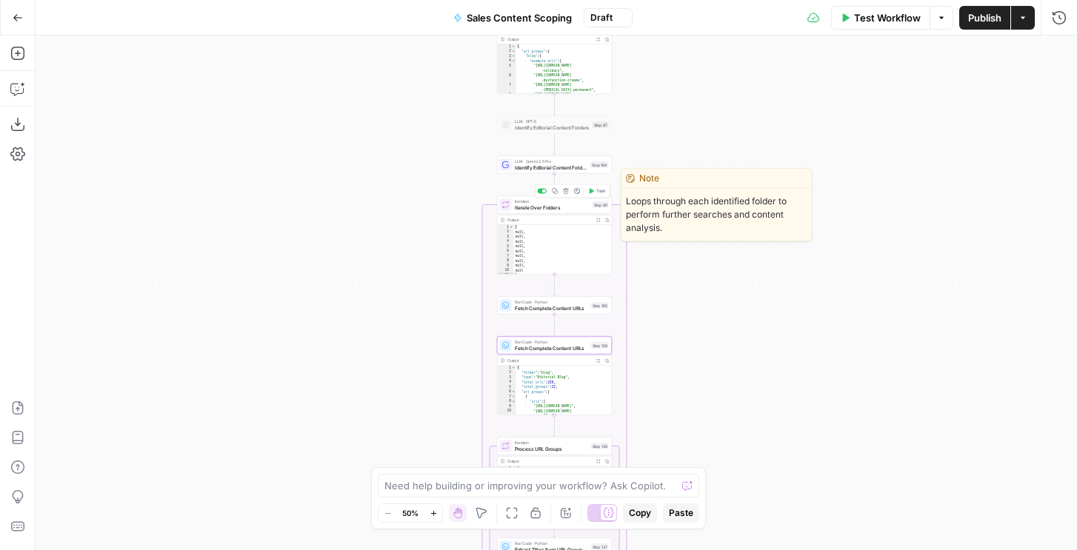
click at [558, 210] on span "Iterate Over Folders" at bounding box center [552, 207] width 75 height 7
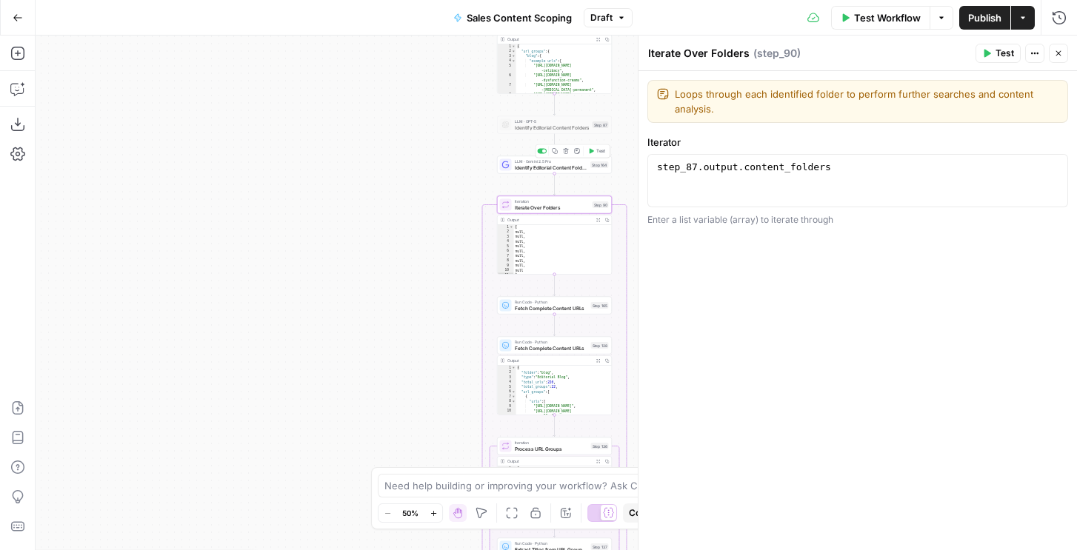
click at [843, 172] on div "step_87 . output . content_folders" at bounding box center [857, 194] width 407 height 67
click at [695, 166] on div "step_87 . output . content_folders" at bounding box center [857, 194] width 407 height 67
type textarea "**********"
click at [1062, 53] on span "Close" at bounding box center [1062, 53] width 1 height 1
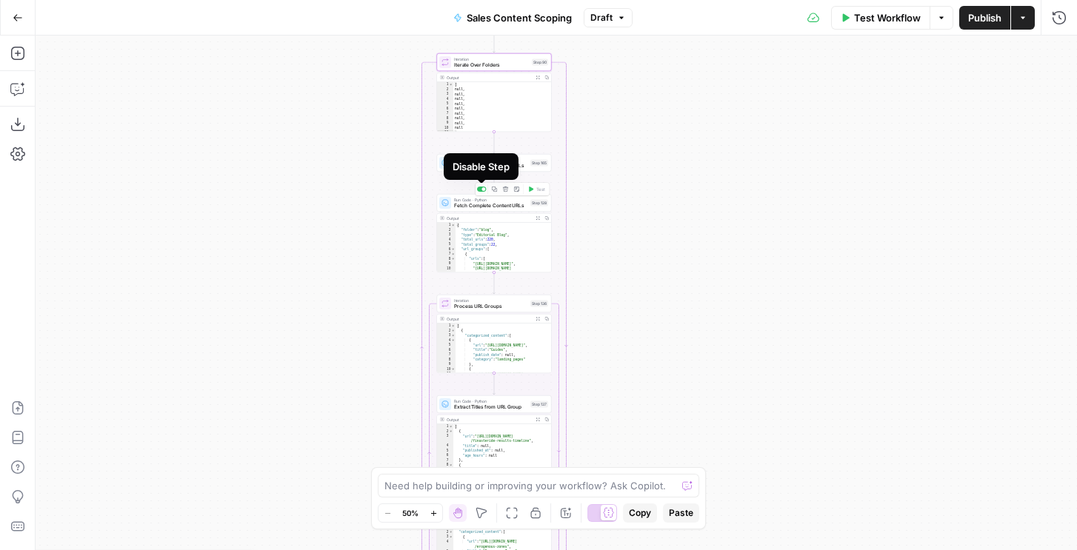
click at [481, 191] on div at bounding box center [482, 189] width 10 height 5
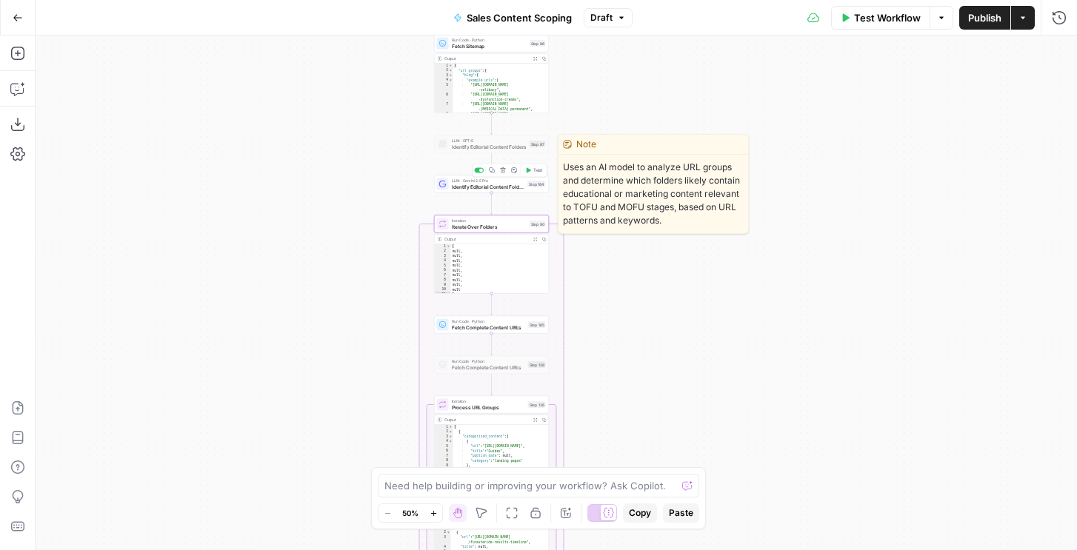
click at [535, 170] on span "Test" at bounding box center [537, 170] width 9 height 7
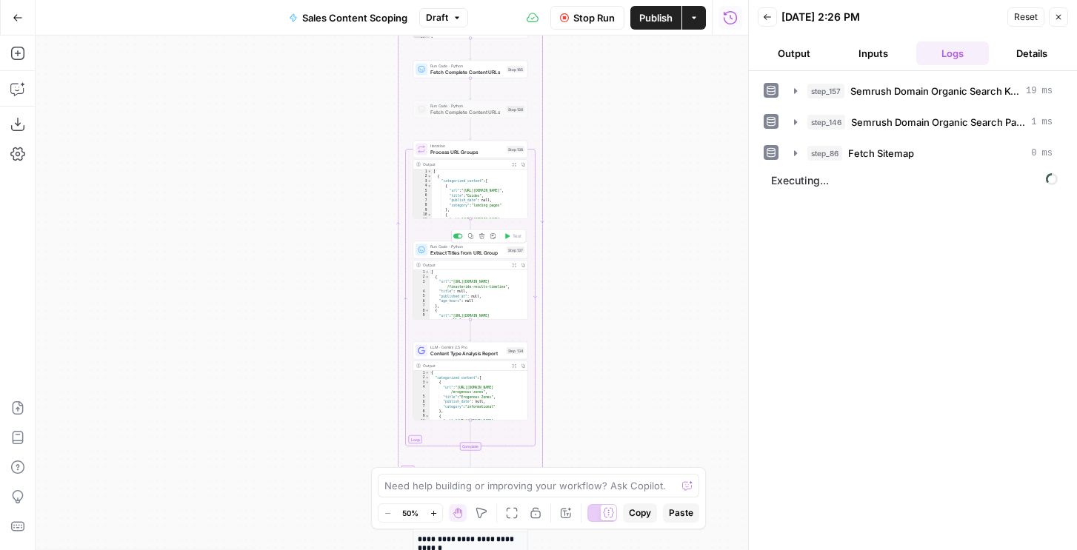
click at [475, 250] on span "Extract Titles from URL Group" at bounding box center [466, 252] width 73 height 7
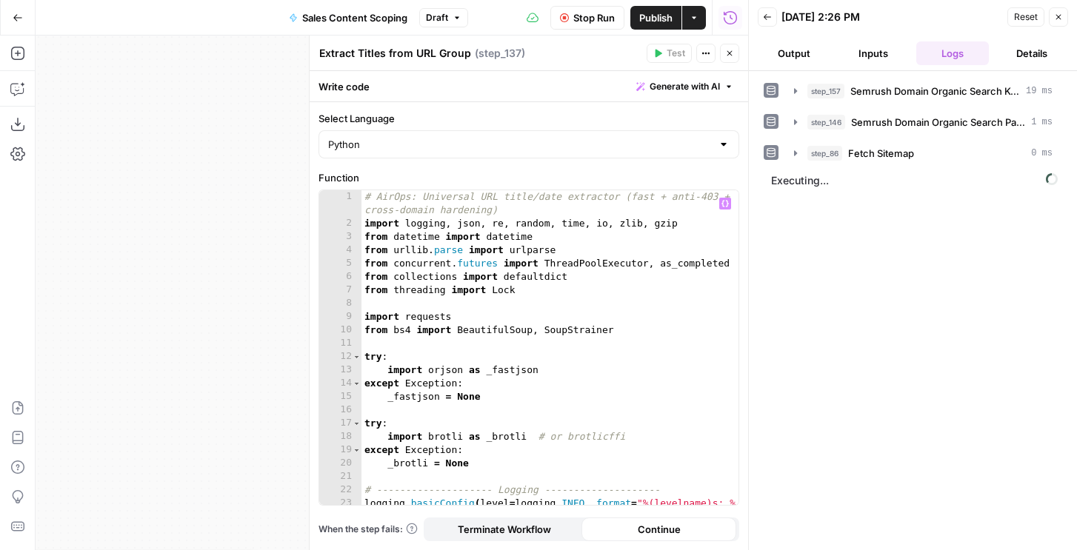
click at [523, 305] on div "# AirOps: Universal URL title/date extractor (fast + anti-403 + cross-domain ha…" at bounding box center [549, 374] width 377 height 368
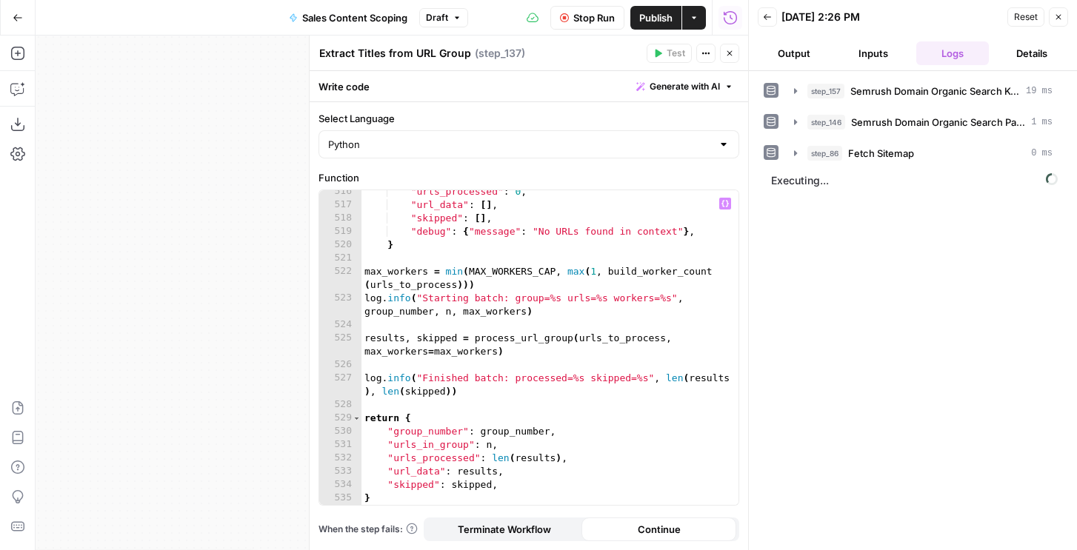
scroll to position [7842, 0]
click at [1058, 11] on button "Close" at bounding box center [1057, 16] width 19 height 19
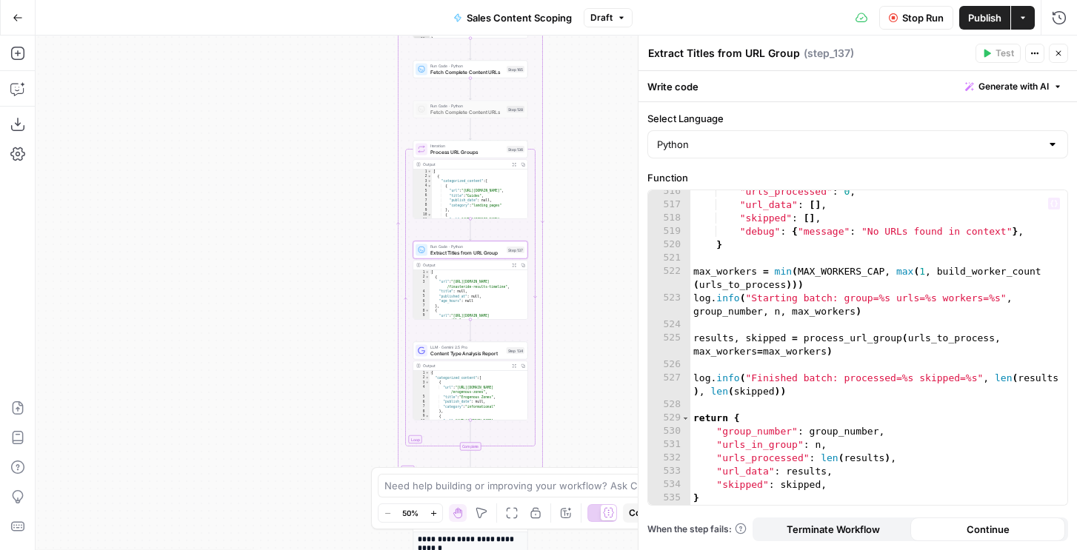
type textarea "**********"
click at [792, 272] on div ""urls_processed" : 0 , "url_data" : [ ] , "skipped" : [ ] , "debug" : { "messag…" at bounding box center [878, 355] width 377 height 341
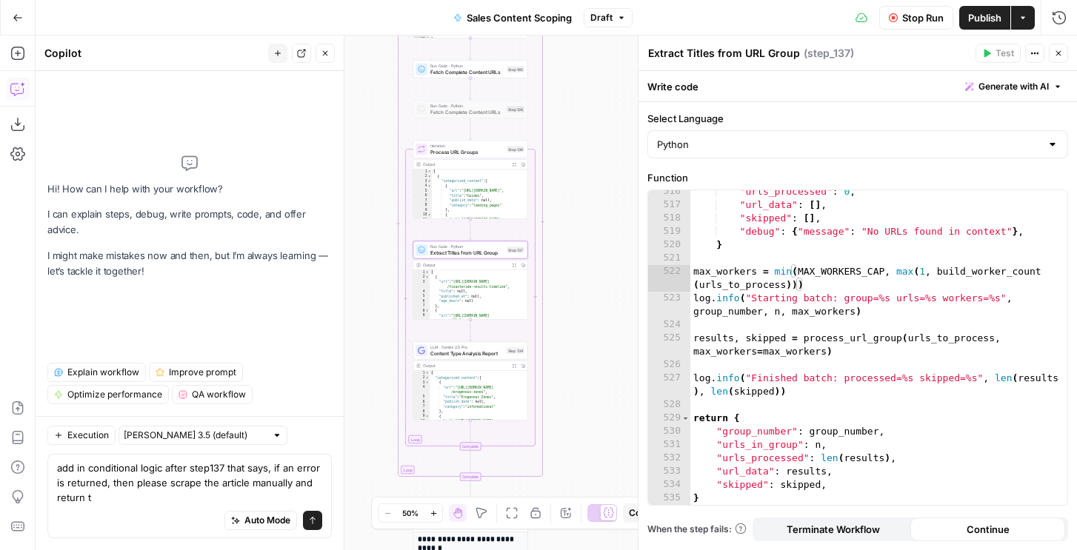
drag, startPoint x: 249, startPoint y: 485, endPoint x: 270, endPoint y: 531, distance: 50.4
click at [270, 531] on div "add in conditional logic after step137 that says, if an error is returned, then…" at bounding box center [189, 496] width 284 height 84
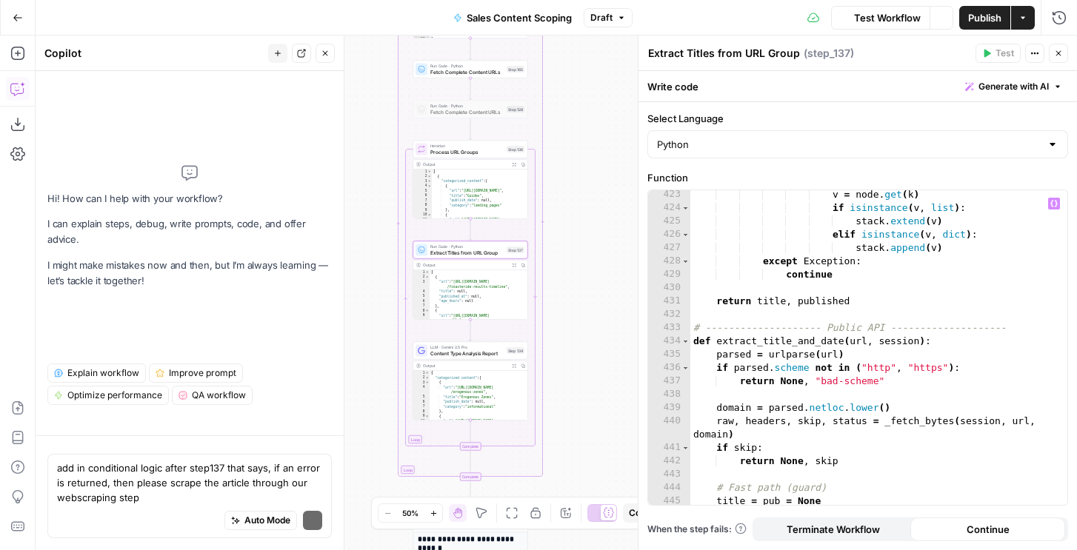
scroll to position [6480, 0]
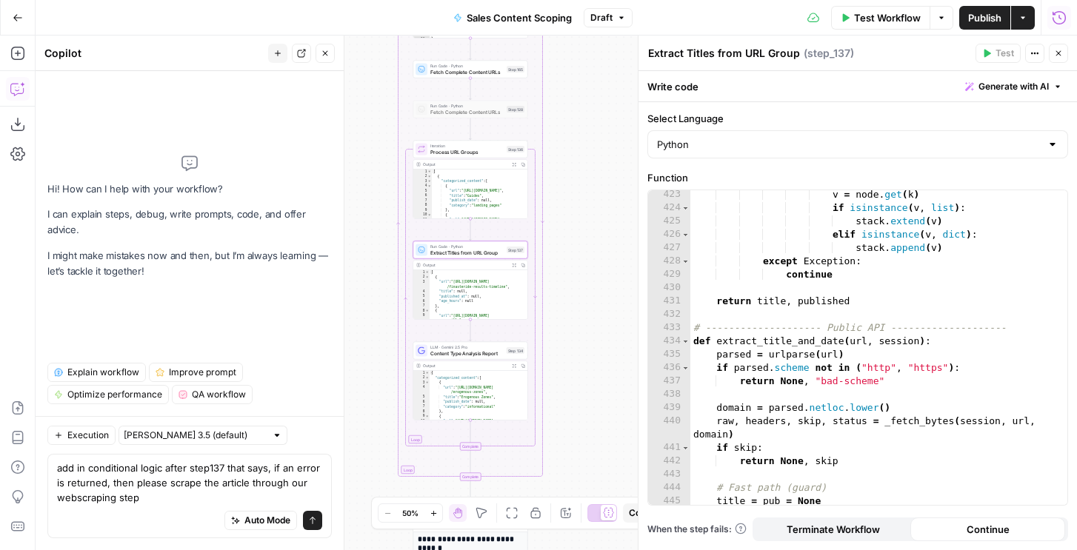
type textarea "add in conditional logic after step137 that says, if an error is returned, then…"
click at [1054, 23] on icon "button" at bounding box center [1058, 17] width 15 height 15
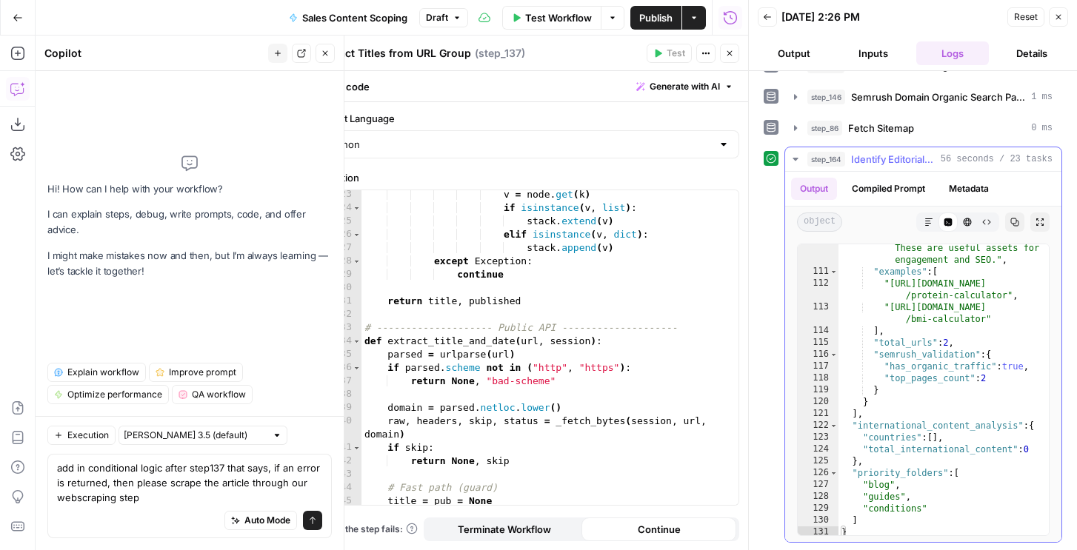
scroll to position [2241, 0]
click at [1054, 19] on icon "button" at bounding box center [1058, 17] width 9 height 9
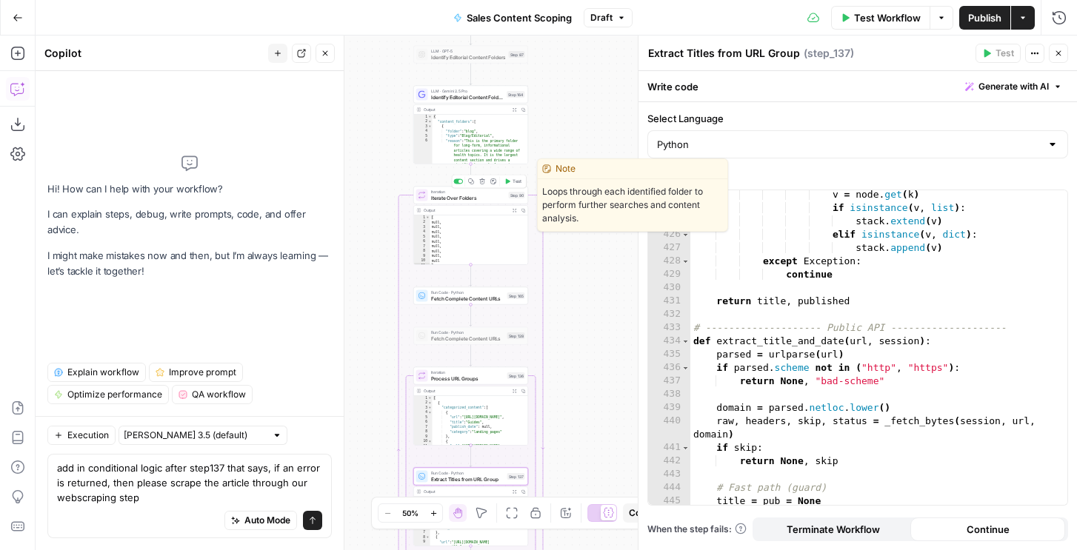
click at [515, 187] on div "Copy step Delete step Edit Note Test" at bounding box center [489, 181] width 75 height 13
click at [511, 178] on button "Test" at bounding box center [512, 182] width 23 height 10
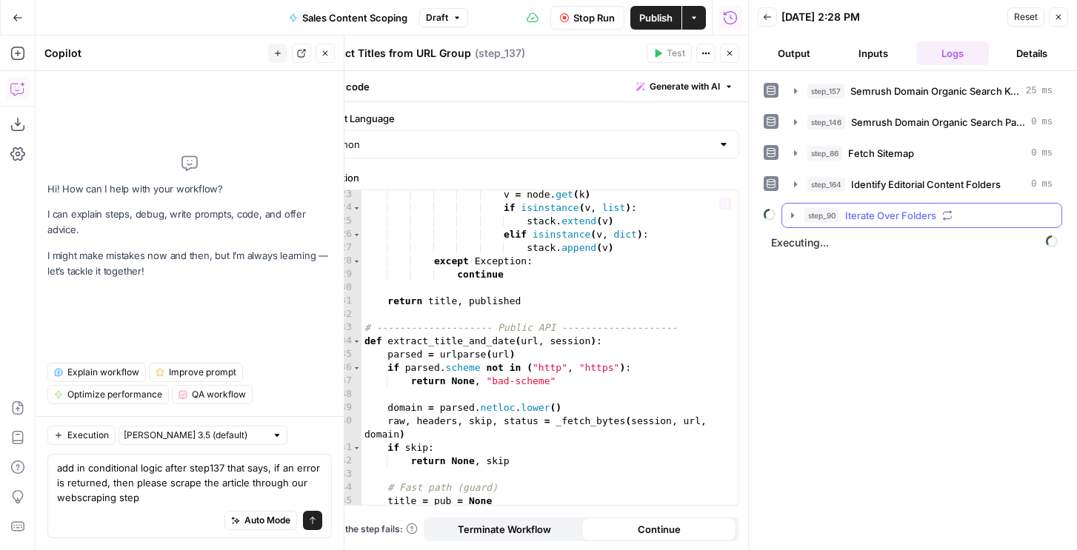
click at [829, 214] on span "step_90" at bounding box center [821, 215] width 35 height 15
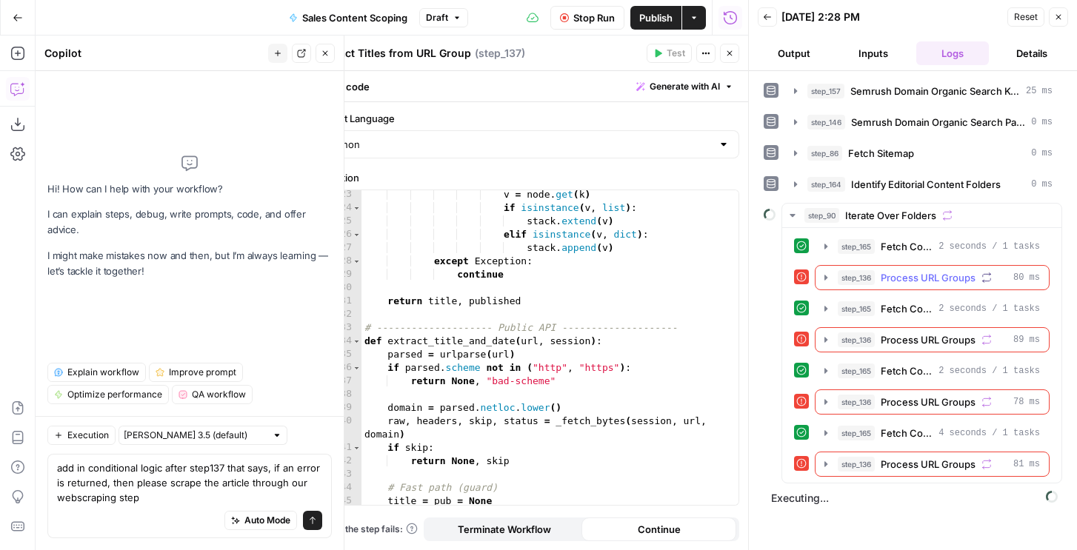
click at [870, 281] on span "step_136" at bounding box center [855, 277] width 37 height 15
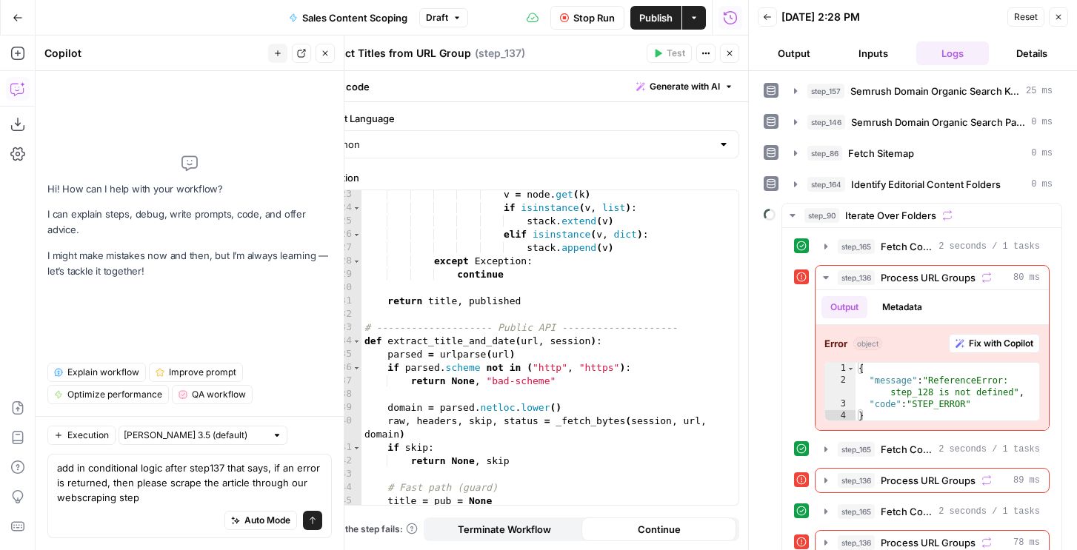
click at [577, 21] on span "Stop Run" at bounding box center [593, 17] width 41 height 15
click at [1056, 16] on icon "button" at bounding box center [1058, 17] width 9 height 9
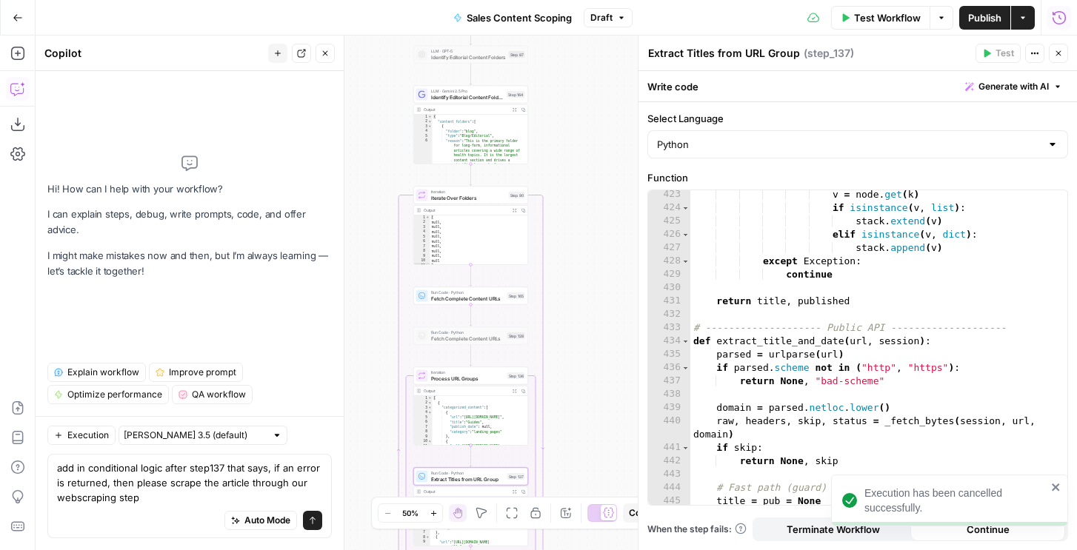
click at [1049, 21] on button "Run History" at bounding box center [1059, 18] width 24 height 24
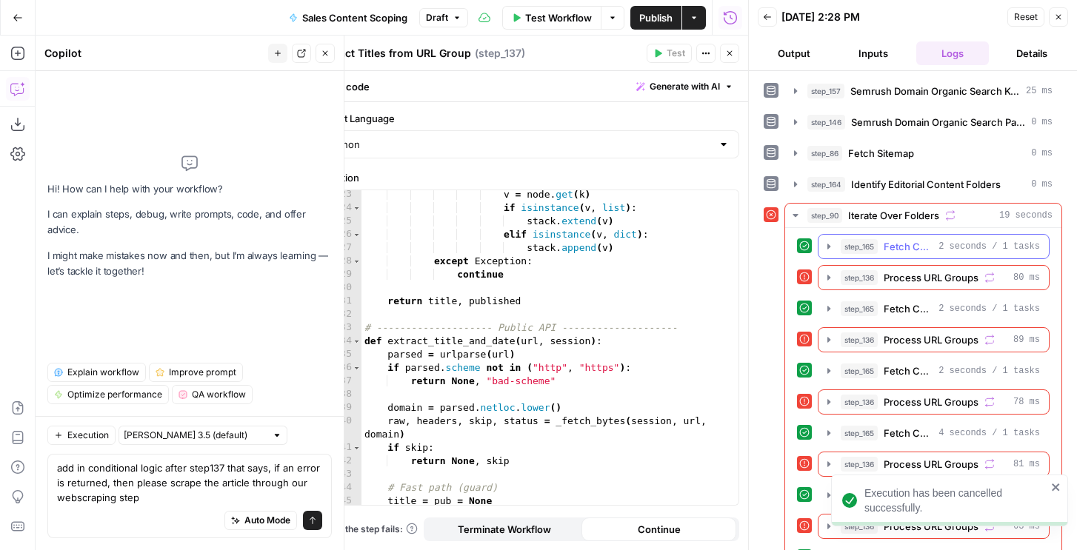
click at [913, 246] on span "Fetch Complete Content URLs" at bounding box center [907, 246] width 49 height 15
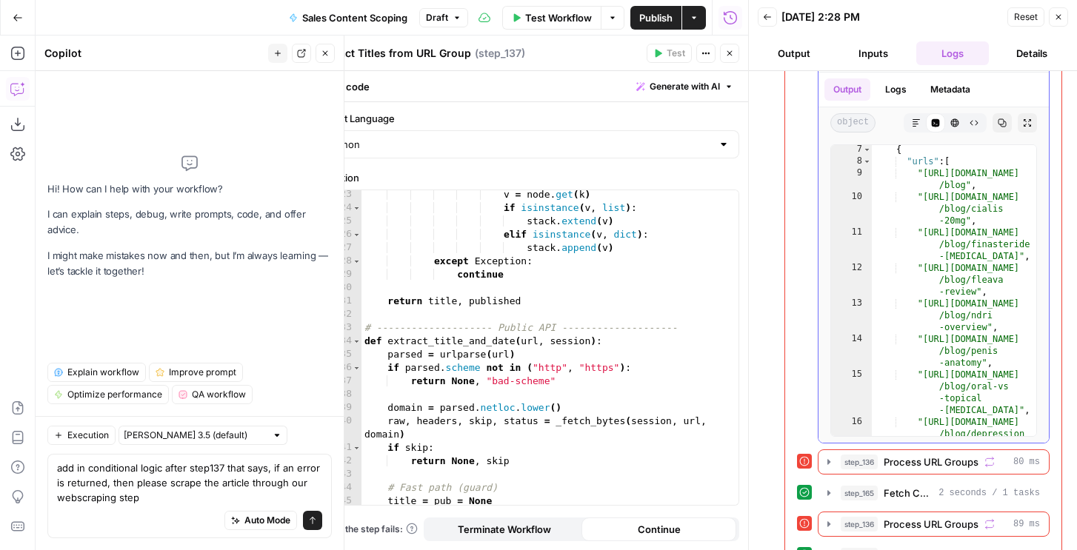
scroll to position [96, 0]
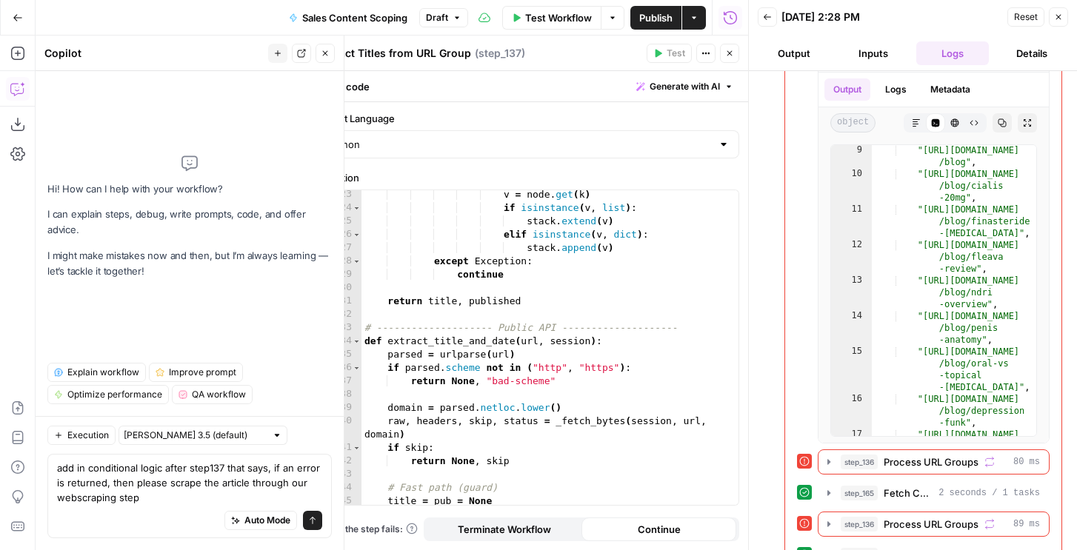
click at [917, 461] on span "Process URL Groups" at bounding box center [930, 462] width 95 height 15
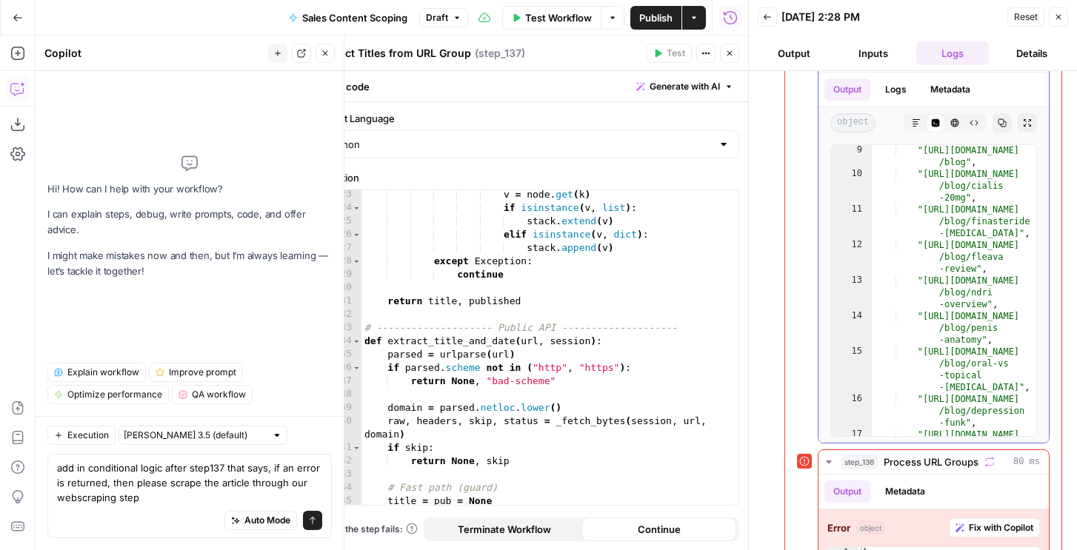
scroll to position [577, 0]
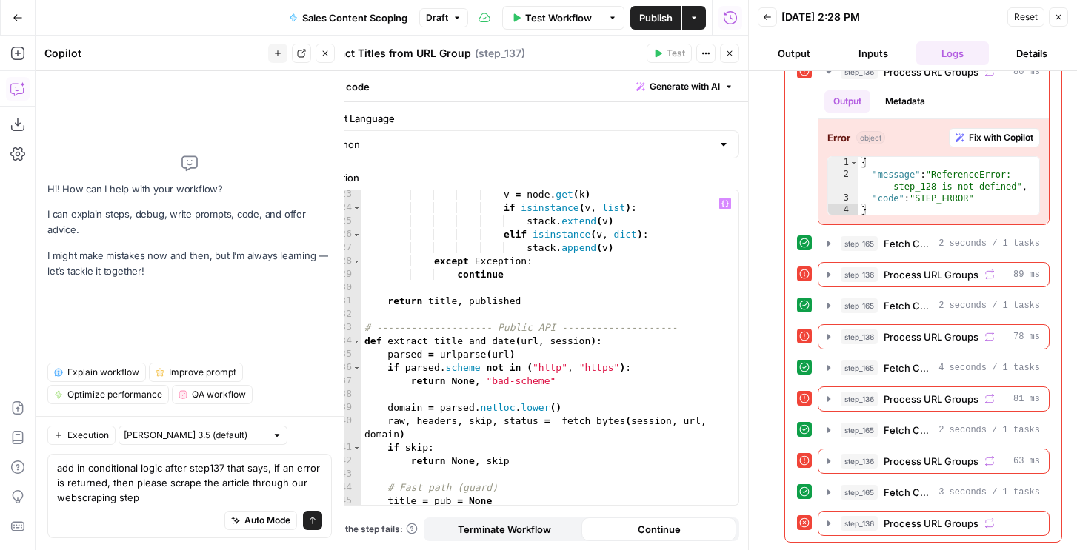
type textarea "**********"
click at [571, 353] on div "v = node . get ( k ) if isinstance ( v , list ) : stack . extend ( v ) elif isi…" at bounding box center [549, 358] width 377 height 341
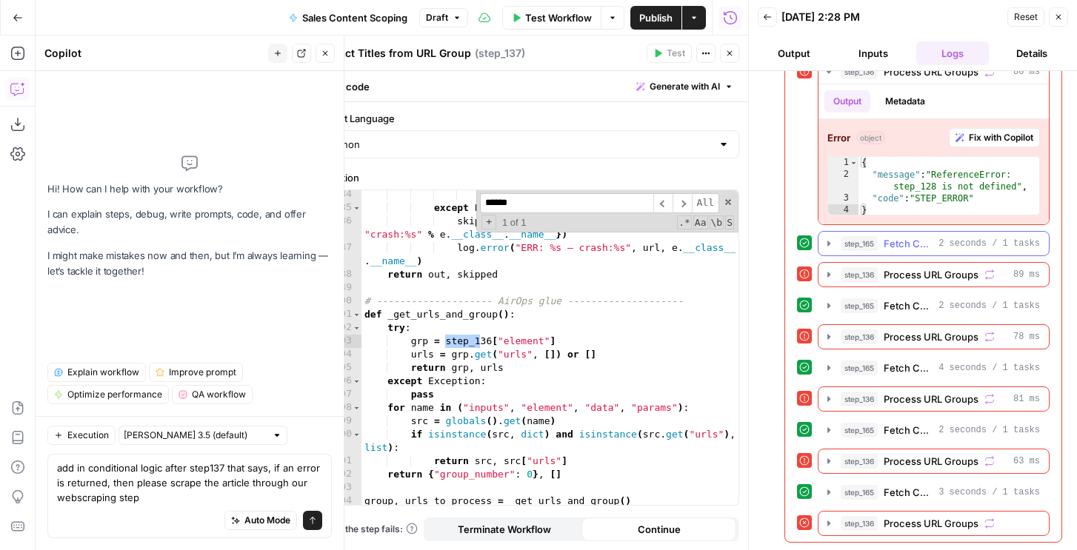
scroll to position [315, 0]
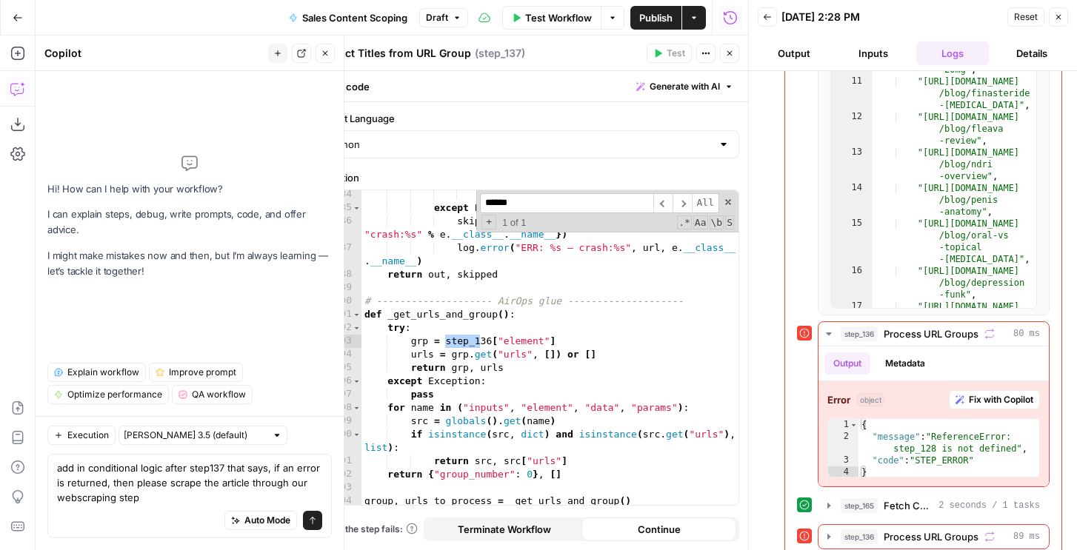
type input "******"
click at [1058, 17] on icon "button" at bounding box center [1058, 17] width 5 height 5
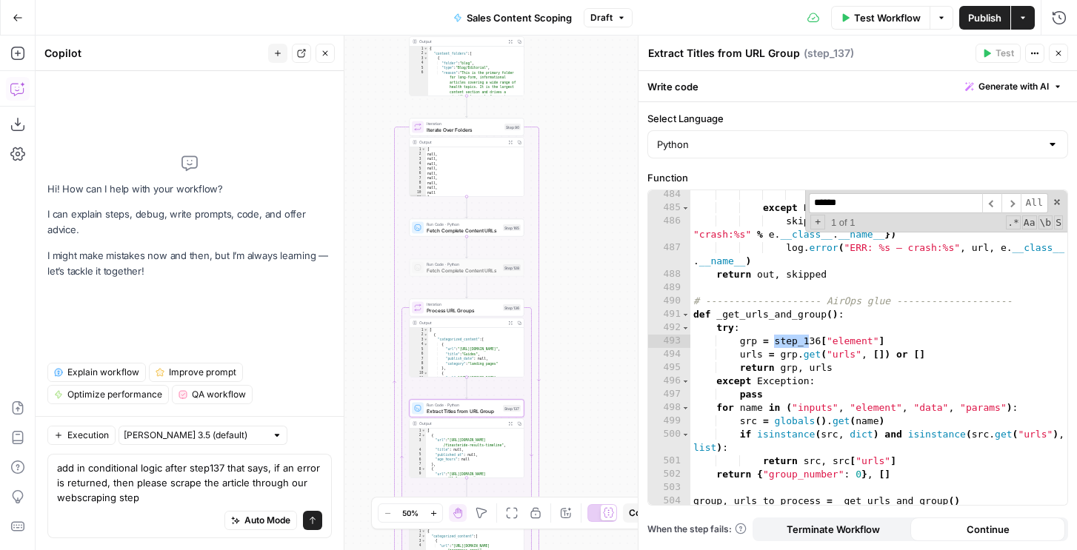
click at [467, 310] on span "Process URL Groups" at bounding box center [463, 310] width 73 height 7
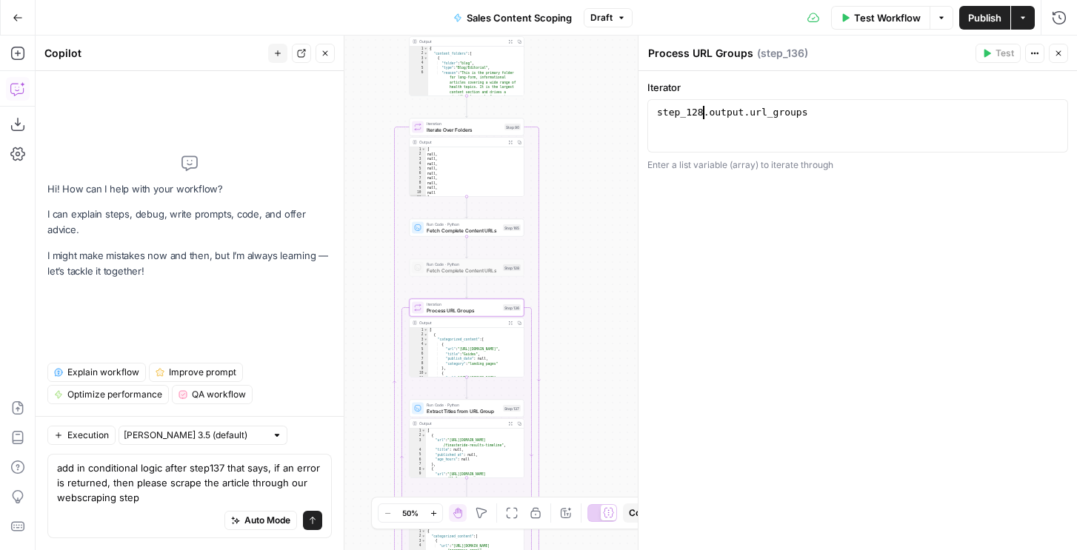
click at [703, 110] on div "step_128 . output . url_groups" at bounding box center [857, 139] width 407 height 67
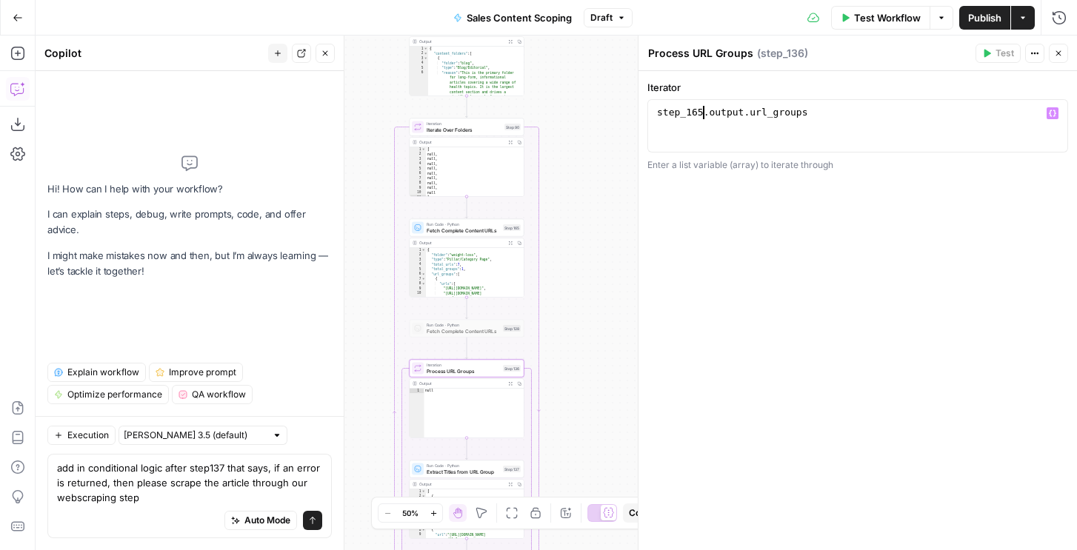
scroll to position [0, 3]
type textarea "**********"
click at [1057, 57] on icon "button" at bounding box center [1058, 53] width 9 height 9
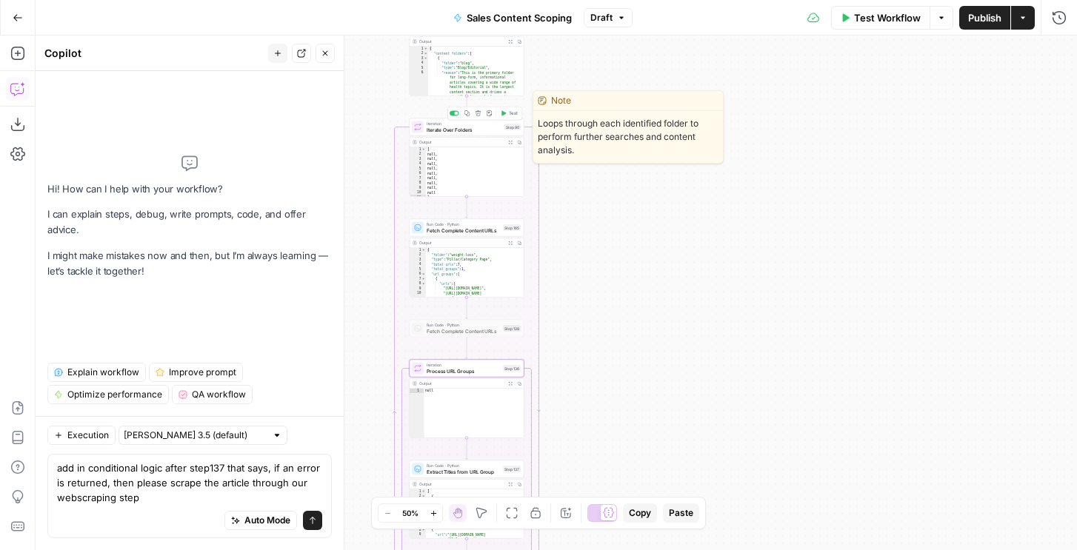
click at [513, 113] on span "Test" at bounding box center [513, 113] width 9 height 7
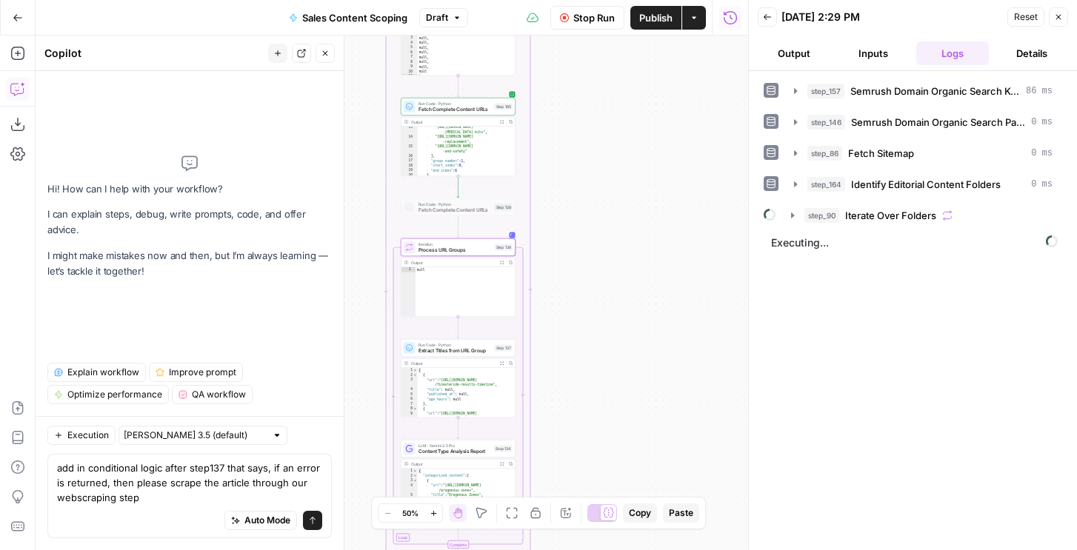
scroll to position [148, 0]
click at [817, 218] on span "step_90" at bounding box center [821, 215] width 35 height 15
click at [855, 255] on button "step_165 Fetch Complete Content URLs 2 seconds / 1 tasks" at bounding box center [931, 247] width 233 height 24
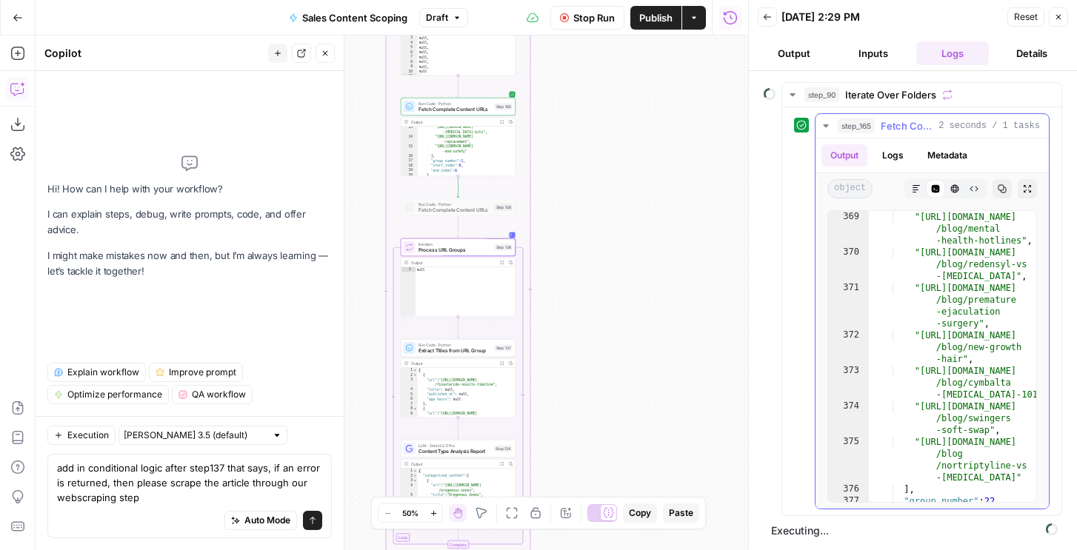
scroll to position [9542, 0]
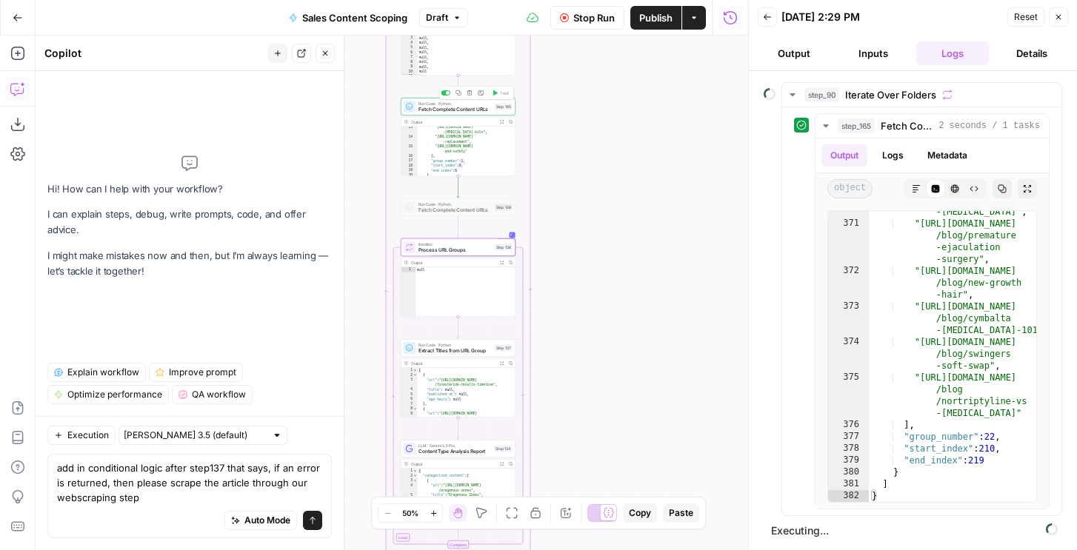
click at [429, 108] on span "Fetch Complete Content URLs" at bounding box center [454, 109] width 73 height 7
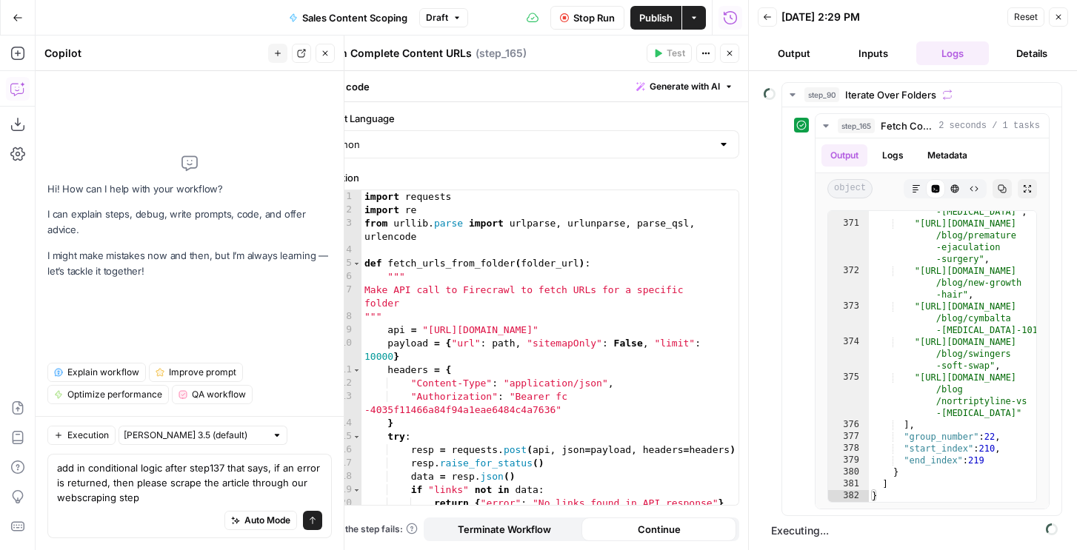
type textarea "**********"
click at [601, 335] on div "import requests import re from urllib . parse import urlparse , urlunparse , pa…" at bounding box center [549, 360] width 377 height 341
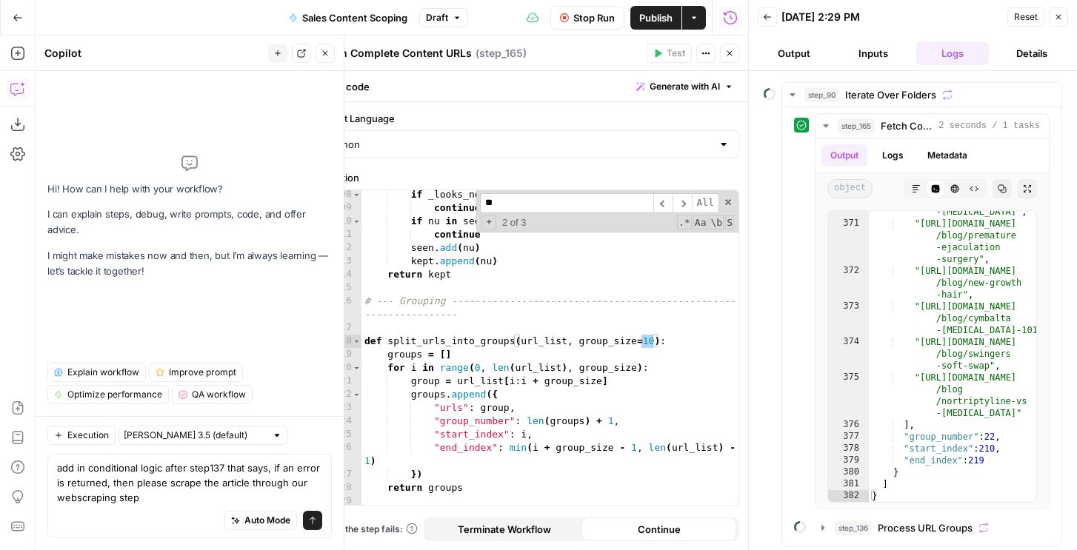
scroll to position [1735, 0]
type input "**"
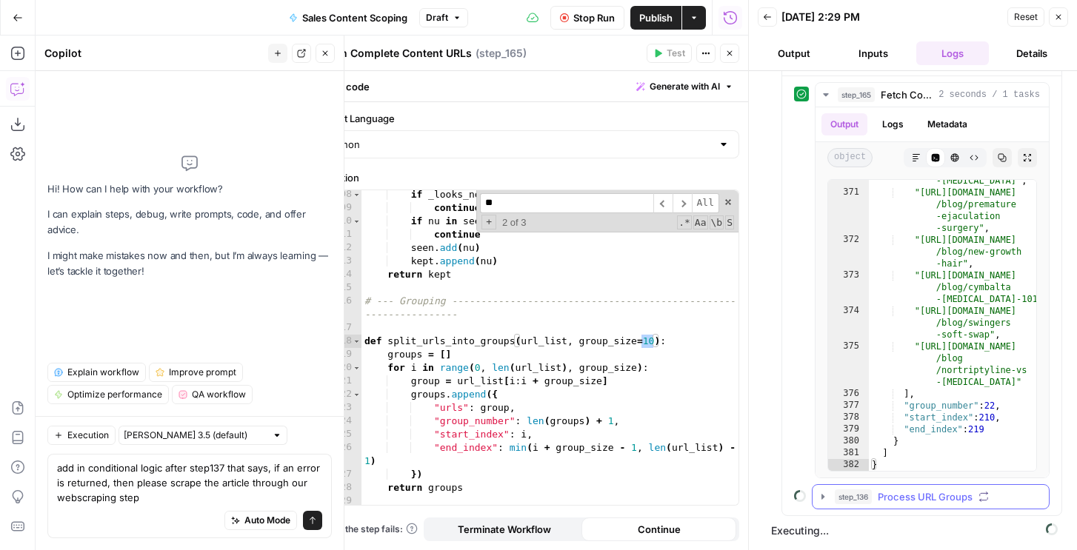
click at [894, 498] on span "Process URL Groups" at bounding box center [924, 496] width 95 height 15
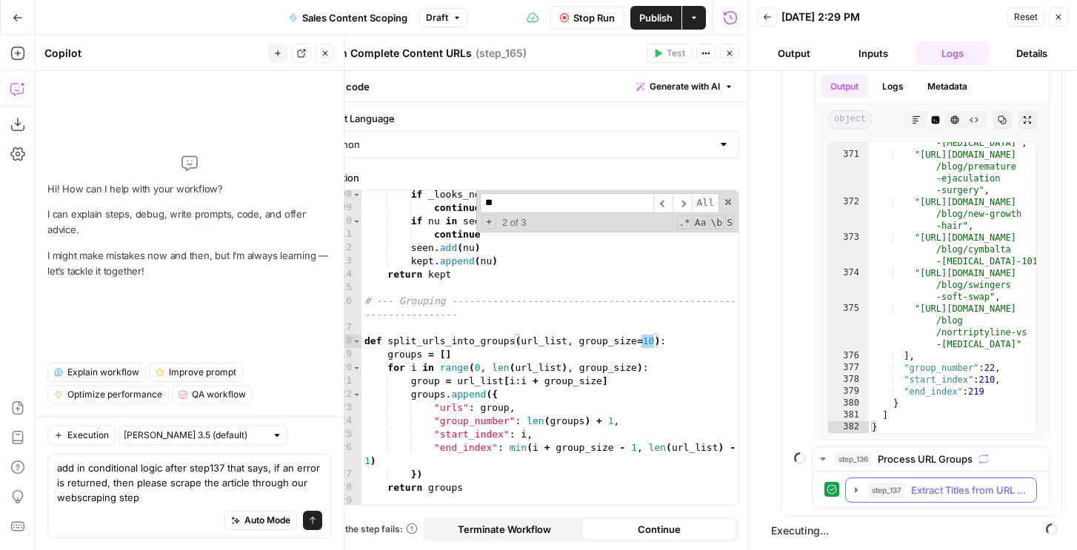
click at [896, 492] on span "step_137" at bounding box center [886, 490] width 37 height 15
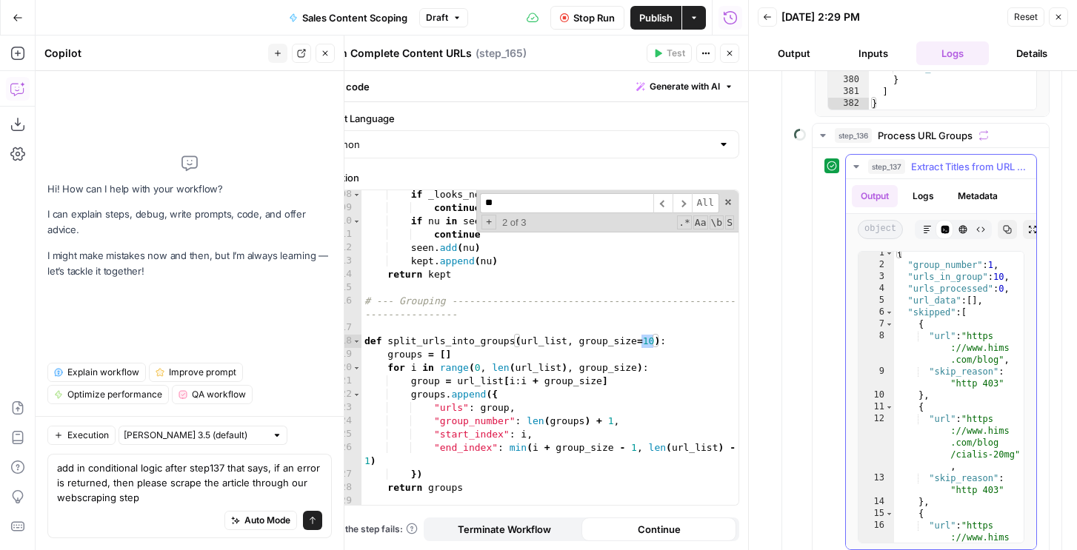
scroll to position [13, 0]
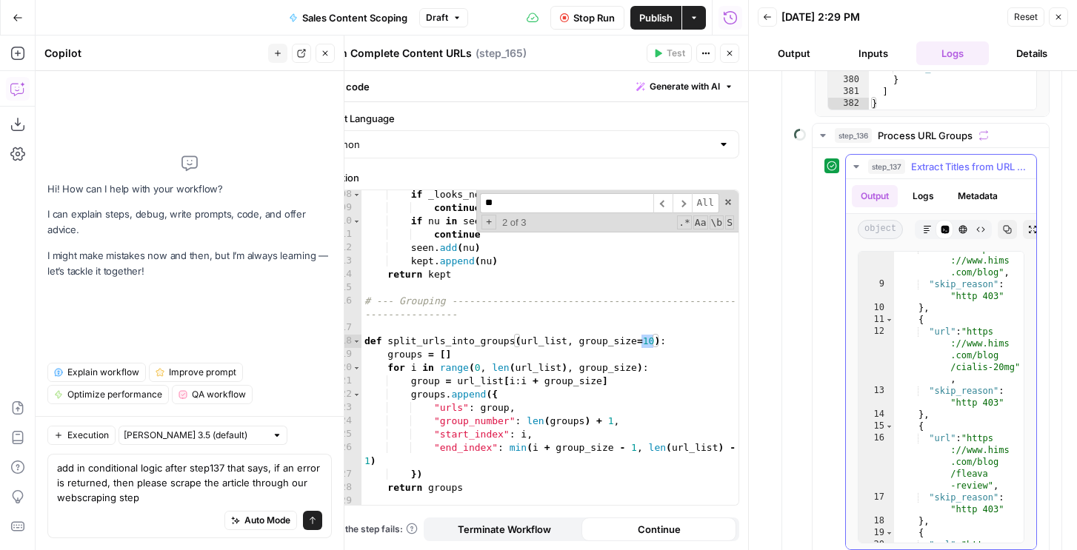
click at [922, 193] on button "Logs" at bounding box center [922, 196] width 39 height 22
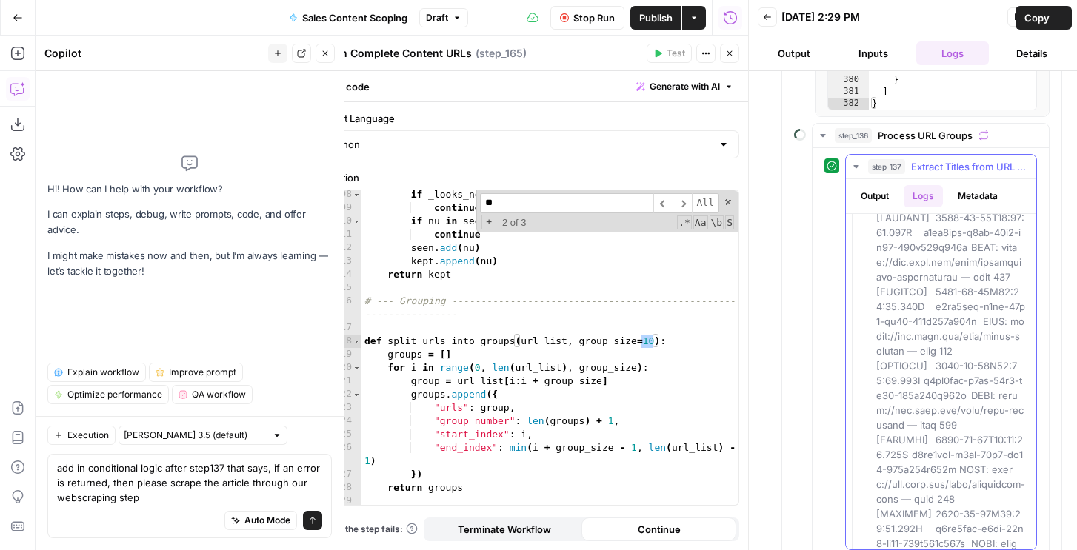
scroll to position [409, 0]
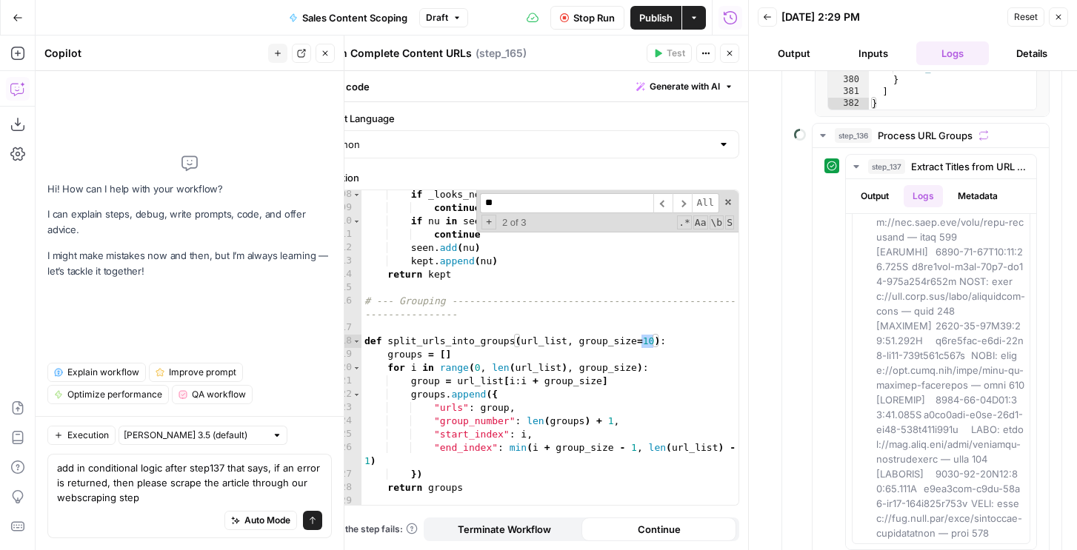
click at [576, 17] on span "Stop Run" at bounding box center [593, 17] width 41 height 15
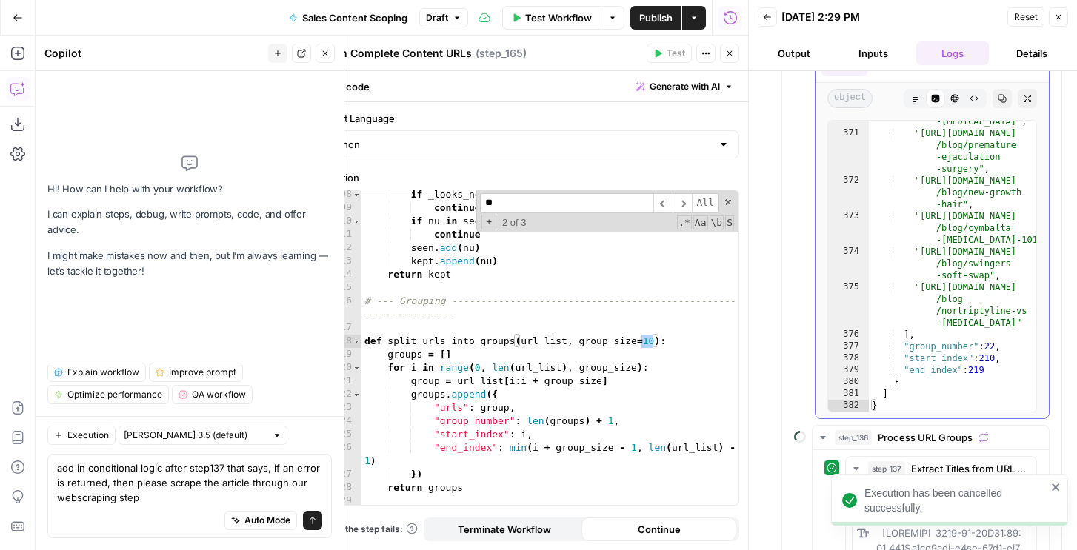
scroll to position [229, 0]
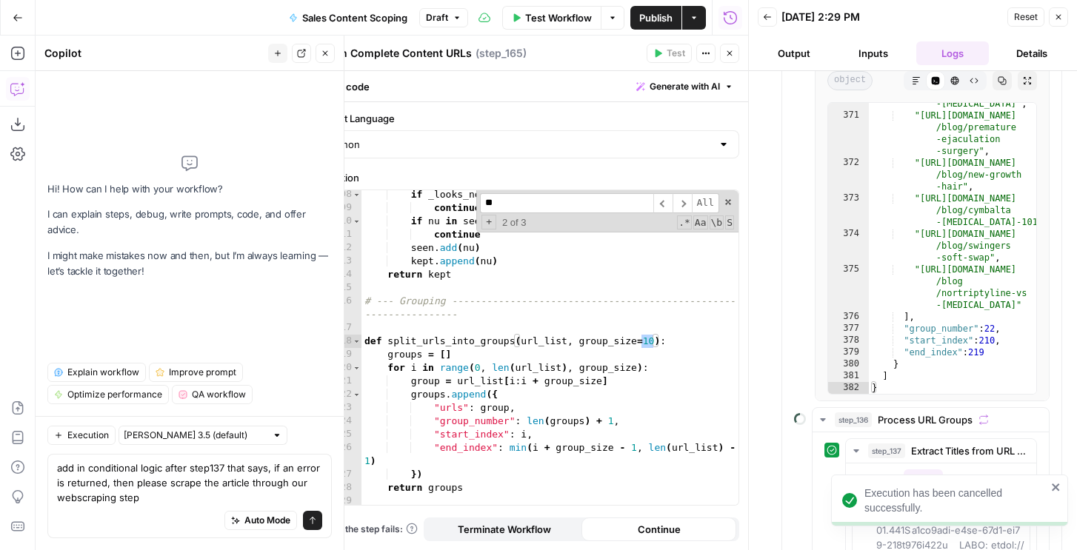
click at [609, 348] on div "if _looks_non_content ( nu ) : continue if nu in seen : continue seen . add ( n…" at bounding box center [549, 365] width 377 height 355
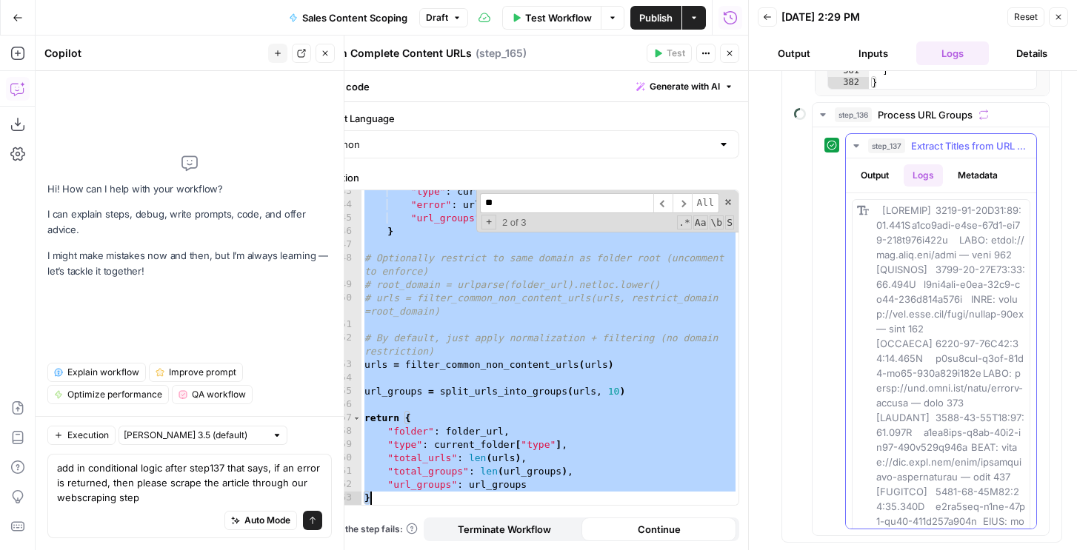
scroll to position [424, 0]
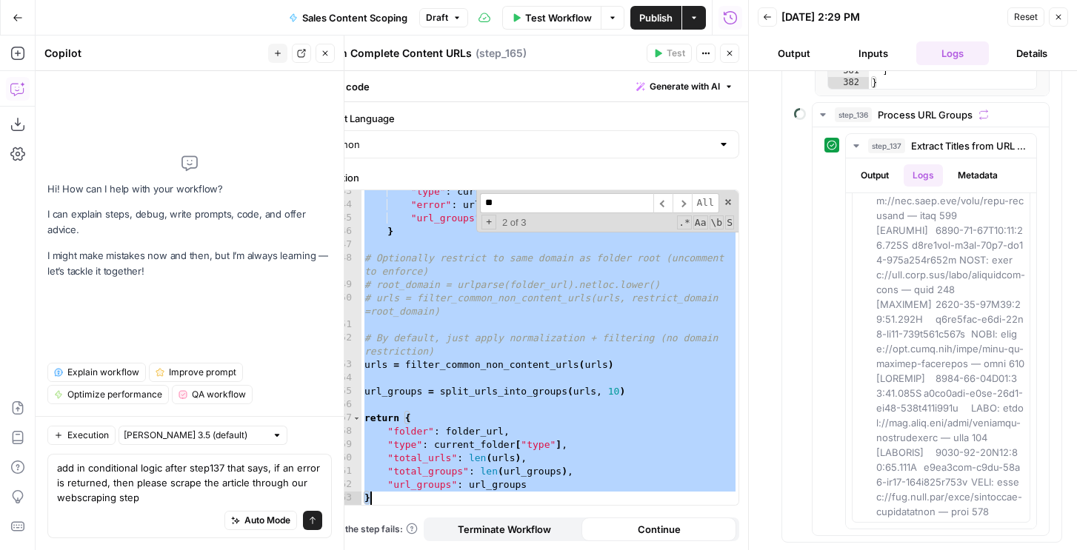
click at [644, 300] on div ""type" : current_folder [ "type" ] , "error" : urls [ "error" ] , "url_groups" …" at bounding box center [549, 355] width 377 height 341
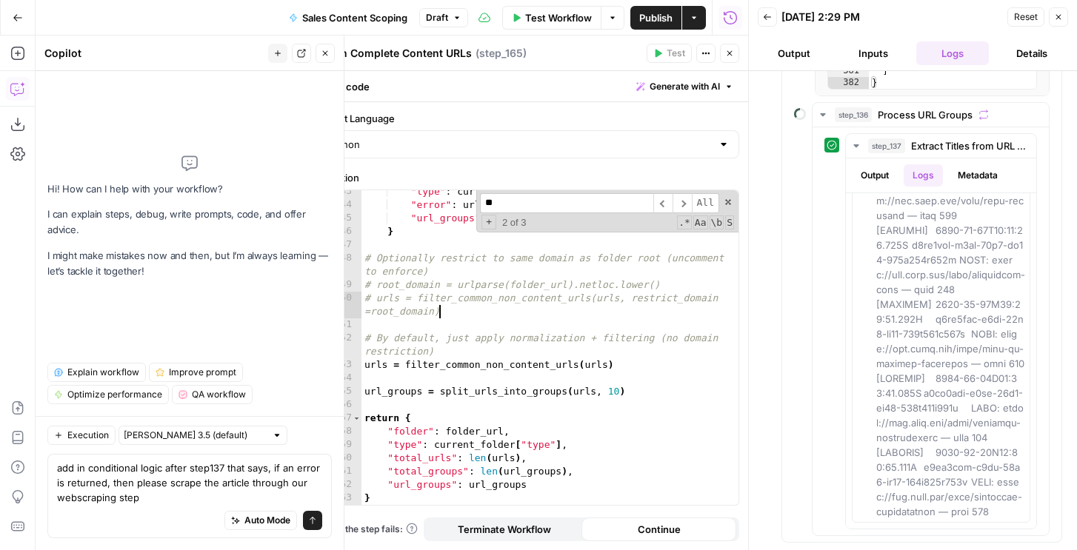
click at [615, 312] on div ""type" : current_folder [ "type" ] , "error" : urls [ "error" ] , "url_groups" …" at bounding box center [549, 355] width 377 height 341
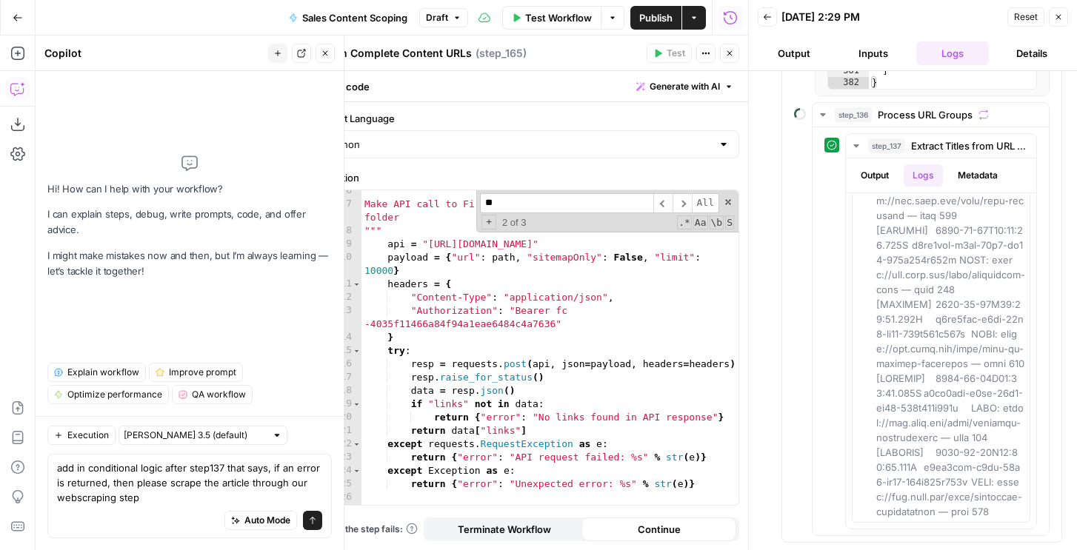
scroll to position [0, 0]
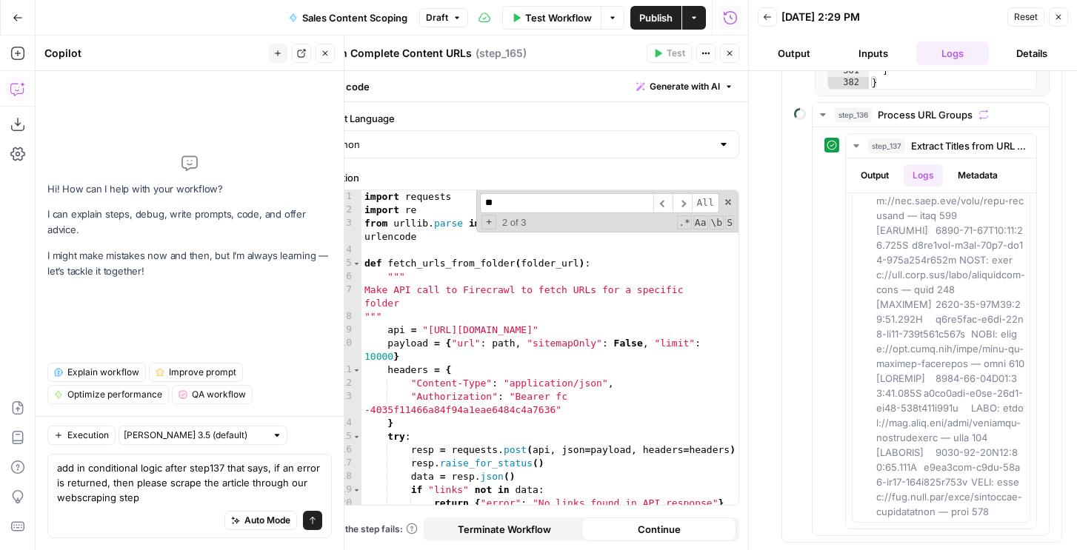
click at [623, 333] on div "import requests import re from urllib . parse import urlparse , urlunparse , pa…" at bounding box center [549, 360] width 377 height 341
type textarea "**********"
click at [1056, 16] on icon "button" at bounding box center [1058, 17] width 9 height 9
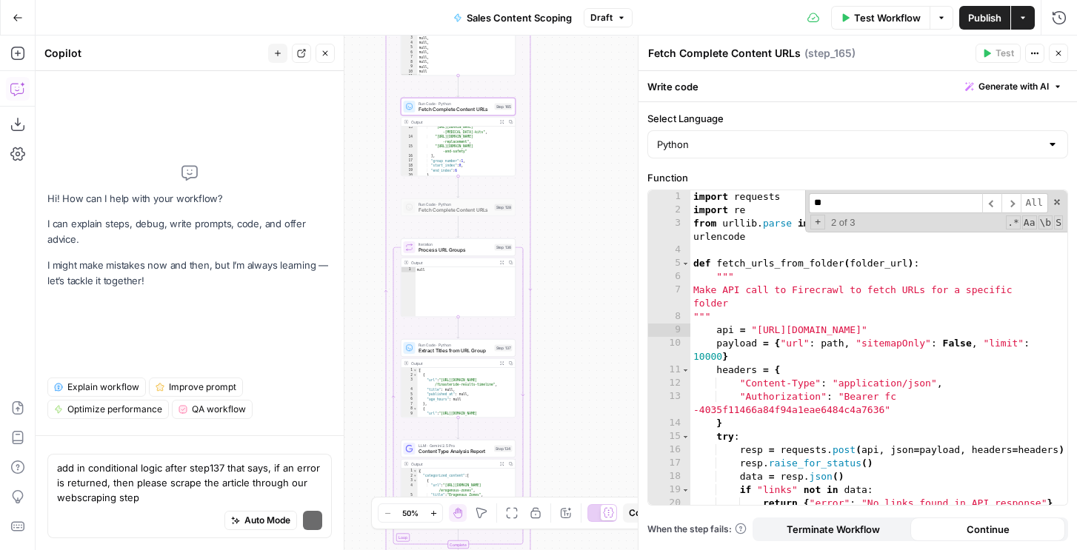
click at [473, 355] on div "Run Code · Python Extract Titles from URL Group Step 137 Copy step Delete step …" at bounding box center [458, 348] width 115 height 18
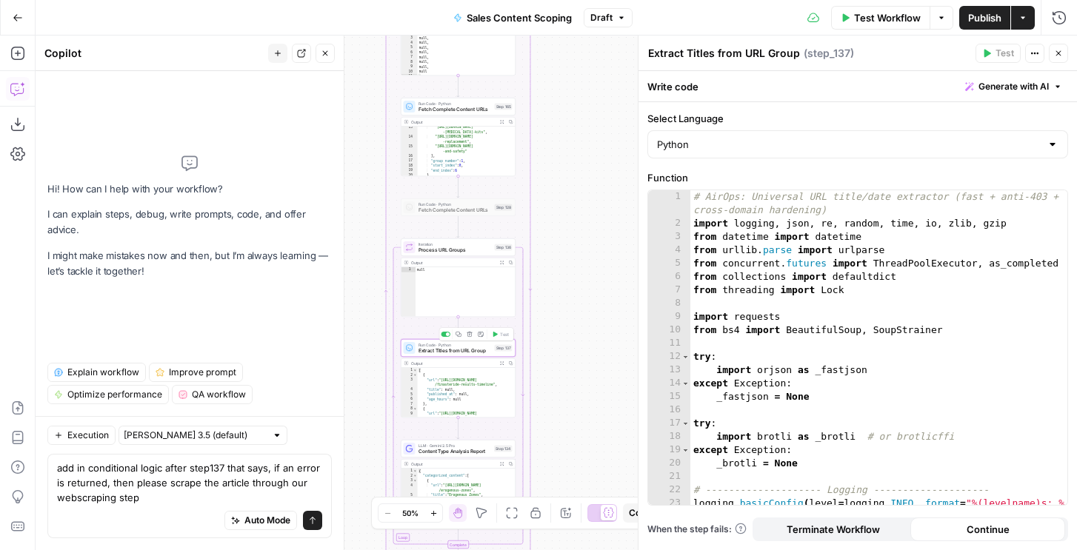
click at [760, 347] on div "# AirOps: Universal URL title/date extractor (fast + anti-403 + cross-domain ha…" at bounding box center [878, 374] width 377 height 368
type textarea "**********"
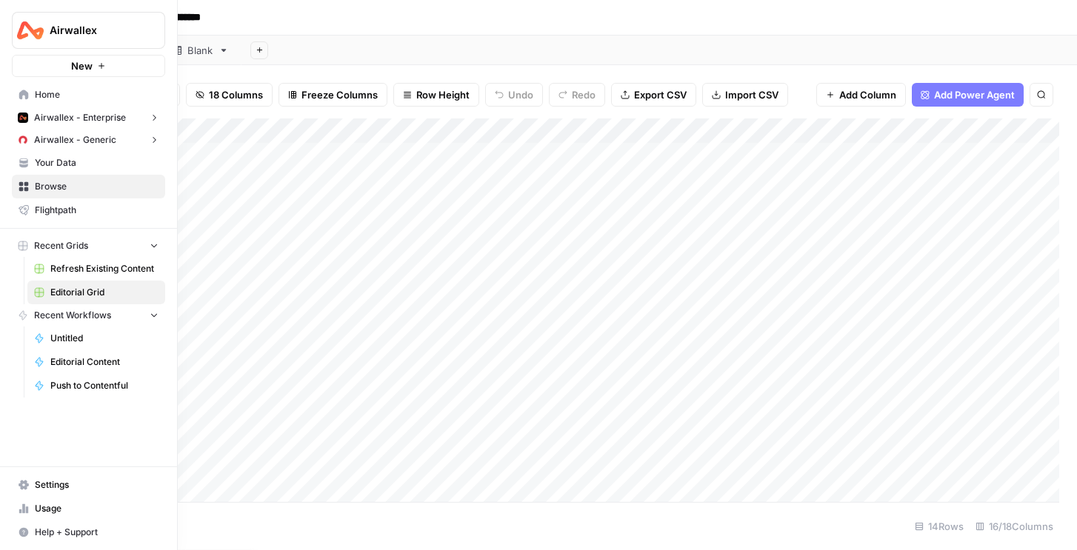
click at [62, 96] on span "Home" at bounding box center [97, 94] width 124 height 13
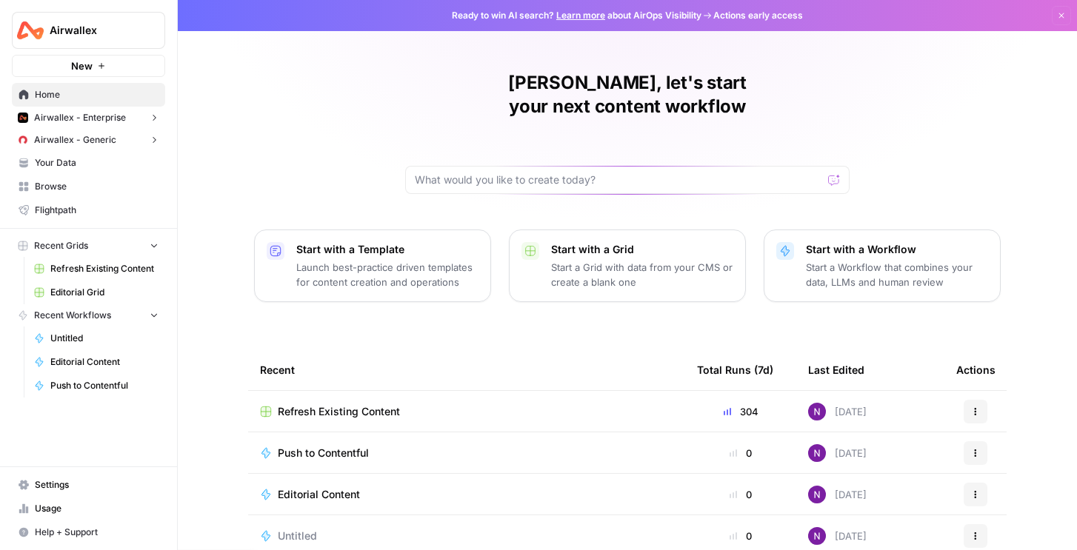
click at [92, 144] on span "Airwallex - Generic" at bounding box center [75, 139] width 82 height 13
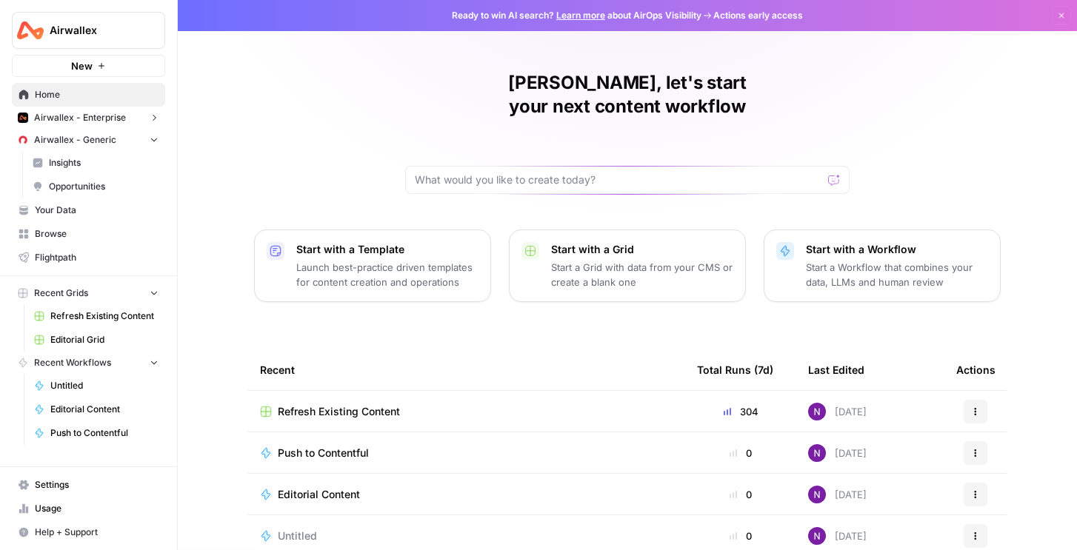
click at [121, 25] on span "Airwallex" at bounding box center [95, 30] width 90 height 15
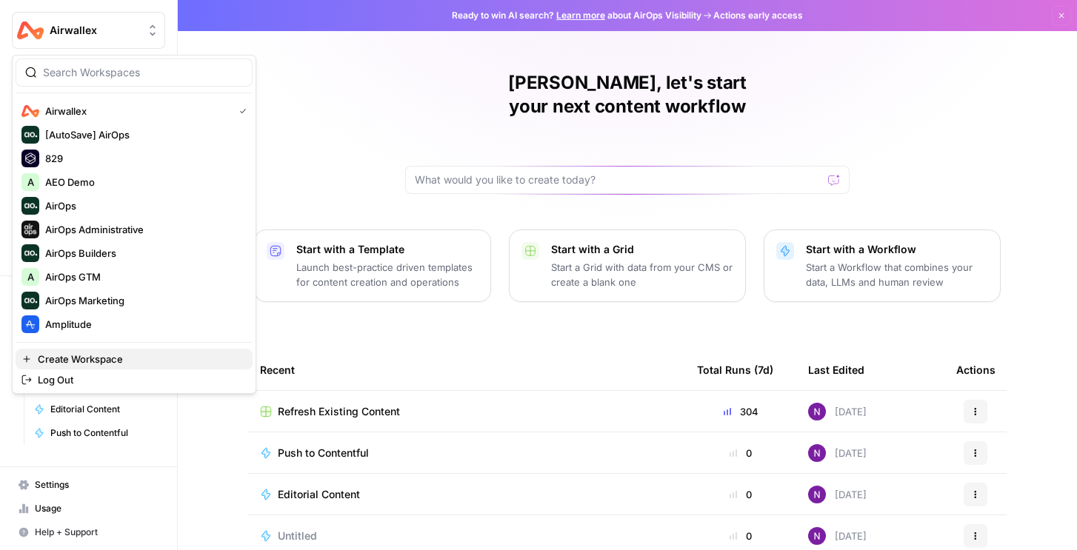
click at [100, 355] on span "Create Workspace" at bounding box center [139, 359] width 203 height 15
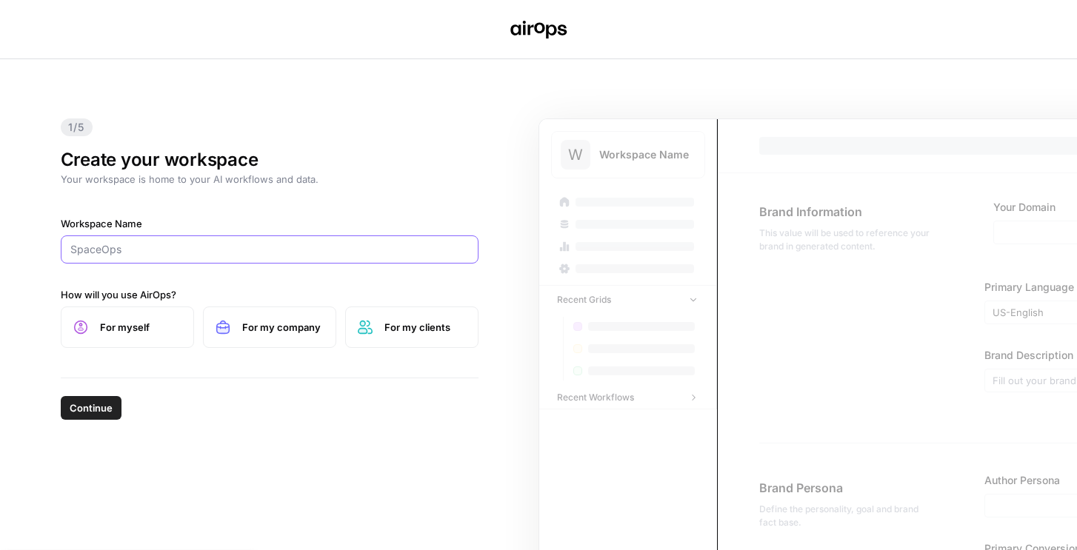
click at [158, 248] on input "Workspace Name" at bounding box center [269, 249] width 398 height 15
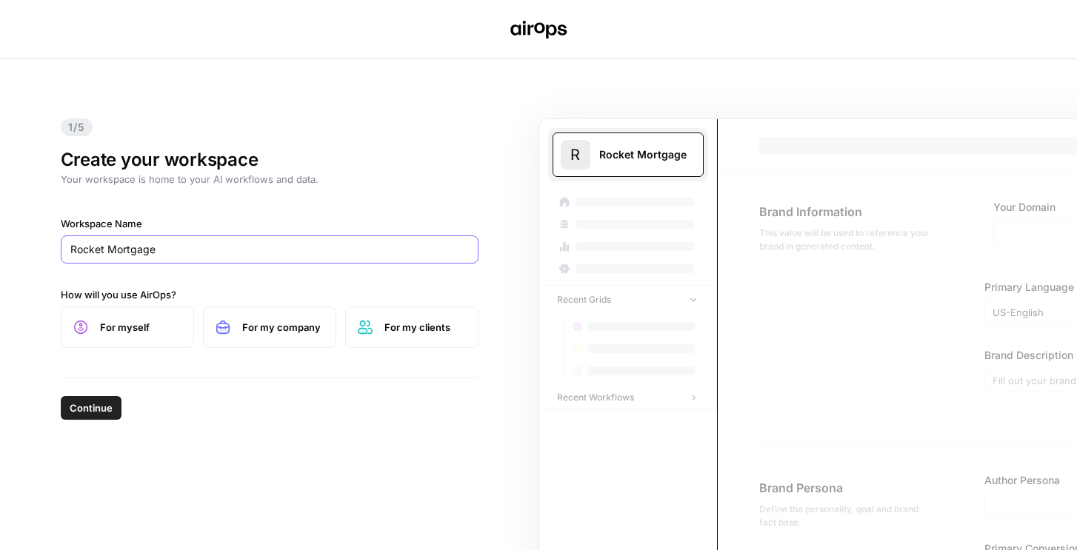
type input "Rocket Mortgage"
click at [90, 414] on span "Continue" at bounding box center [91, 408] width 43 height 15
click at [286, 341] on label "For my company" at bounding box center [269, 327] width 133 height 41
click at [98, 393] on div "Continue" at bounding box center [270, 404] width 418 height 53
click at [97, 401] on span "Continue" at bounding box center [91, 408] width 43 height 15
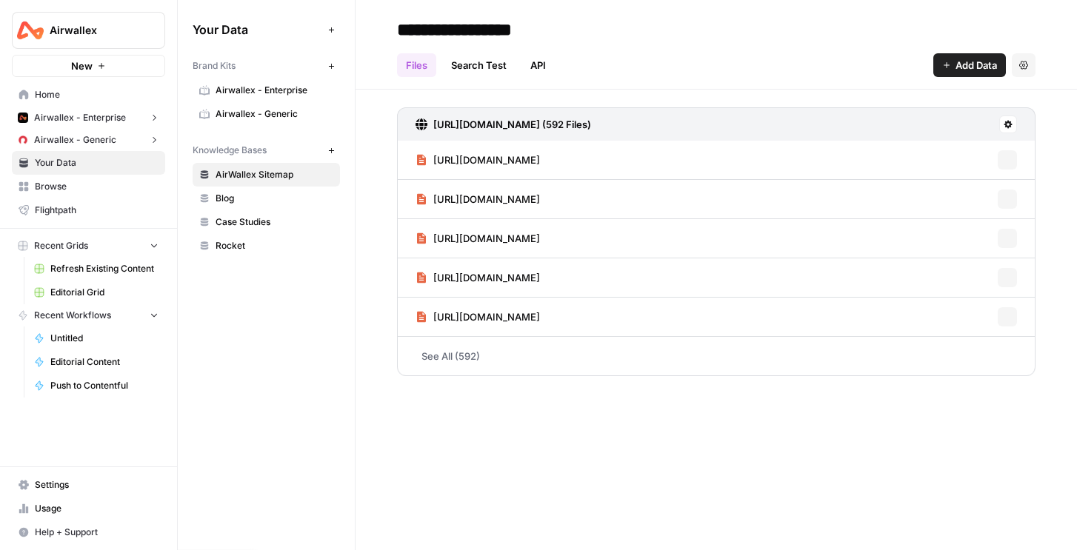
click at [238, 246] on span "Rocket" at bounding box center [274, 245] width 118 height 13
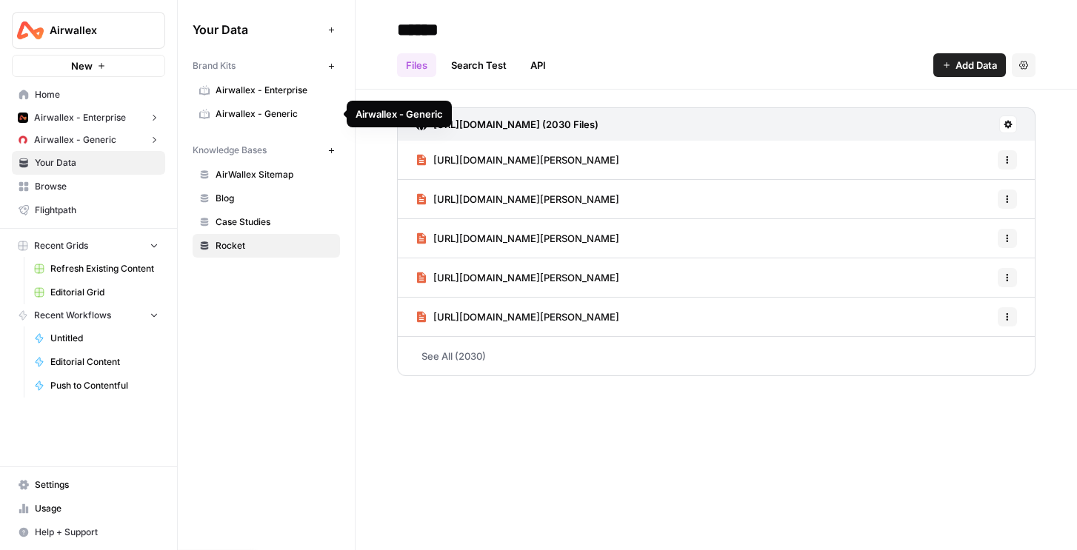
click at [236, 200] on span "Blog" at bounding box center [274, 198] width 118 height 13
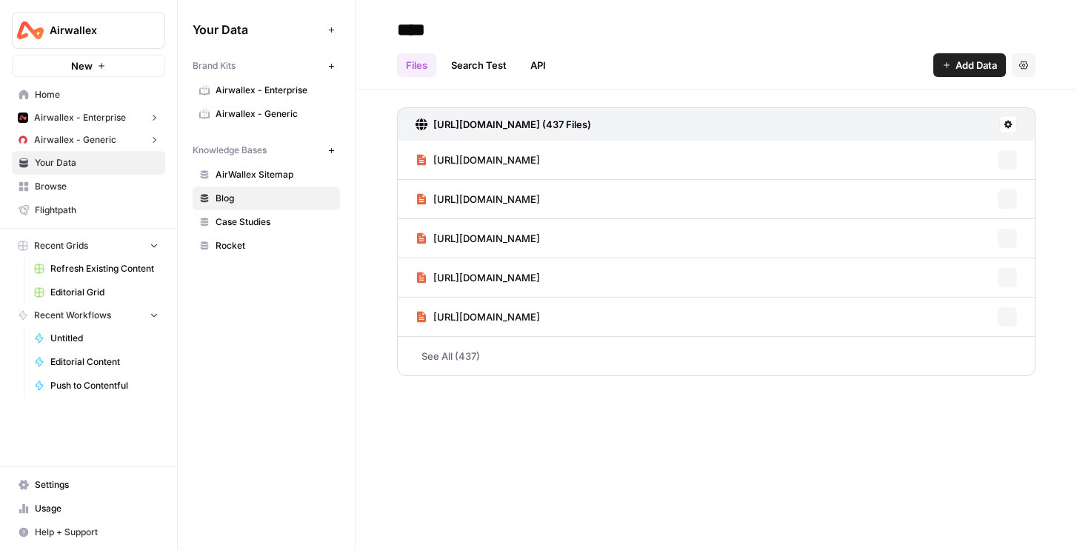
click at [235, 221] on span "Case Studies" at bounding box center [274, 221] width 118 height 13
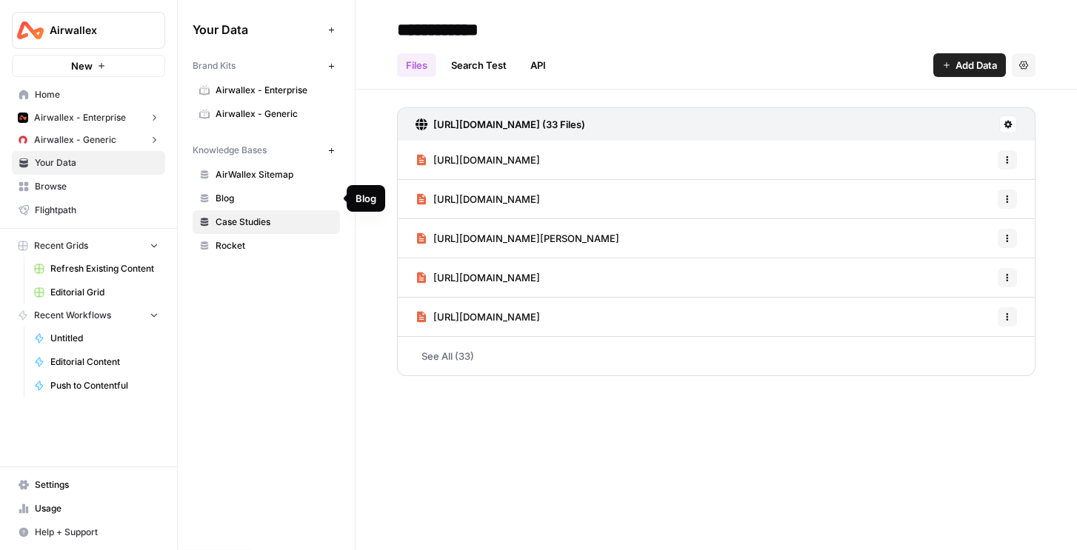
click at [247, 168] on span "AirWallex Sitemap" at bounding box center [274, 174] width 118 height 13
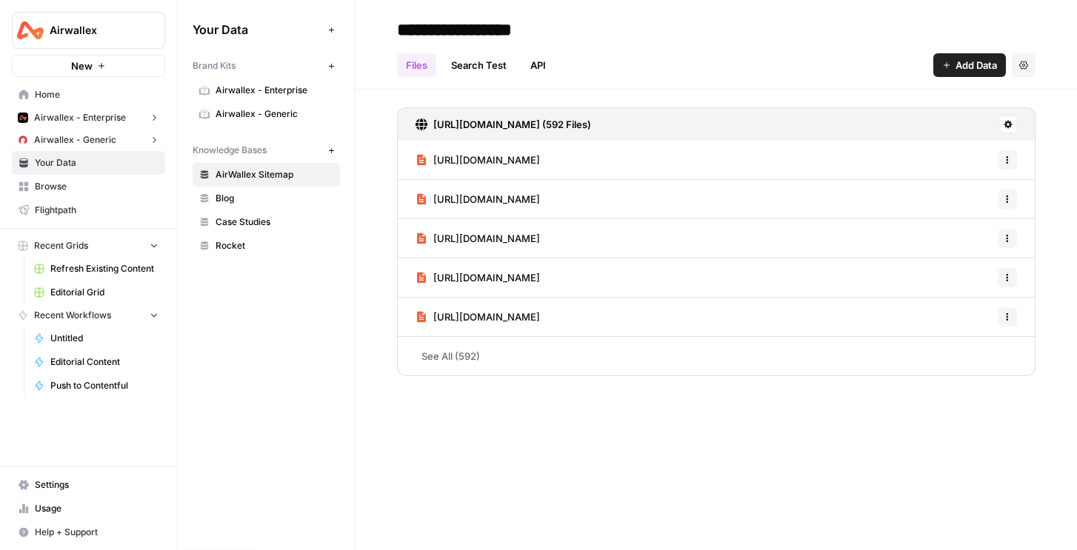
click at [76, 337] on span "Untitled" at bounding box center [104, 338] width 108 height 13
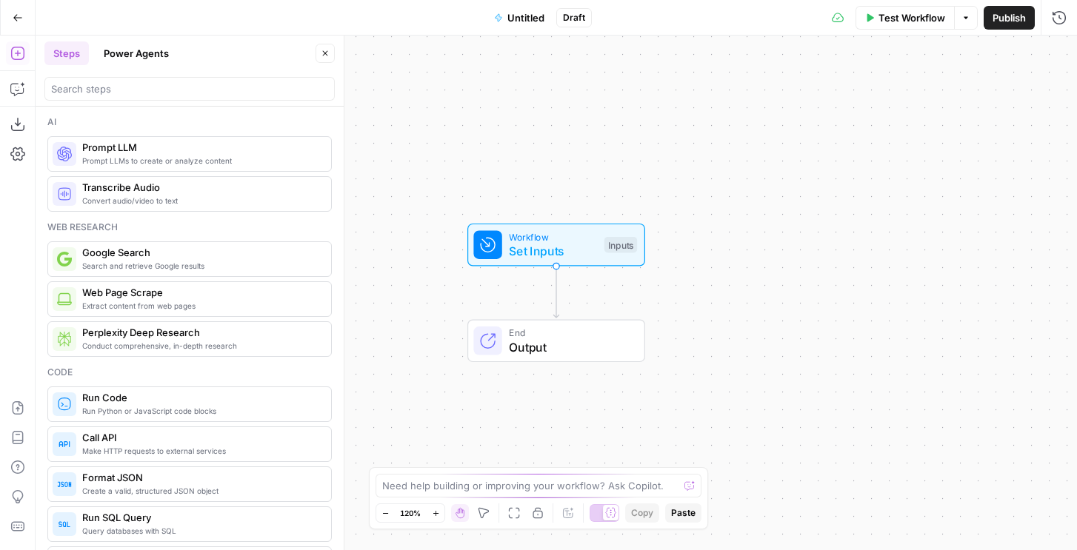
scroll to position [317, 0]
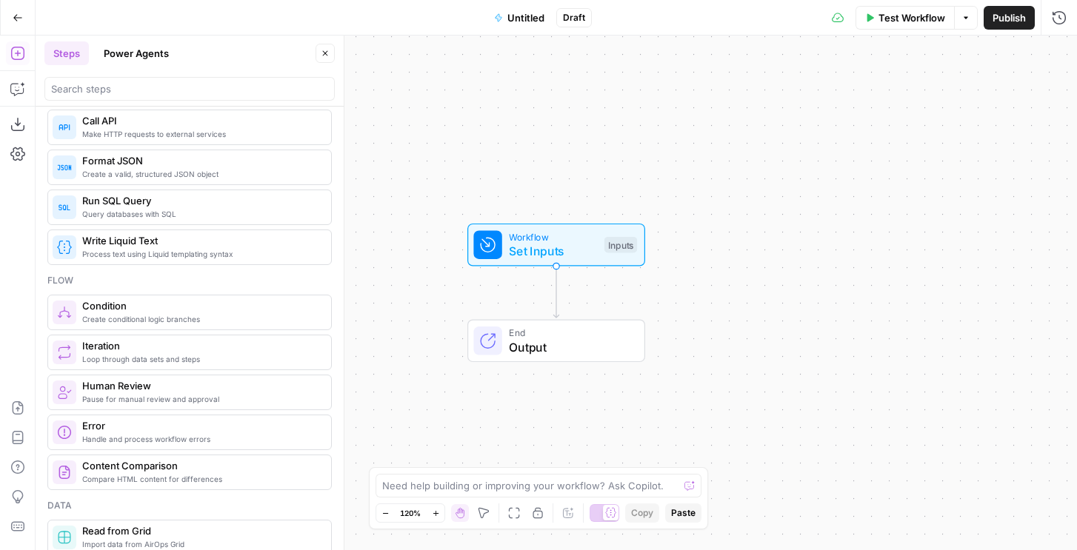
click at [19, 13] on icon "button" at bounding box center [18, 18] width 10 height 10
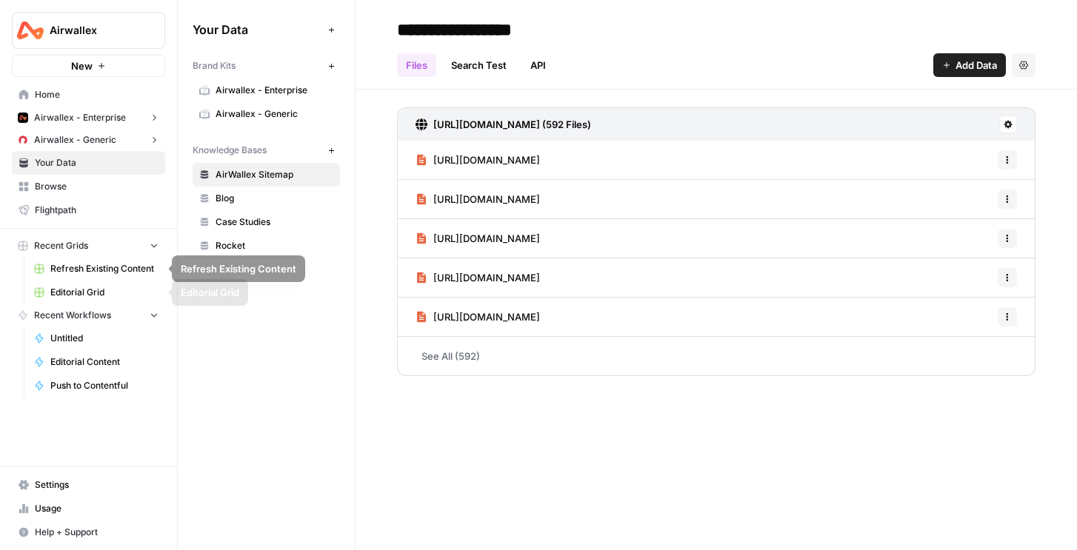
click at [78, 286] on span "Editorial Grid" at bounding box center [104, 292] width 108 height 13
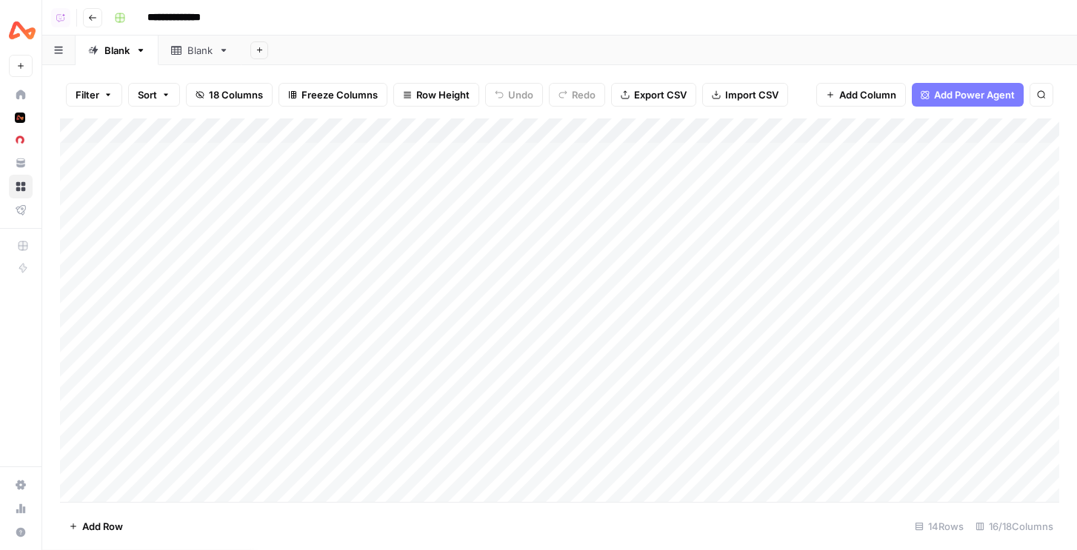
click at [664, 93] on span "Export CSV" at bounding box center [660, 94] width 53 height 15
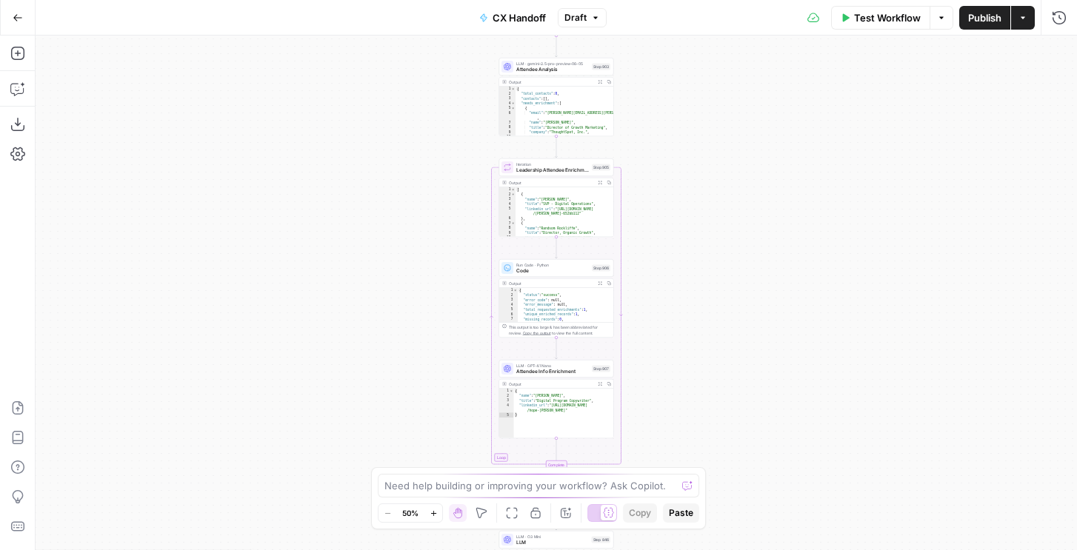
click at [971, 30] on div "Test Workflow Options Publish Actions Run History" at bounding box center [841, 17] width 470 height 35
click at [877, 23] on span "Test Workflow" at bounding box center [887, 17] width 67 height 15
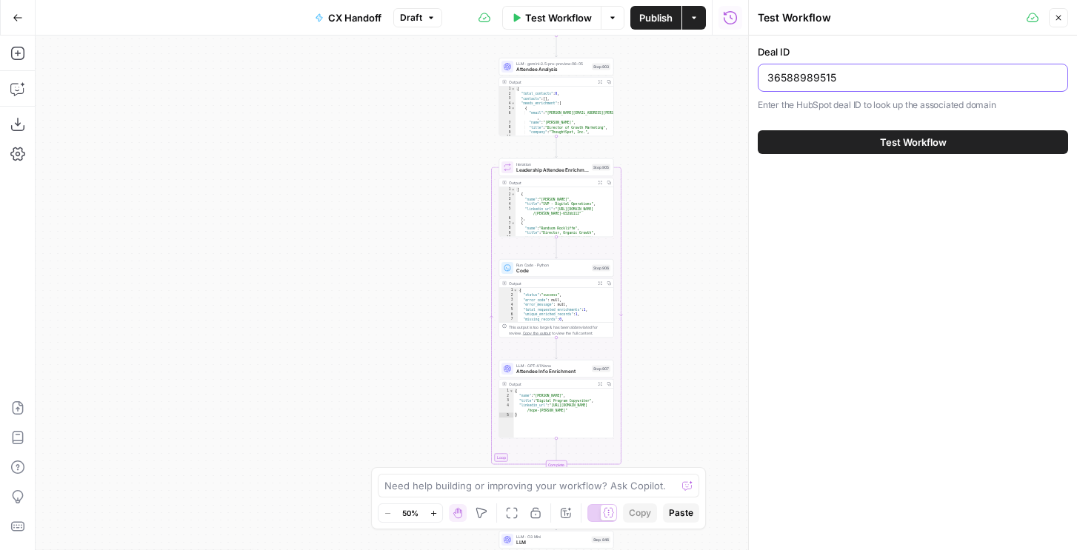
click at [803, 82] on input "36588989515" at bounding box center [912, 77] width 291 height 15
paste input "9632427296/"
drag, startPoint x: 837, startPoint y: 140, endPoint x: 869, endPoint y: 79, distance: 68.2
click at [869, 79] on div "Deal ID 39632427296/ Enter the HubSpot deal ID to look up the associated domain…" at bounding box center [913, 99] width 328 height 127
click at [869, 79] on input "39632427296/" at bounding box center [912, 77] width 291 height 15
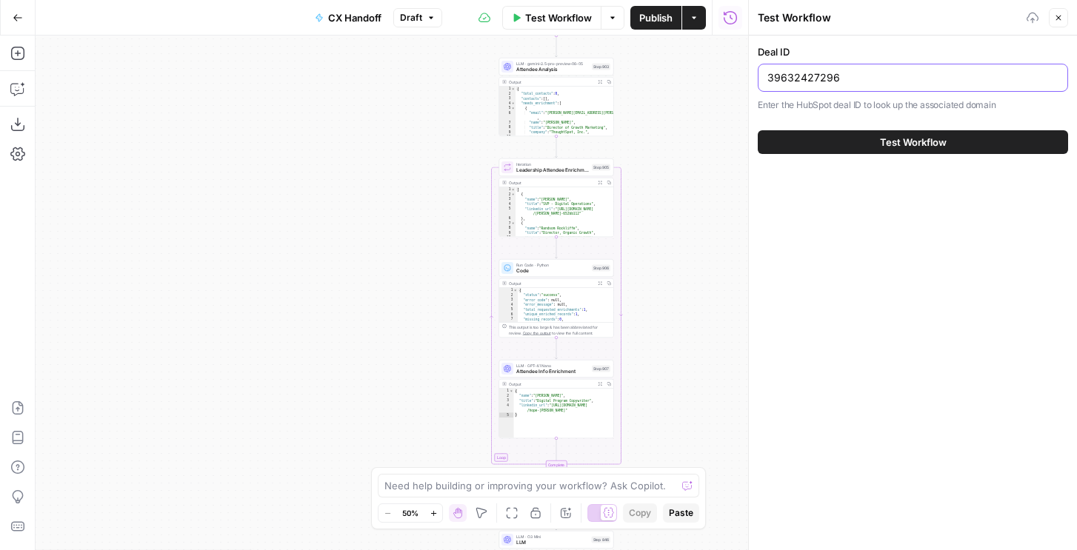
type input "39632427296"
click at [835, 150] on button "Test Workflow" at bounding box center [912, 142] width 310 height 24
click at [798, 144] on button "Test Workflow" at bounding box center [912, 142] width 310 height 24
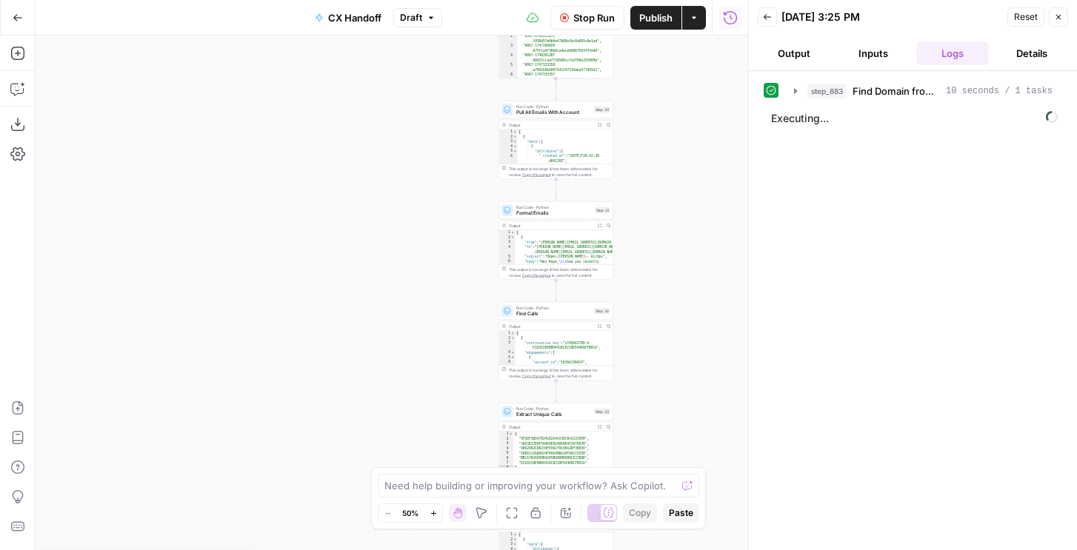
click at [866, 90] on span "Find Domain from Deal ID" at bounding box center [895, 91] width 87 height 15
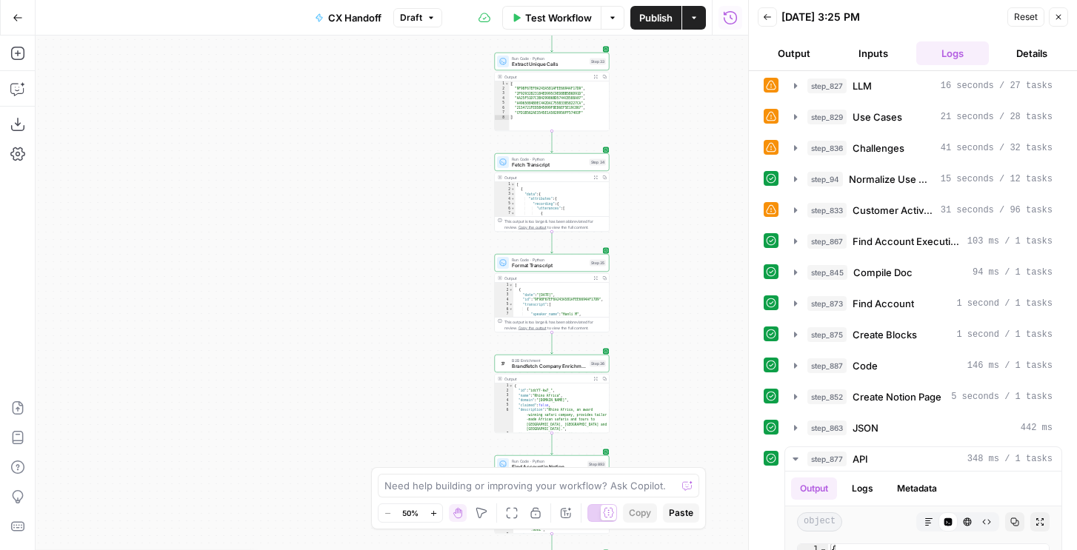
scroll to position [1298, 0]
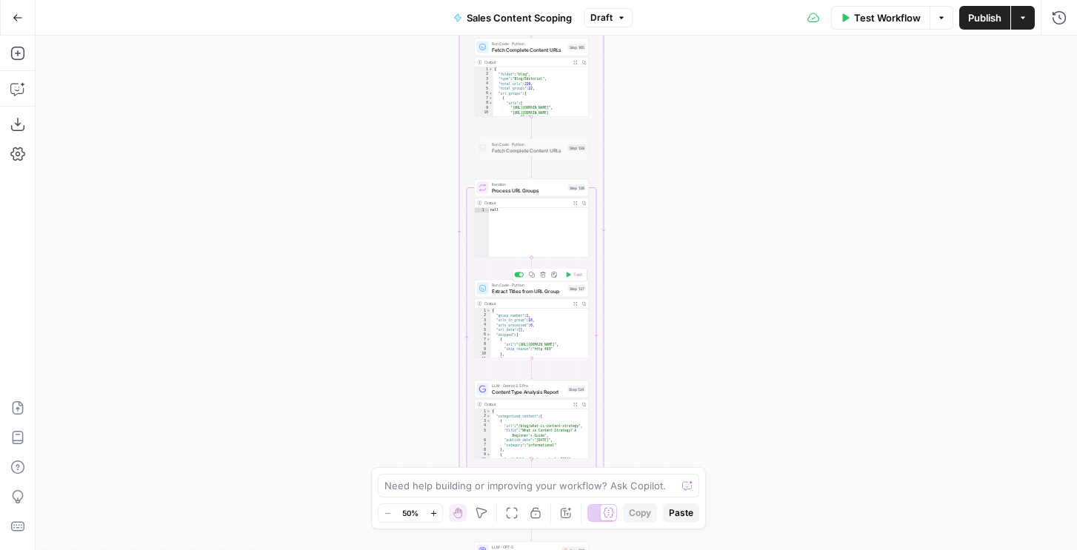
click at [529, 292] on span "Extract Titles from URL Group" at bounding box center [528, 290] width 73 height 7
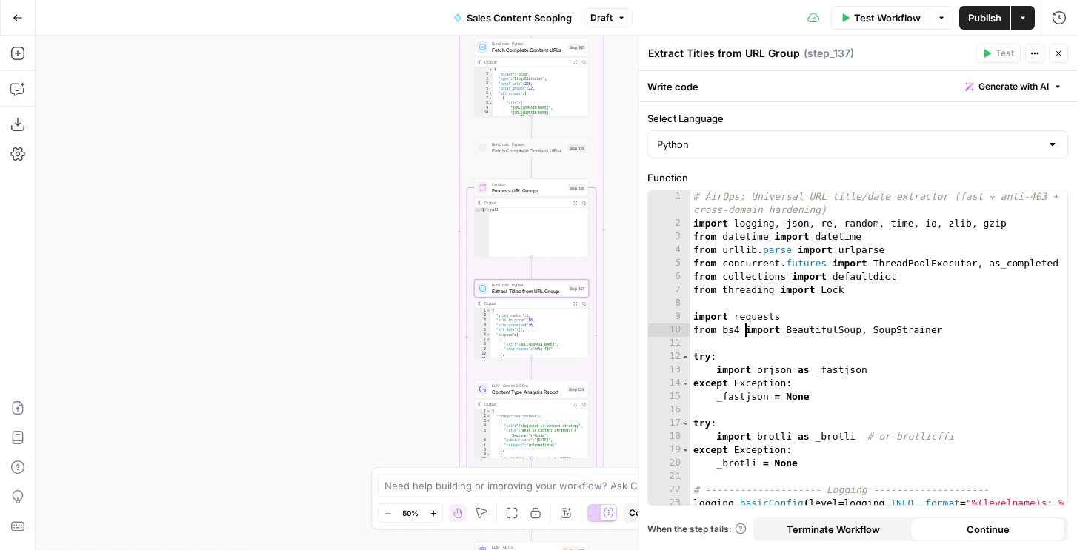
click at [744, 327] on div "# AirOps: Universal URL title/date extractor (fast + anti-403 + cross-domain ha…" at bounding box center [878, 374] width 377 height 368
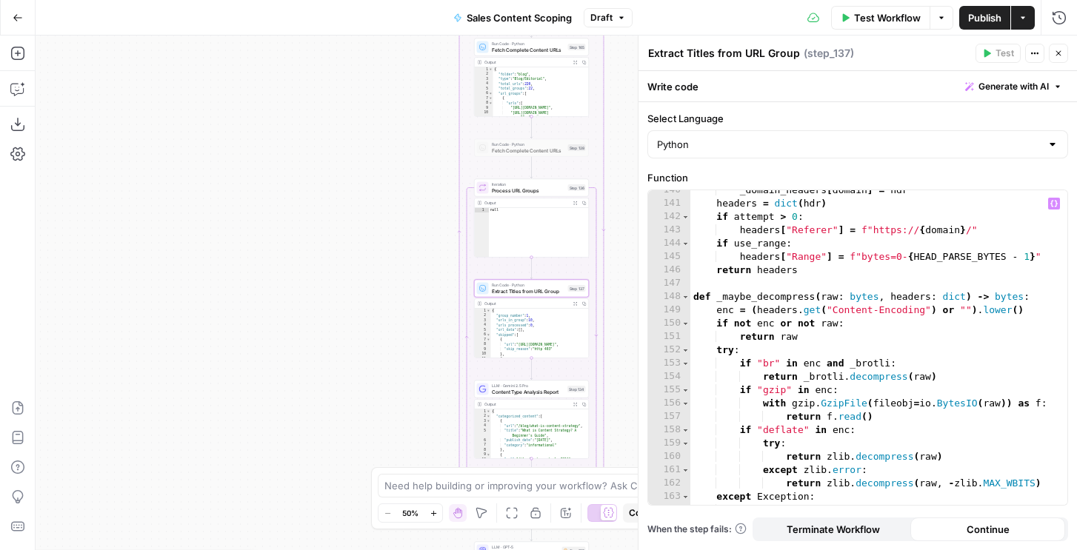
scroll to position [2152, 0]
click at [760, 272] on div "_domain_headers [ domain ] = hdr headers = dict ( hdr ) if attempt > 0 : header…" at bounding box center [878, 354] width 377 height 341
type textarea "**********"
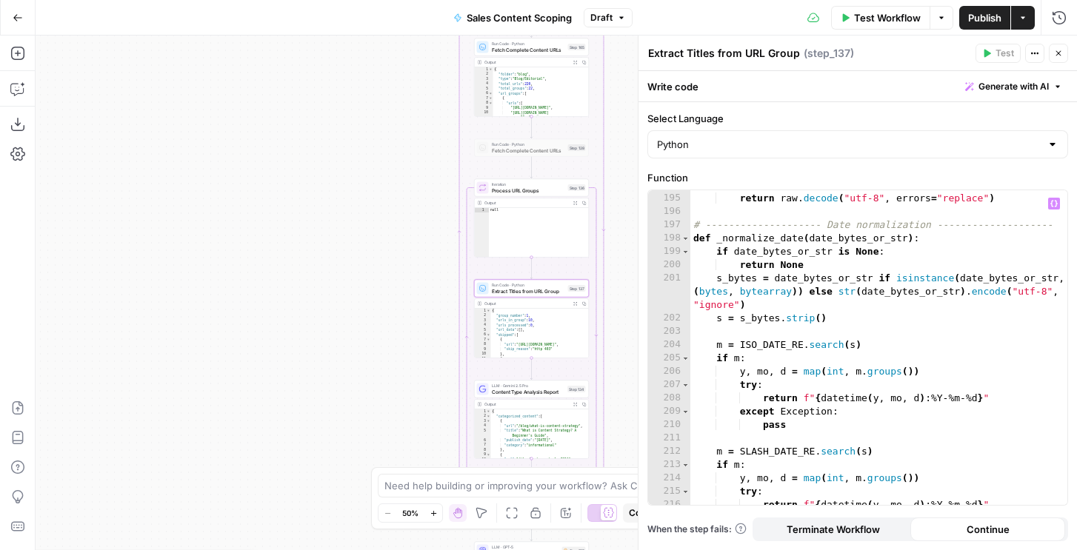
scroll to position [2955, 0]
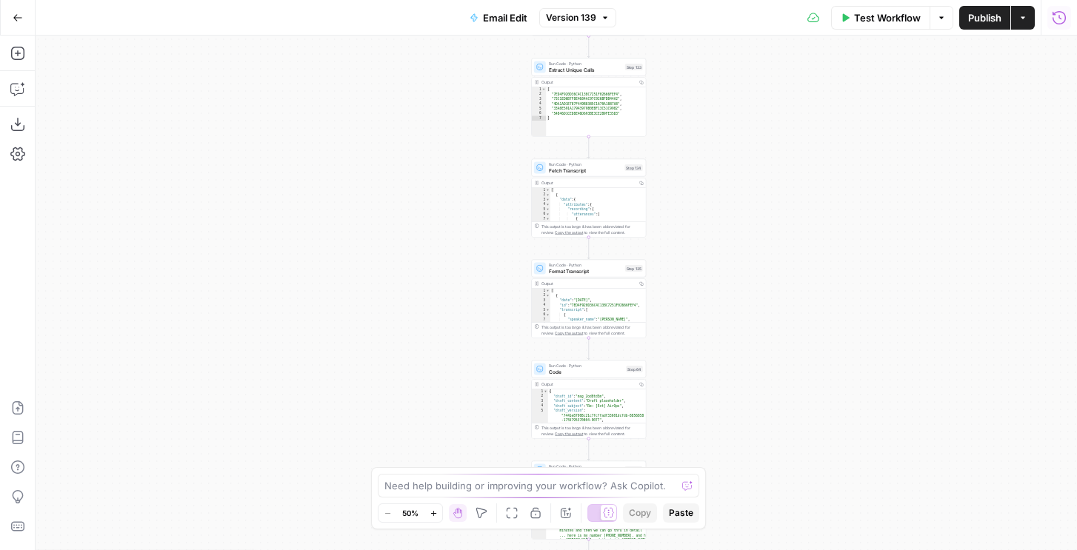
click at [1057, 16] on icon "button" at bounding box center [1058, 17] width 15 height 15
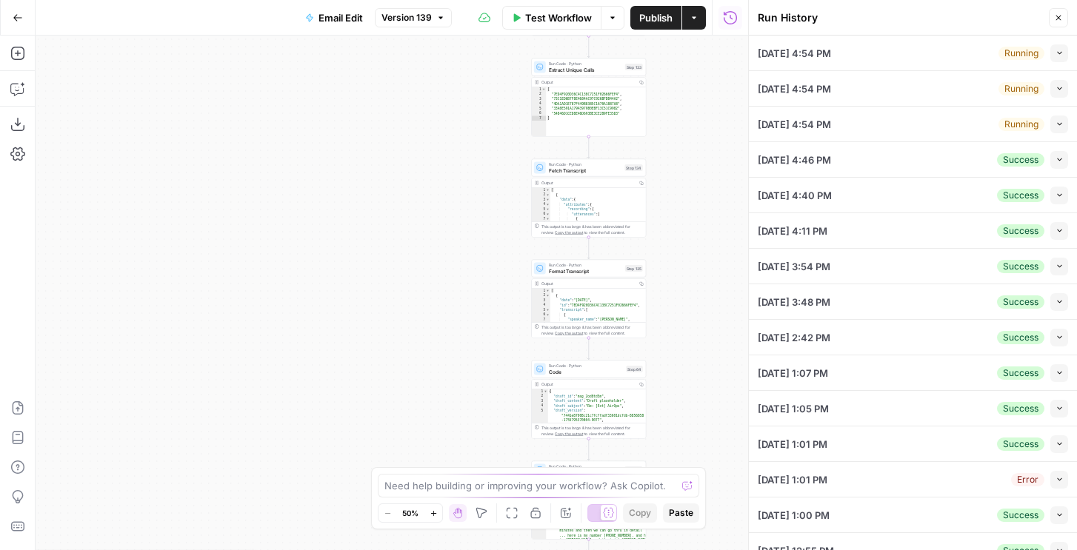
click at [1055, 53] on icon "button" at bounding box center [1059, 53] width 8 height 8
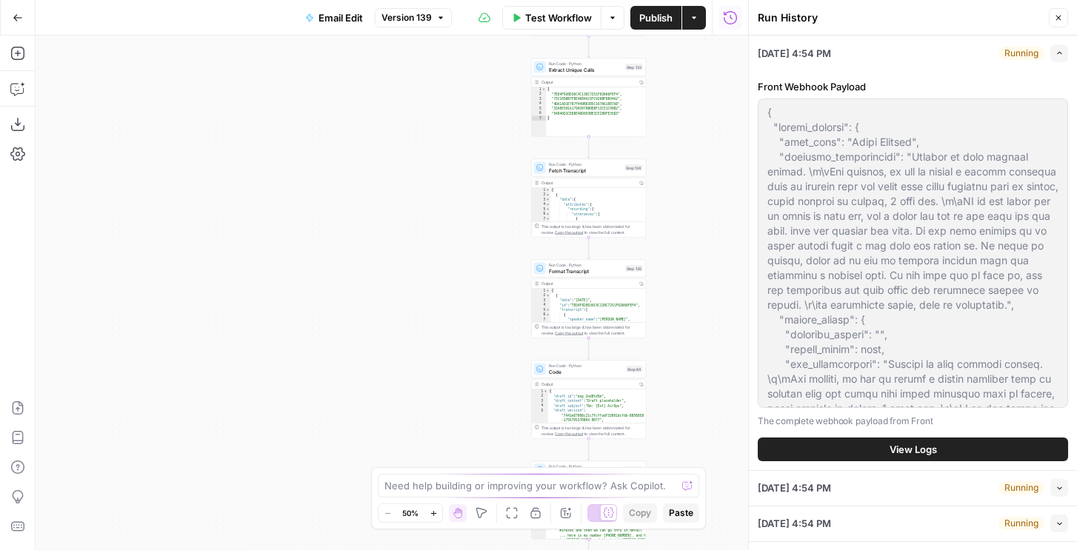
click at [849, 447] on button "View Logs" at bounding box center [912, 450] width 310 height 24
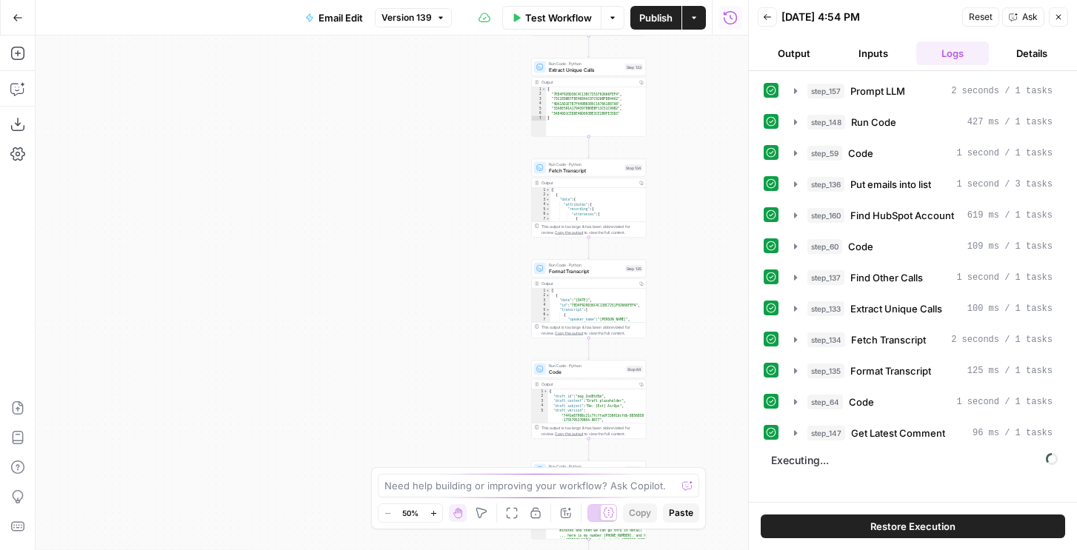
click at [872, 418] on div "step_157 Prompt LLM 2 seconds / 1 tasks step_148 Run Code 427 ms / 1 tasks step…" at bounding box center [912, 261] width 298 height 367
click at [872, 428] on span "Get Latest Comment" at bounding box center [898, 433] width 94 height 15
click at [772, 14] on button "Back" at bounding box center [766, 16] width 19 height 19
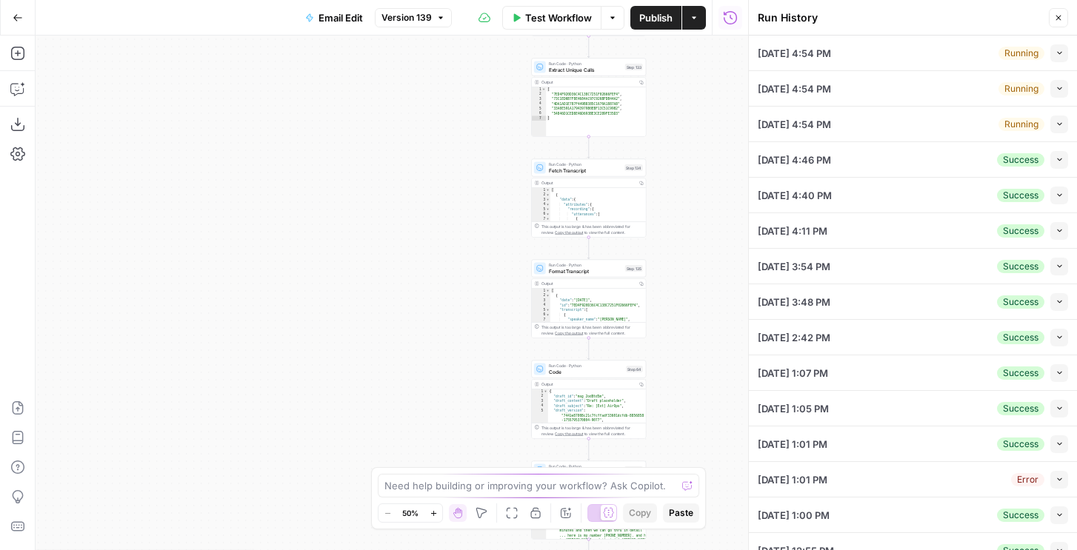
click at [1063, 87] on button "Collapse" at bounding box center [1059, 89] width 18 height 18
click at [1050, 90] on button "Expand" at bounding box center [1059, 89] width 18 height 18
click at [1052, 89] on button "Collapse" at bounding box center [1059, 89] width 18 height 18
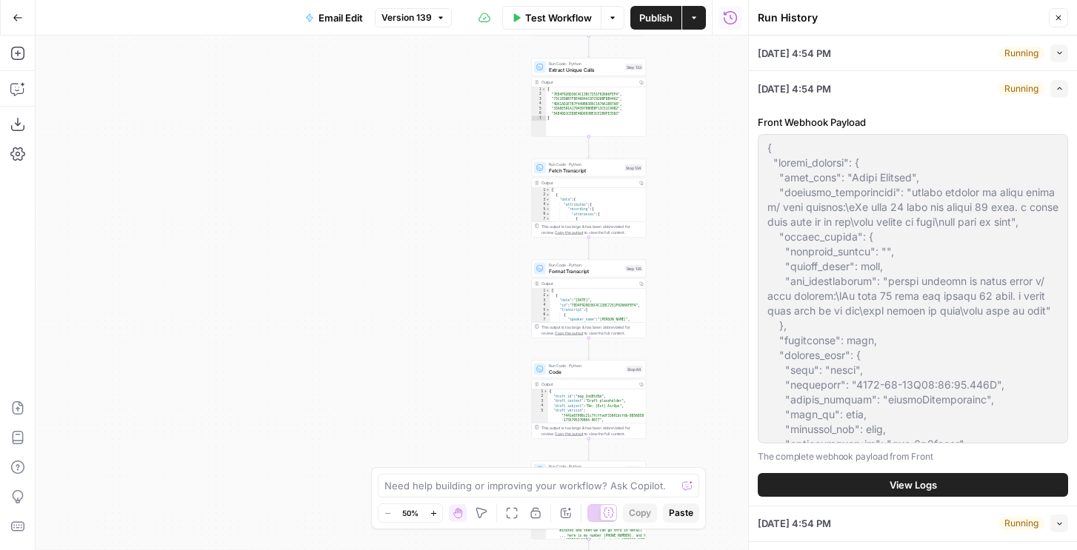
click at [858, 481] on button "View Logs" at bounding box center [912, 485] width 310 height 24
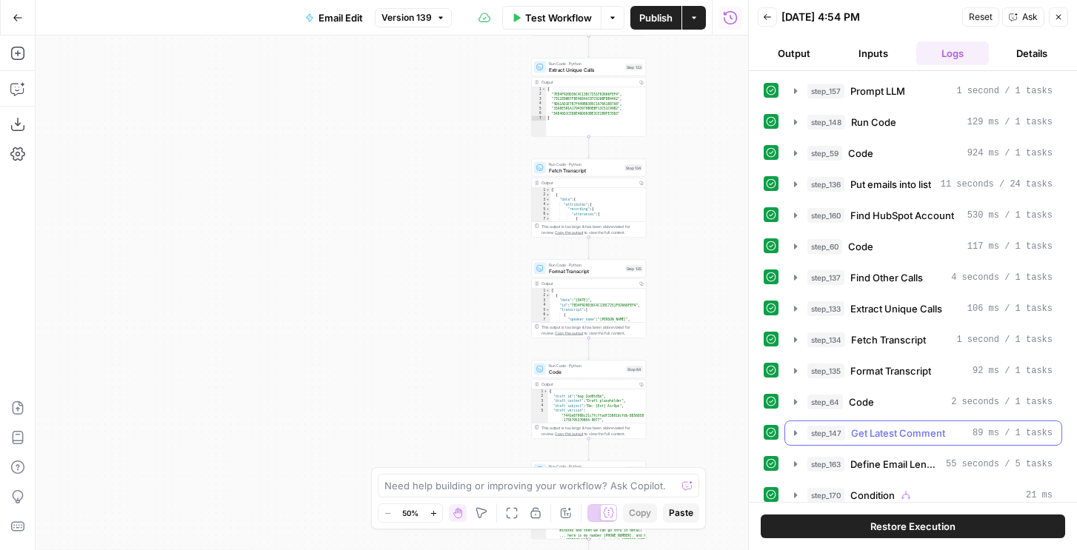
scroll to position [40, 0]
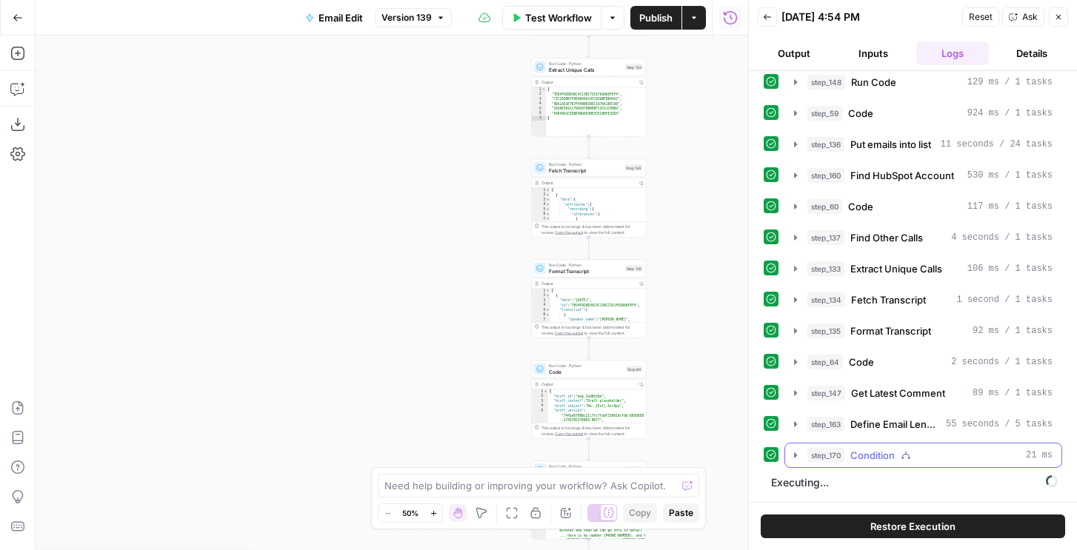
click at [862, 459] on span "Condition" at bounding box center [872, 455] width 44 height 15
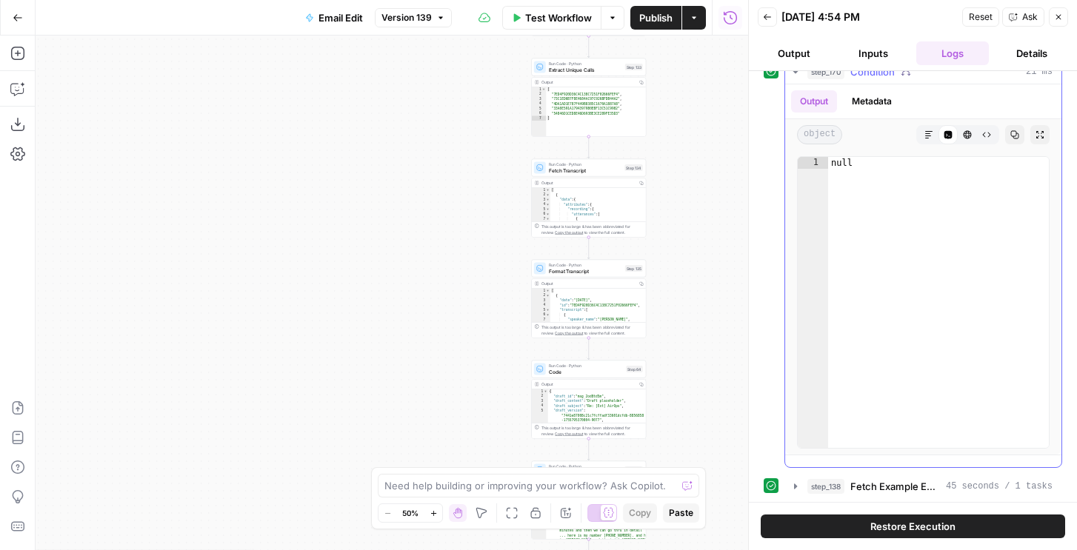
scroll to position [892, 0]
